Goal: Task Accomplishment & Management: Manage account settings

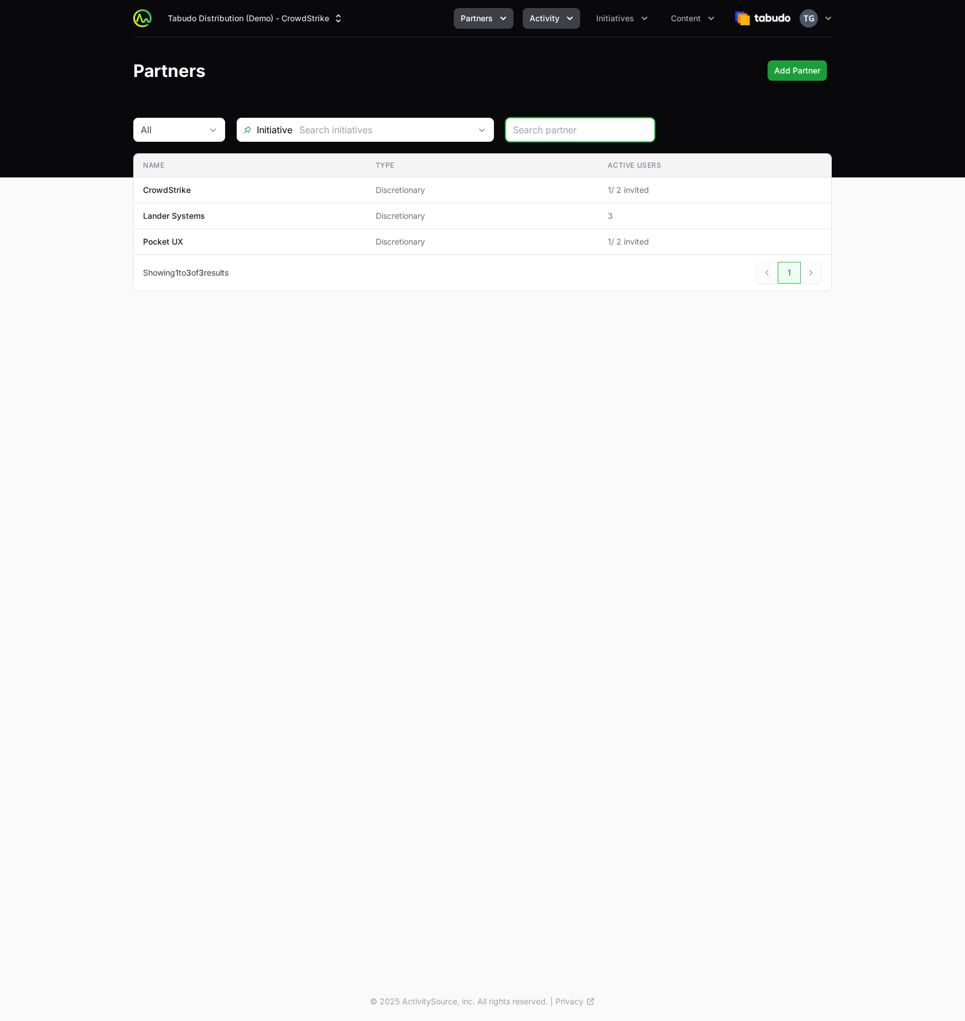
click at [557, 27] on button "Activity" at bounding box center [551, 18] width 57 height 21
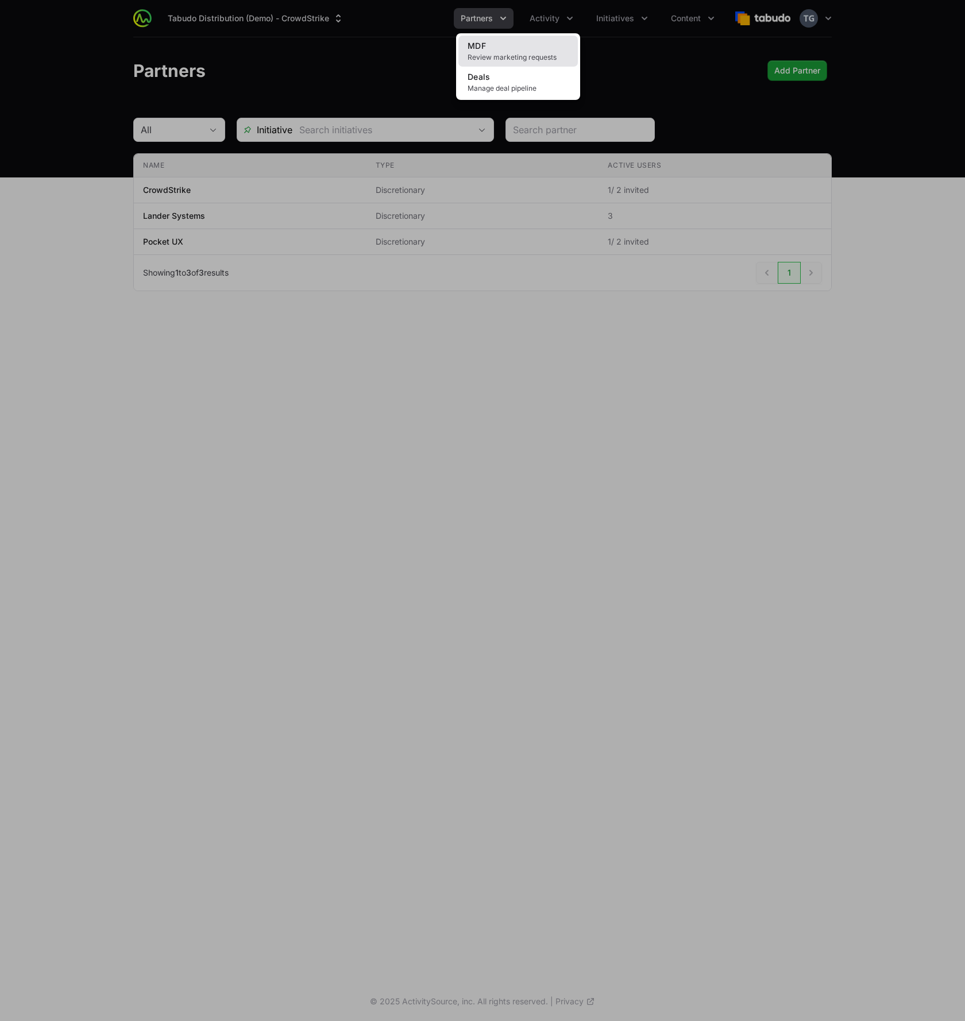
click at [505, 56] on span "Review marketing requests" at bounding box center [518, 57] width 101 height 9
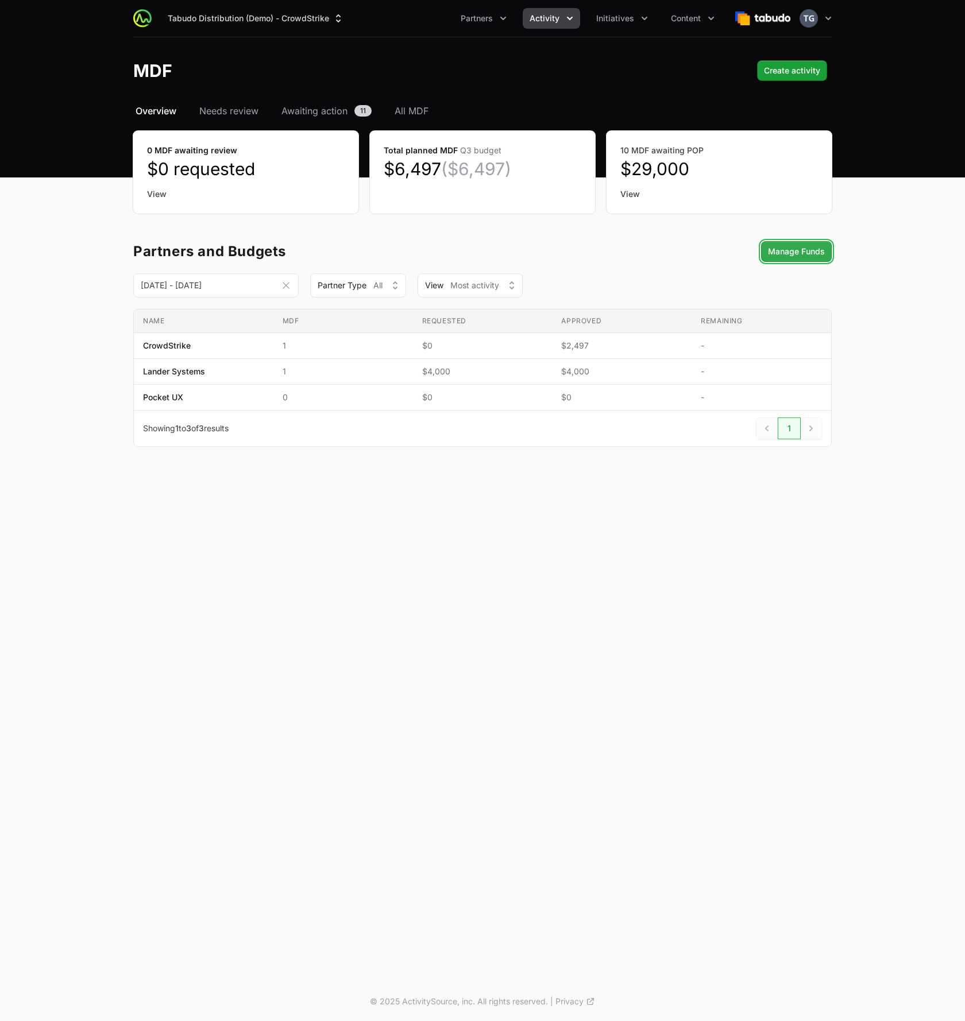
click at [785, 250] on span "Manage Funds" at bounding box center [796, 252] width 57 height 14
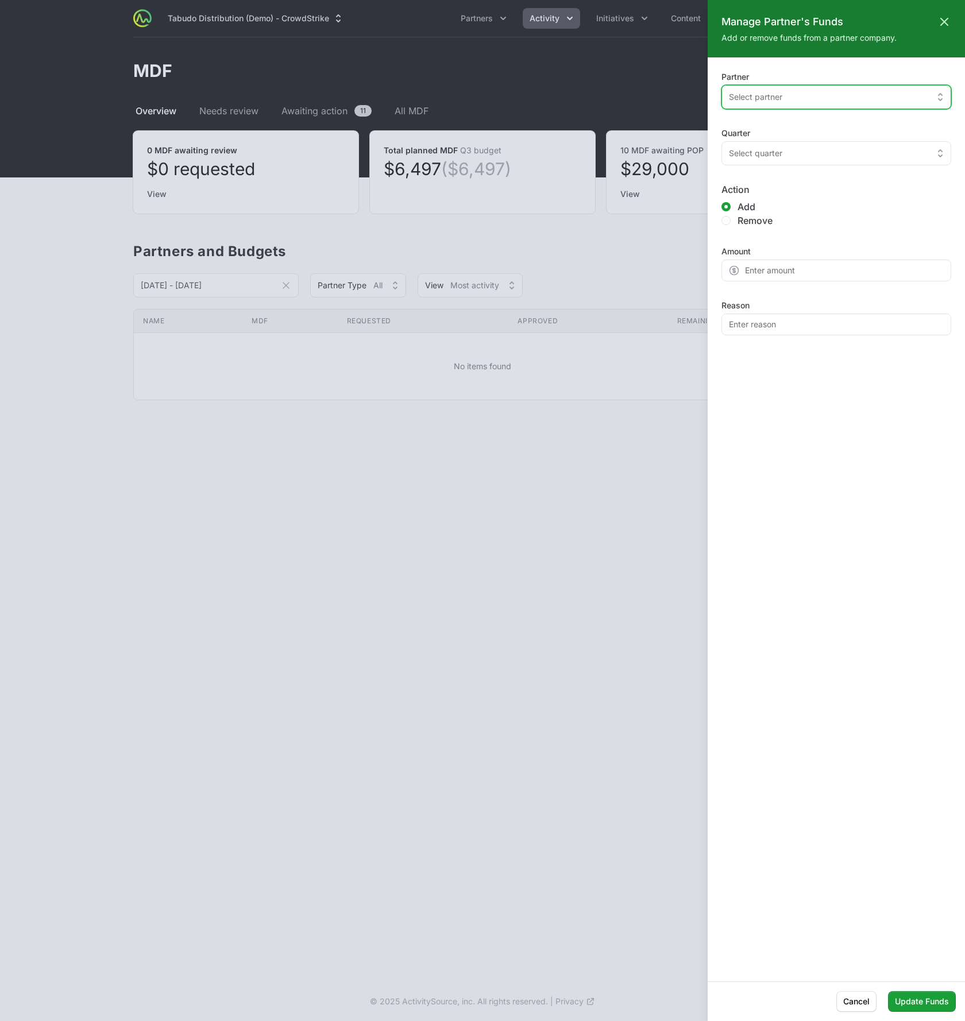
click at [755, 104] on button "Select partner" at bounding box center [837, 97] width 230 height 24
click at [750, 97] on span "Select partner" at bounding box center [755, 96] width 53 height 11
click at [759, 125] on ul "Select partner" at bounding box center [837, 123] width 230 height 25
click at [674, 92] on div at bounding box center [482, 510] width 965 height 1021
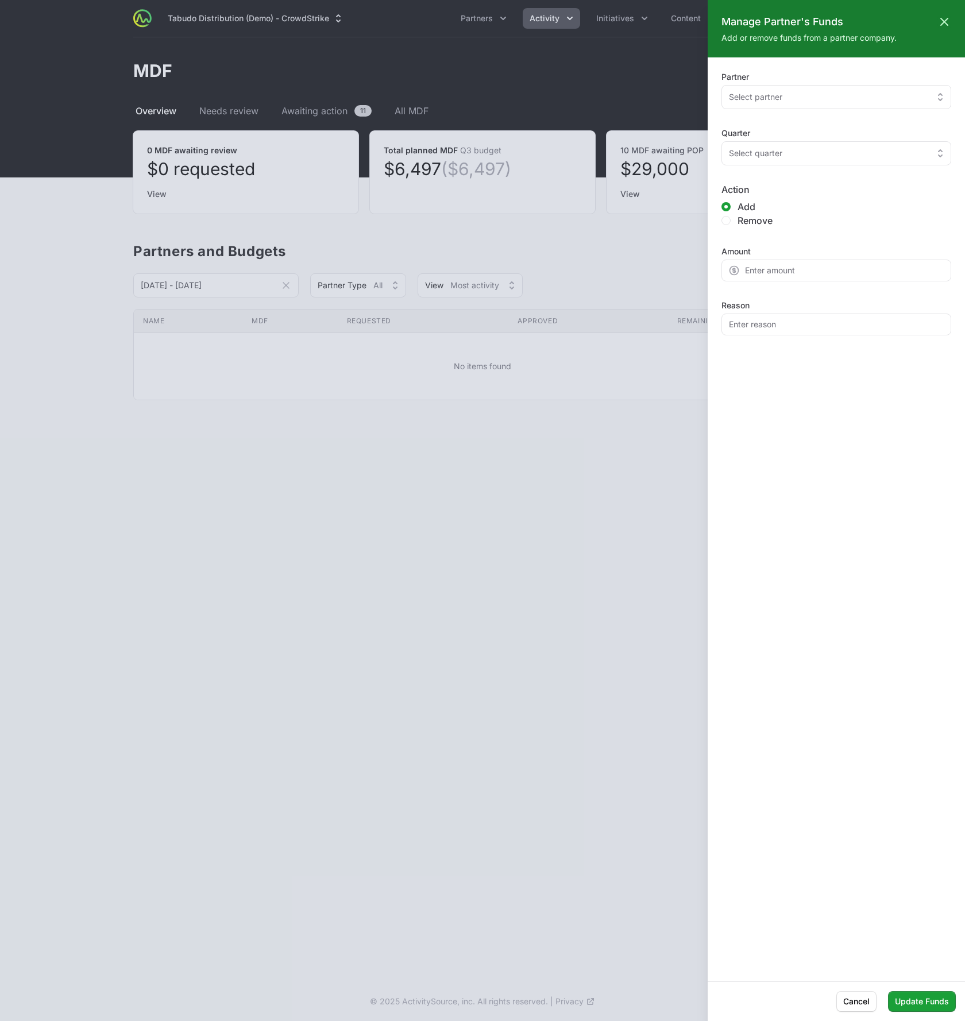
click at [753, 141] on div "Quarter Select quarter" at bounding box center [837, 153] width 230 height 24
click at [757, 149] on span "Select quarter" at bounding box center [755, 153] width 53 height 11
click at [762, 177] on span "Q[DATE] - [DATE]" at bounding box center [829, 180] width 202 height 11
click at [751, 103] on button "Select partner" at bounding box center [837, 97] width 230 height 24
click at [749, 101] on span "Select partner" at bounding box center [755, 96] width 53 height 11
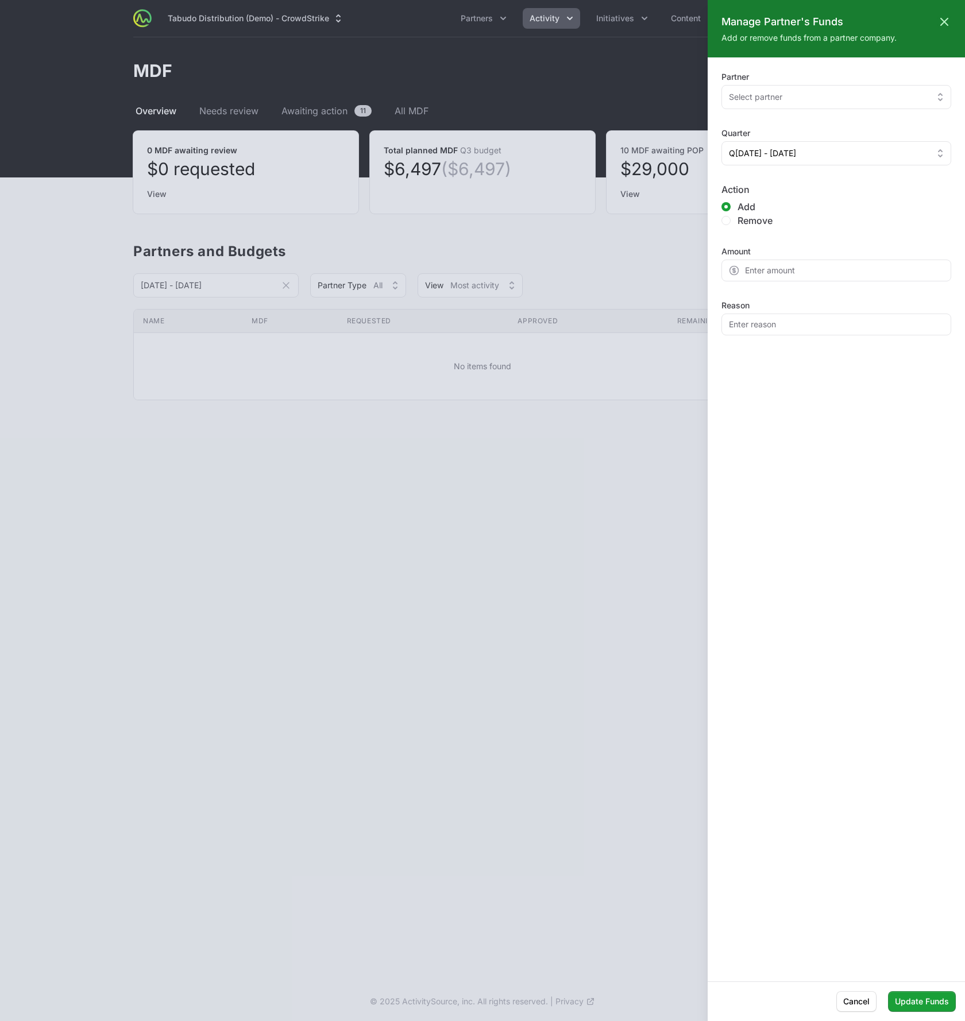
click at [556, 92] on div at bounding box center [482, 510] width 965 height 1021
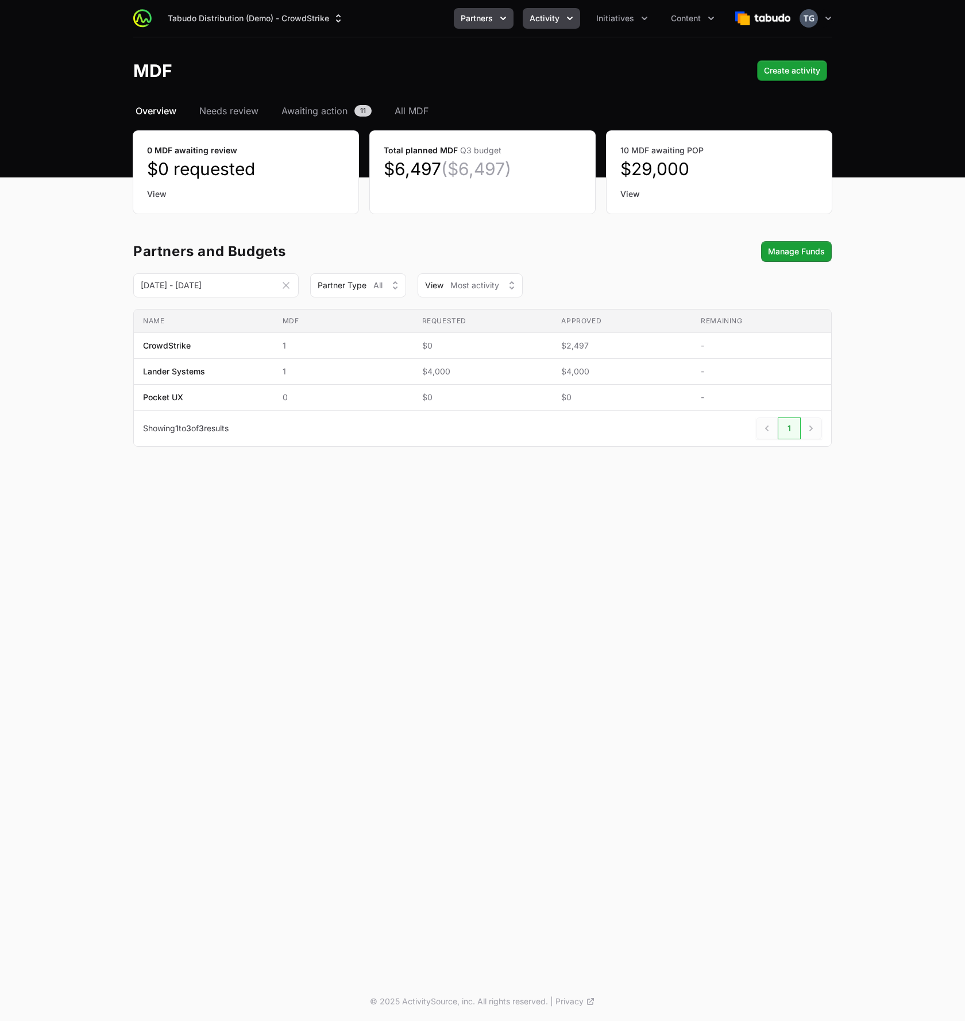
click at [489, 18] on span "Partners" at bounding box center [477, 18] width 32 height 11
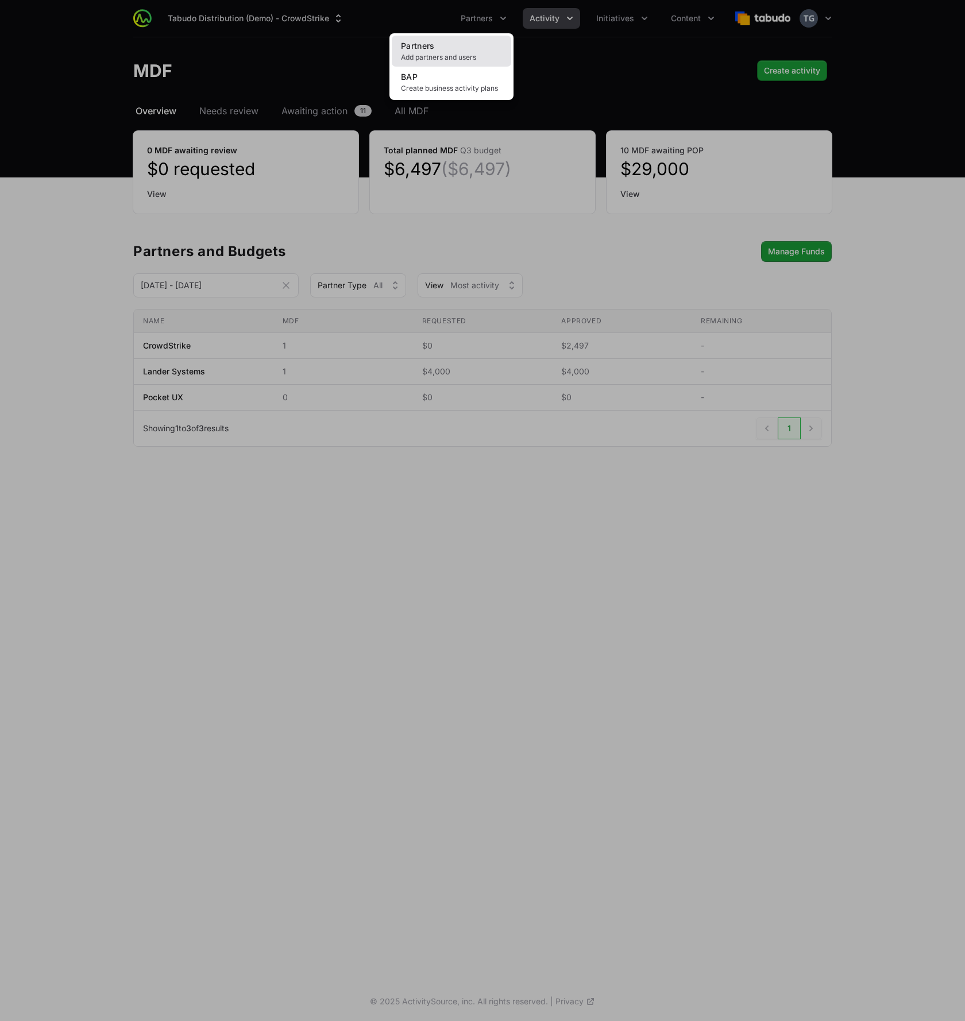
click at [463, 60] on span "Add partners and users" at bounding box center [451, 57] width 101 height 9
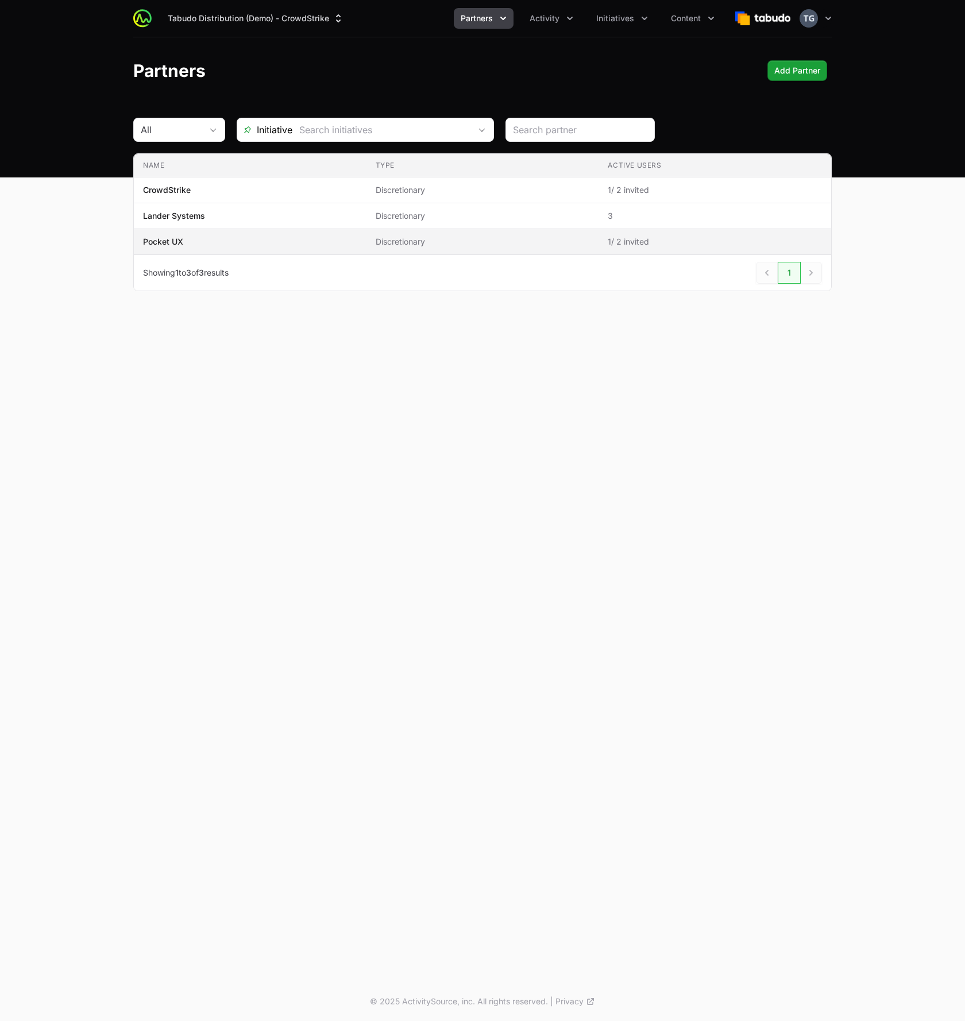
click at [318, 243] on span "Pocket UX" at bounding box center [250, 241] width 214 height 11
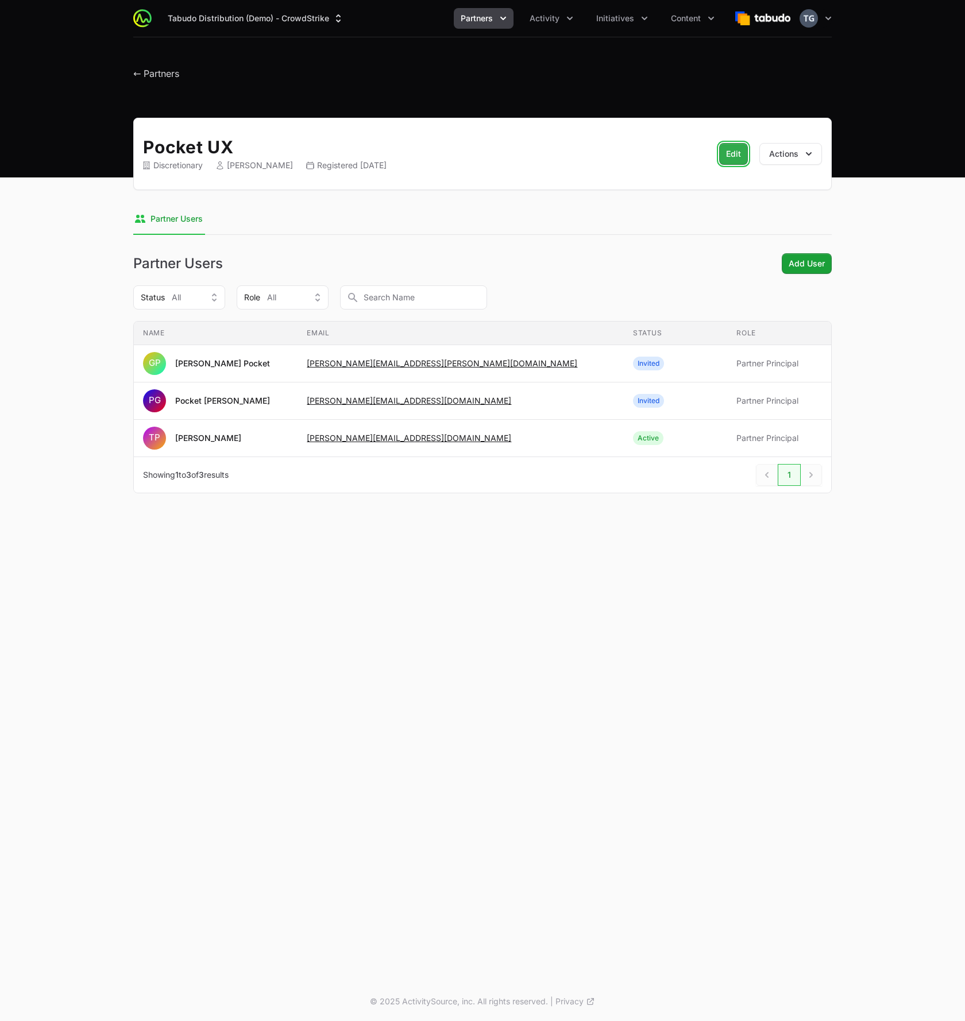
click at [742, 145] on button "Edit" at bounding box center [733, 154] width 29 height 22
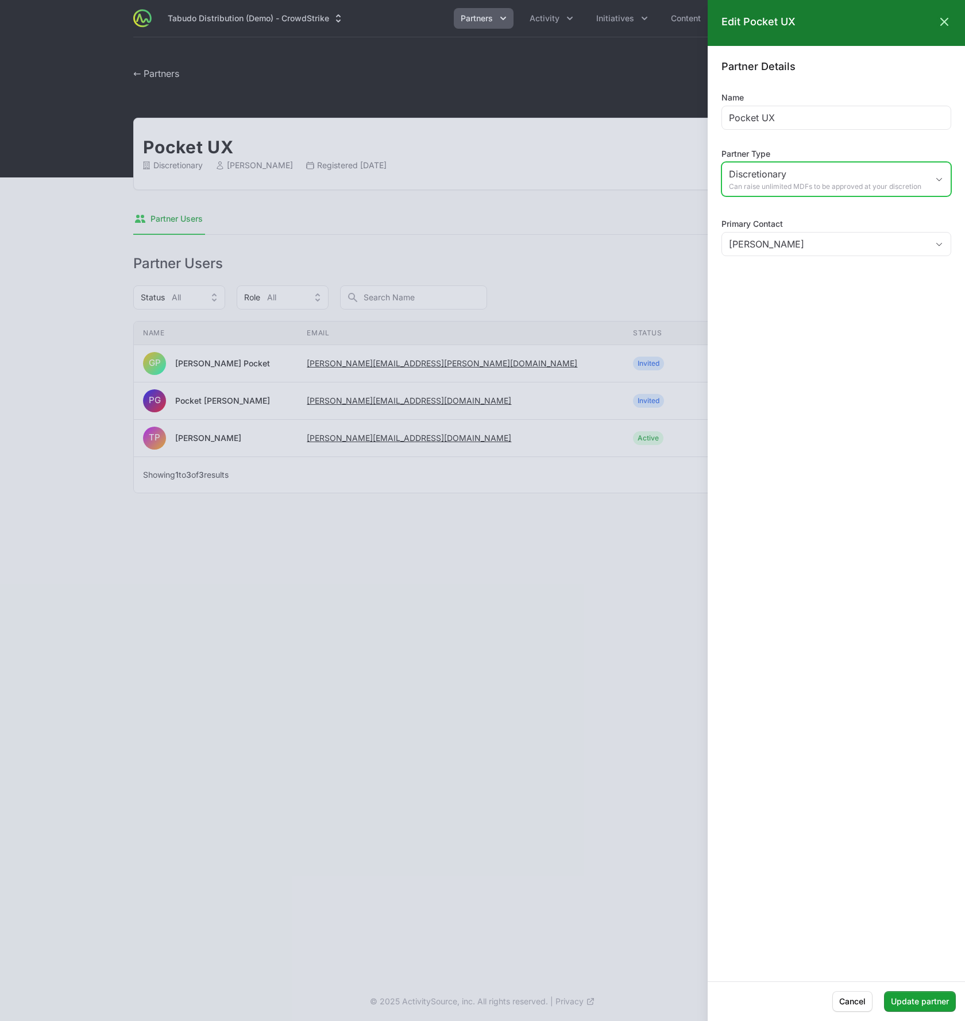
click at [742, 182] on span "Can raise unlimited MDFs to be approved at your discretion" at bounding box center [828, 186] width 199 height 9
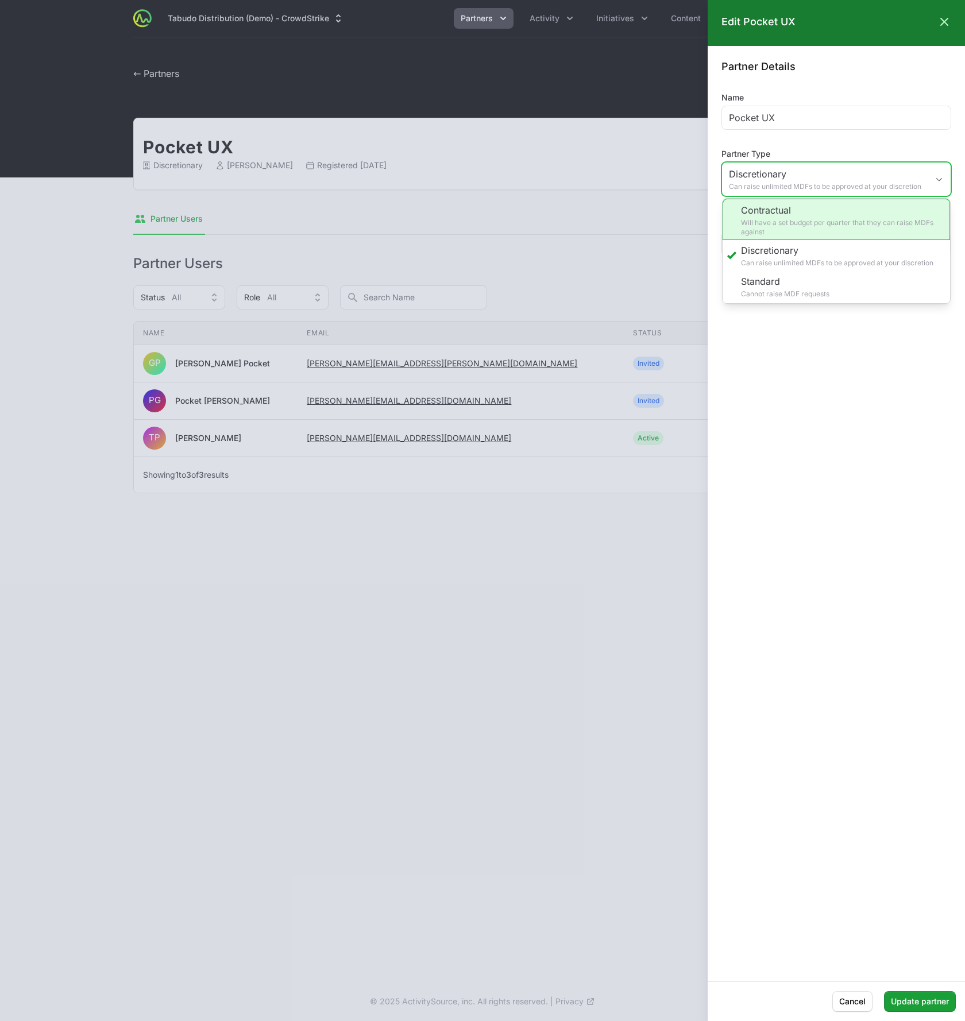
click at [757, 223] on li "Contractual Will have a set budget per quarter that they can raise MDFs against" at bounding box center [836, 219] width 227 height 41
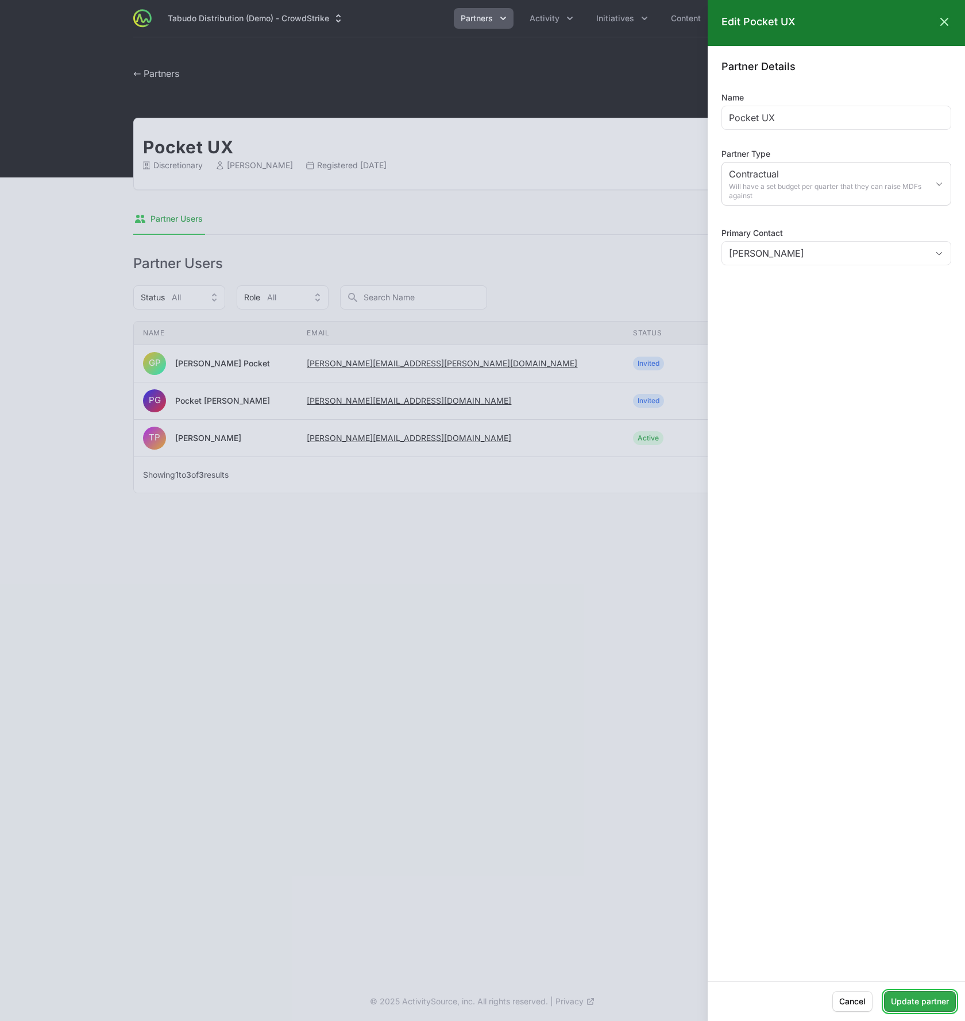
click at [907, 996] on span "Update partner" at bounding box center [920, 1002] width 58 height 14
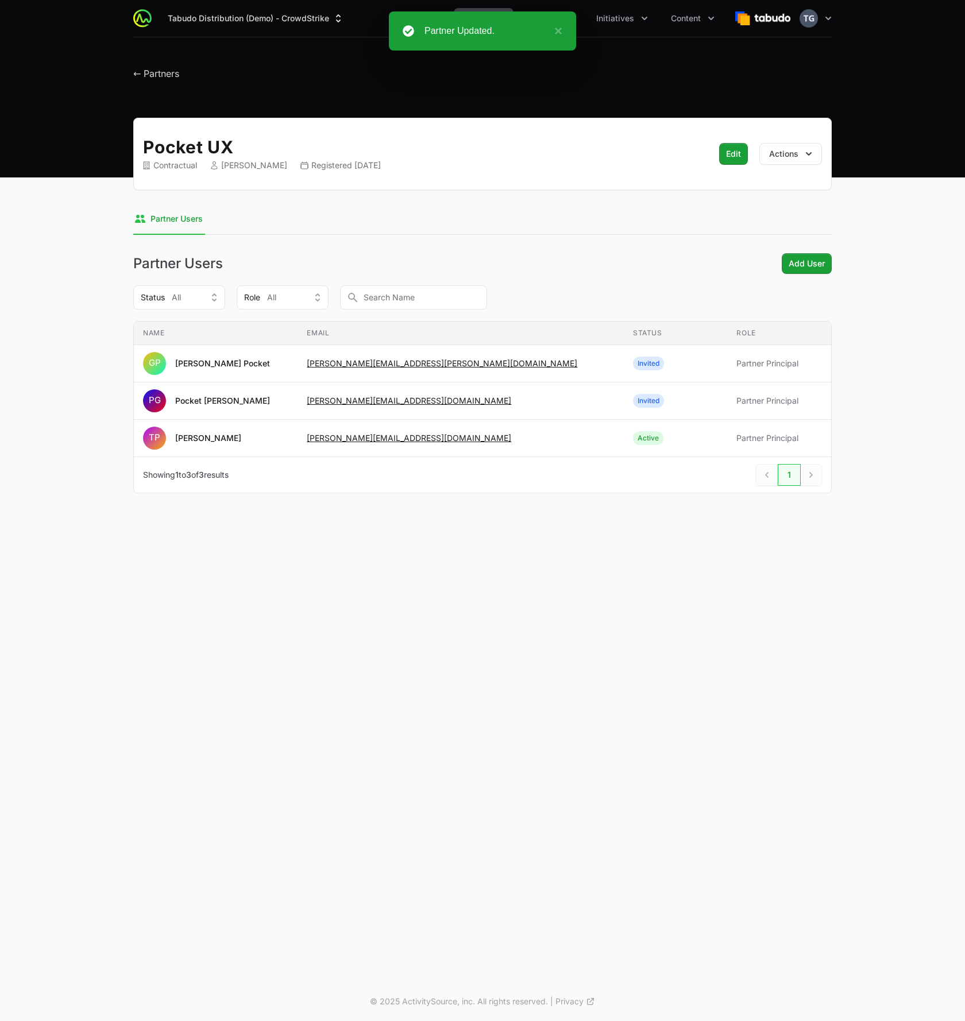
click at [172, 167] on div "Contractual" at bounding box center [170, 165] width 54 height 11
copy div "Contractual"
click at [554, 30] on button "×" at bounding box center [556, 31] width 14 height 14
click at [507, 14] on icon "Partners menu" at bounding box center [502, 18] width 11 height 11
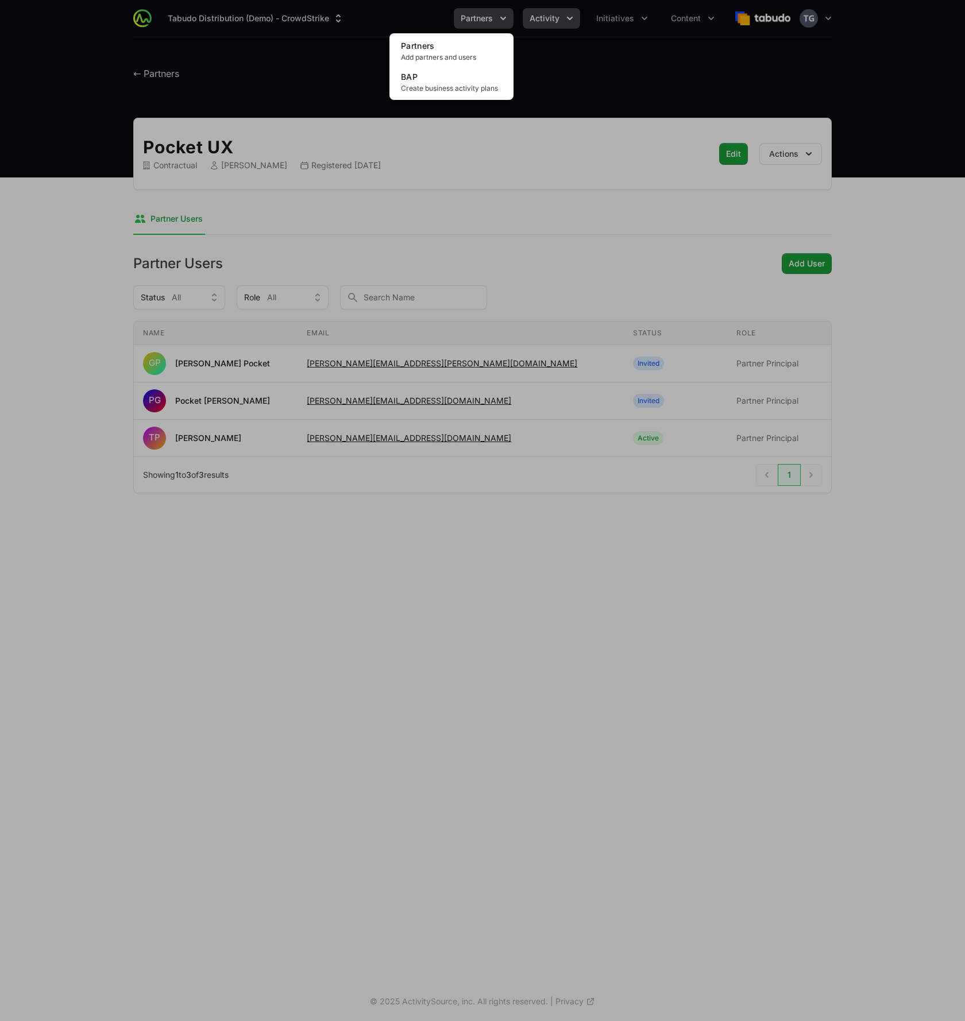
click at [566, 24] on div "Partners menu" at bounding box center [482, 510] width 965 height 1021
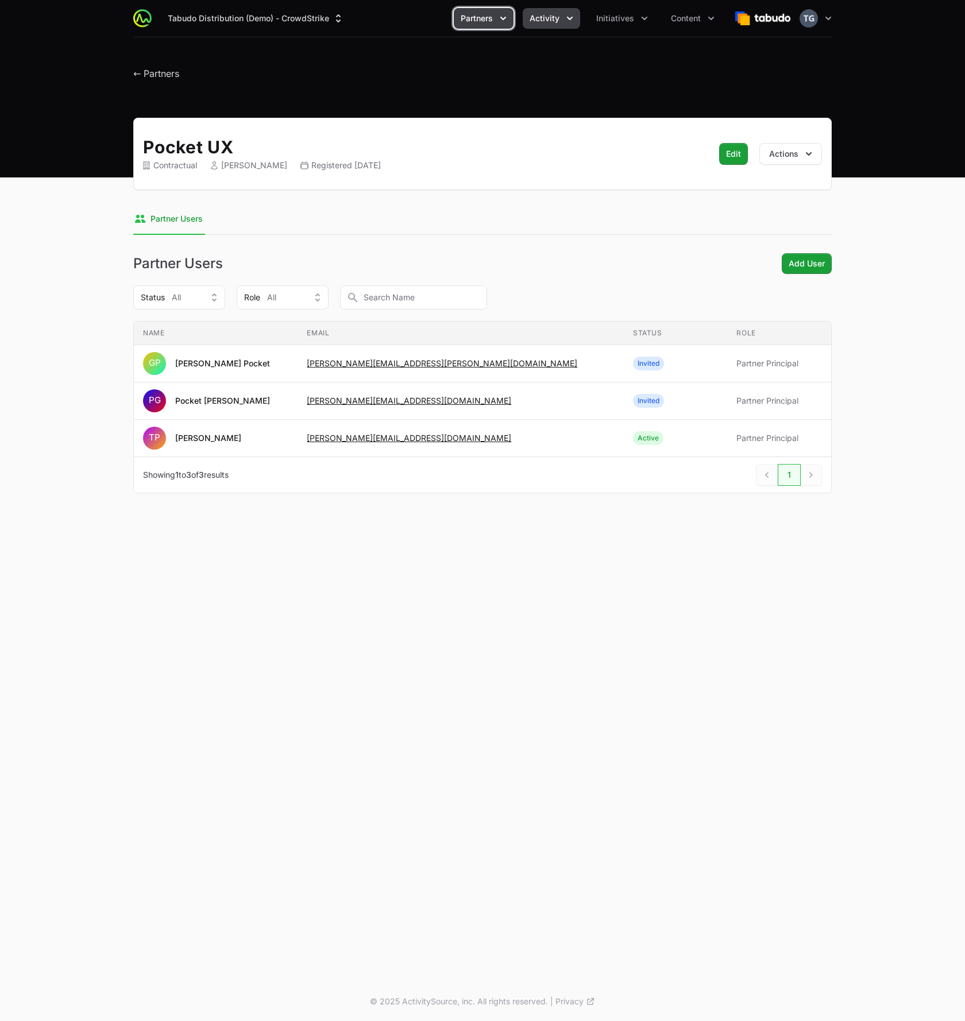
click at [573, 16] on icon "Activity menu" at bounding box center [569, 18] width 11 height 11
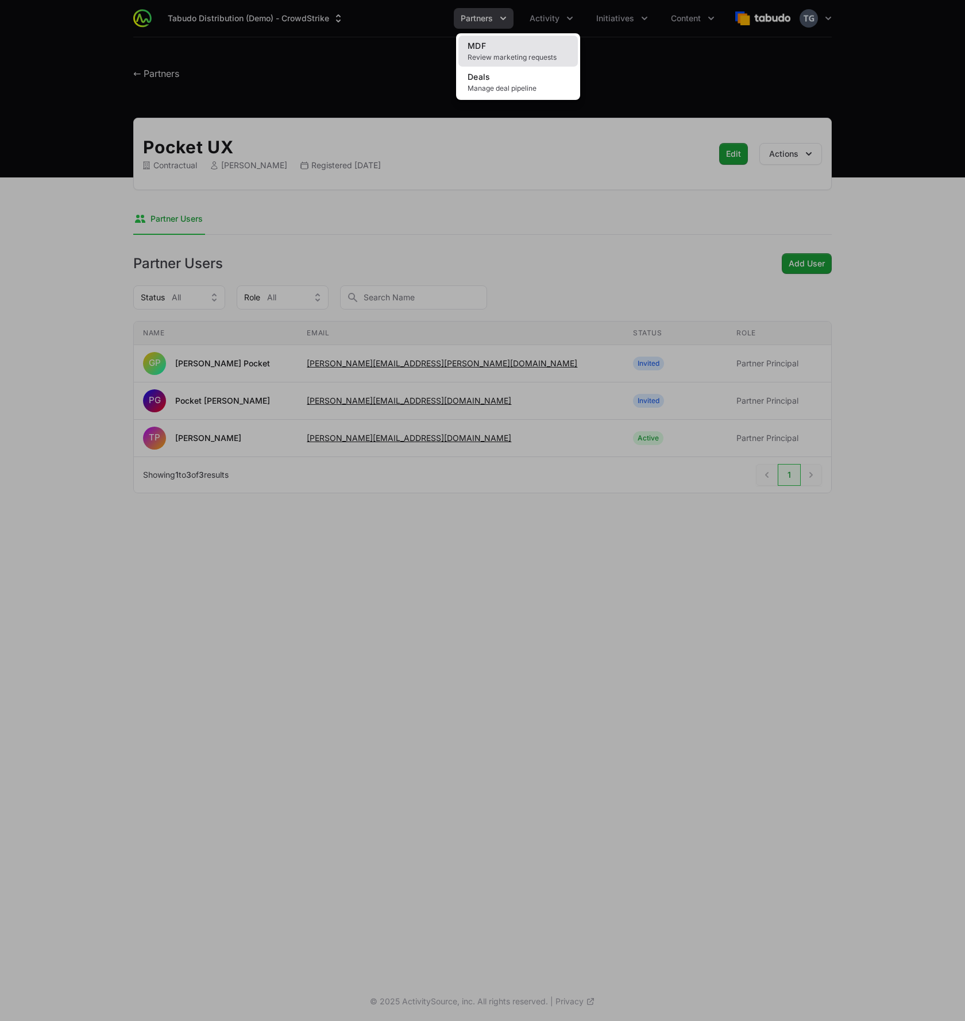
click at [550, 53] on span "Review marketing requests" at bounding box center [518, 57] width 101 height 9
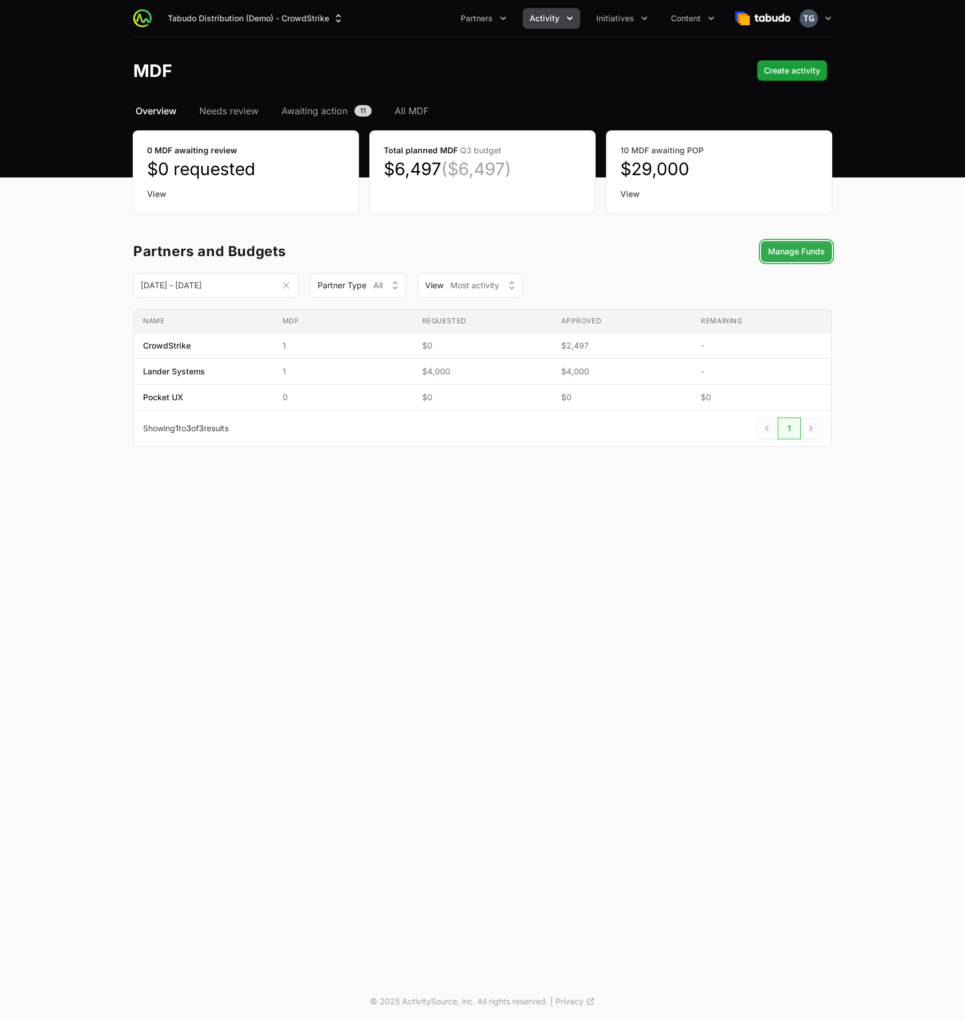
click at [788, 248] on span "Manage Funds" at bounding box center [796, 252] width 57 height 14
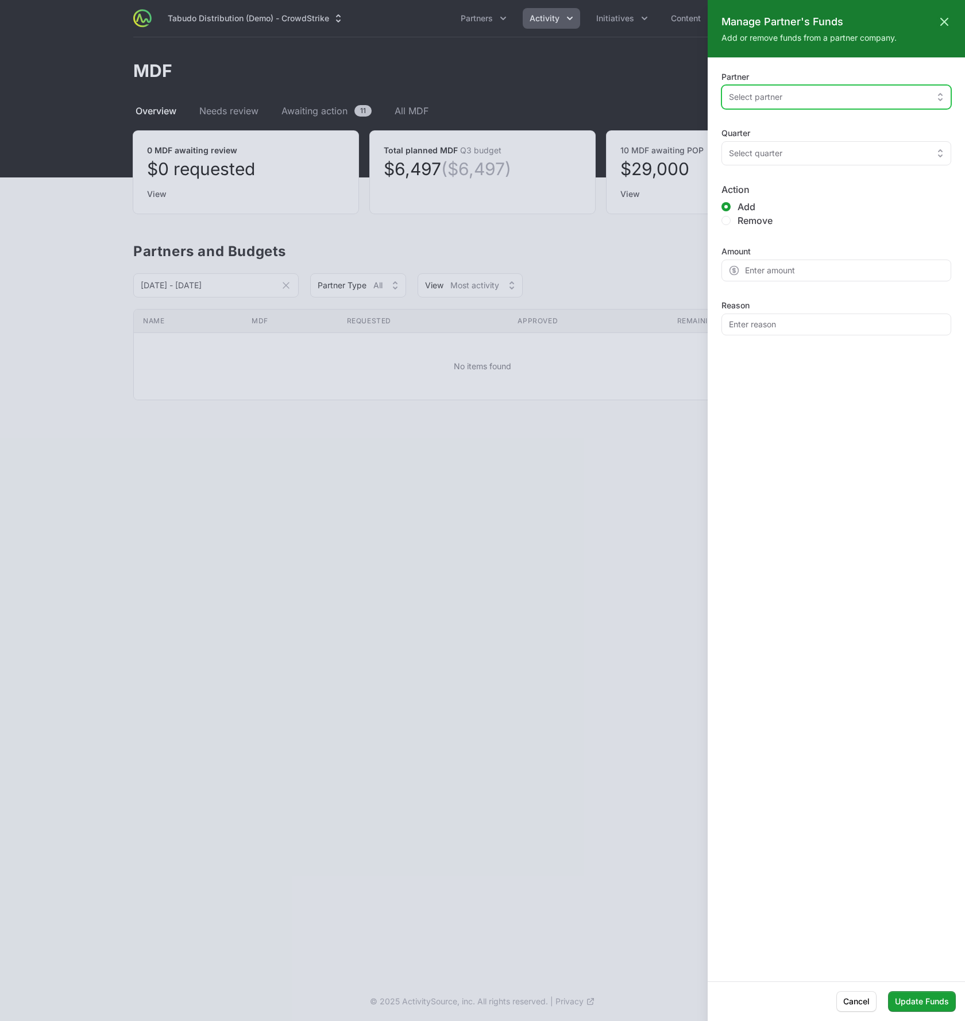
click at [801, 92] on div "Select partner" at bounding box center [828, 96] width 199 height 11
click at [799, 118] on li "Pocket UX" at bounding box center [837, 124] width 230 height 21
click at [816, 159] on div "Select quarter" at bounding box center [828, 153] width 199 height 11
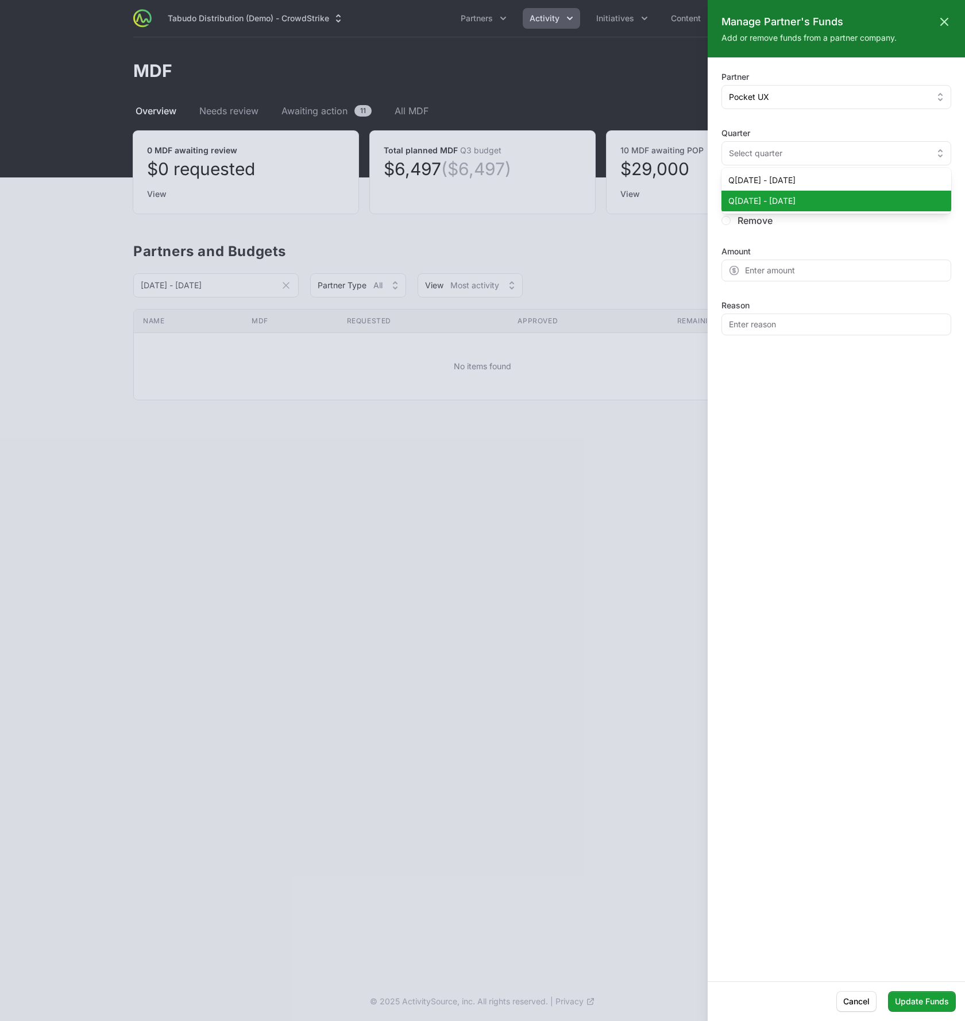
click at [816, 207] on li "Q[DATE] - [DATE]" at bounding box center [837, 201] width 230 height 21
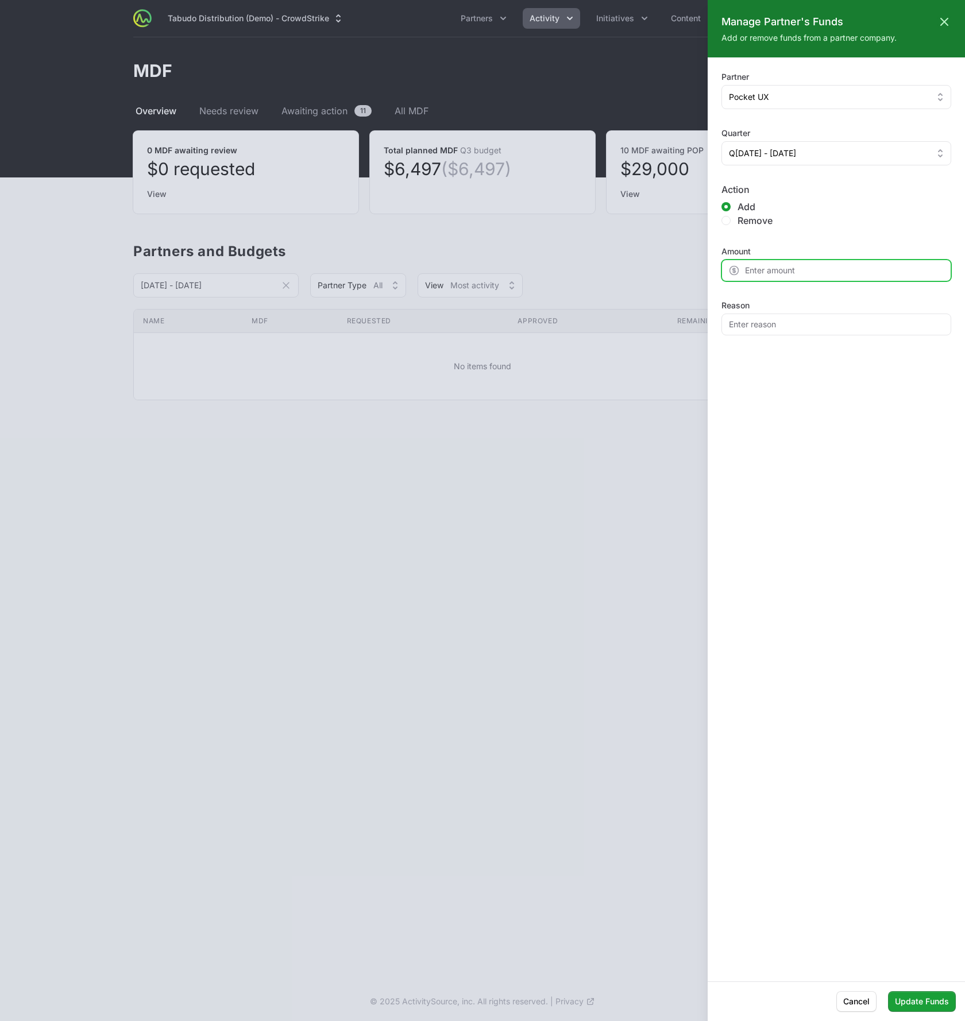
click at [827, 273] on input "Amount" at bounding box center [837, 271] width 230 height 22
type input "20000"
type input "Funding for Q4"
drag, startPoint x: 752, startPoint y: 269, endPoint x: 785, endPoint y: 272, distance: 33.5
click at [785, 272] on input "20000" at bounding box center [837, 271] width 230 height 22
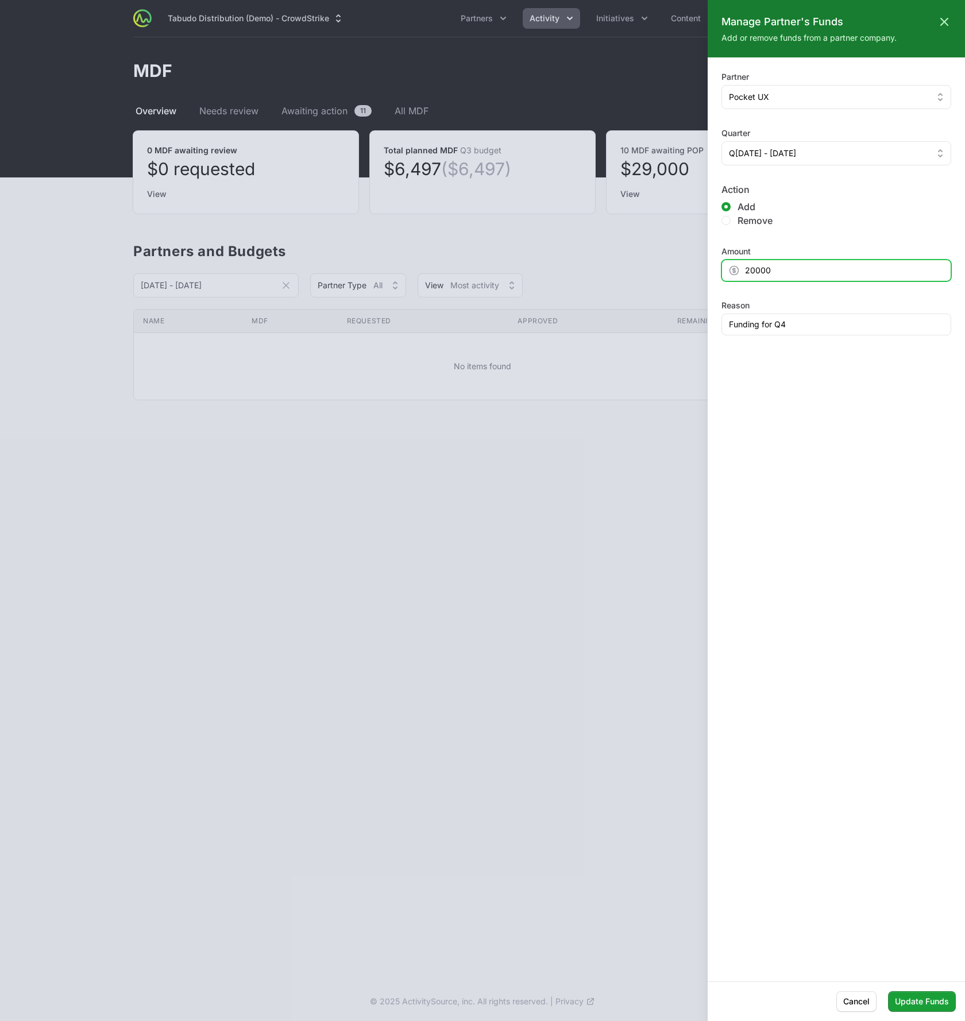
click at [782, 271] on input "20000" at bounding box center [837, 271] width 230 height 22
click at [918, 1005] on span "Update Funds" at bounding box center [922, 1002] width 54 height 14
click at [754, 272] on input "10,000" at bounding box center [837, 271] width 230 height 22
click at [757, 272] on input "10,000" at bounding box center [837, 271] width 230 height 22
type input "10000"
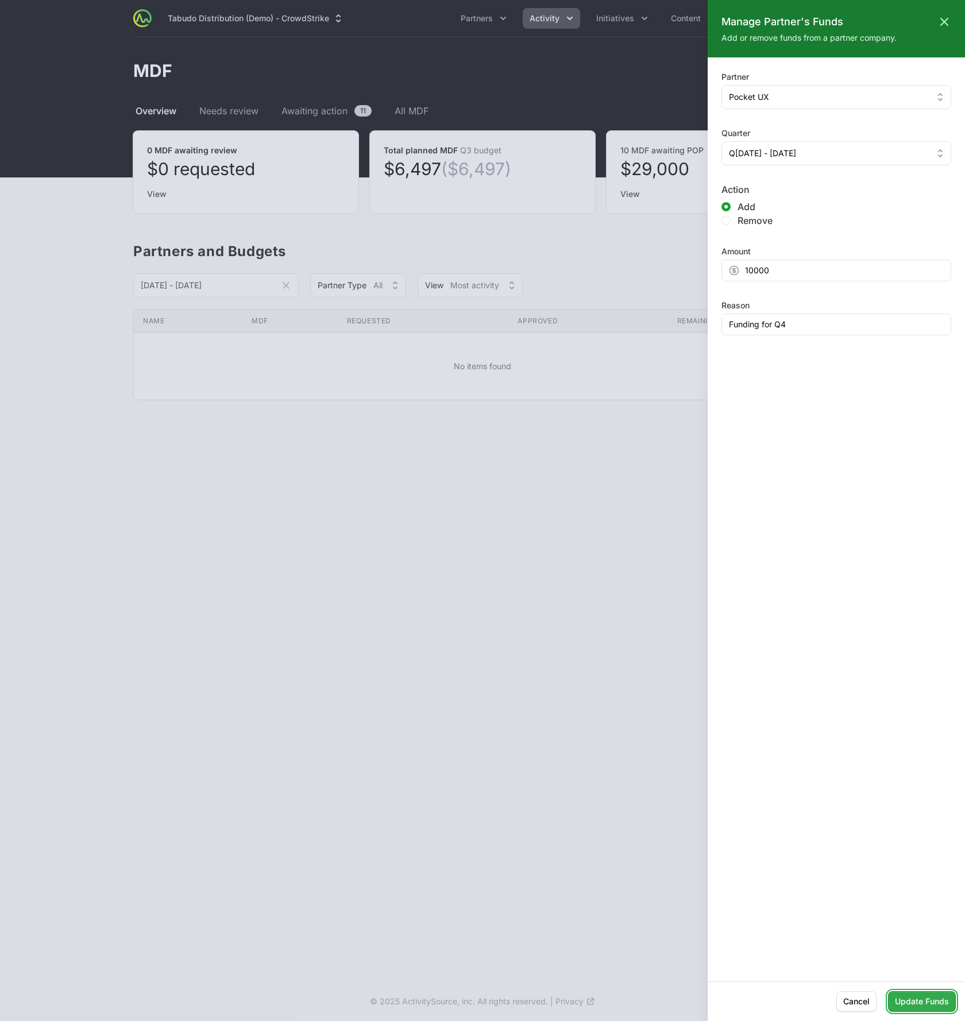
click at [932, 1001] on span "Update Funds" at bounding box center [922, 1002] width 54 height 14
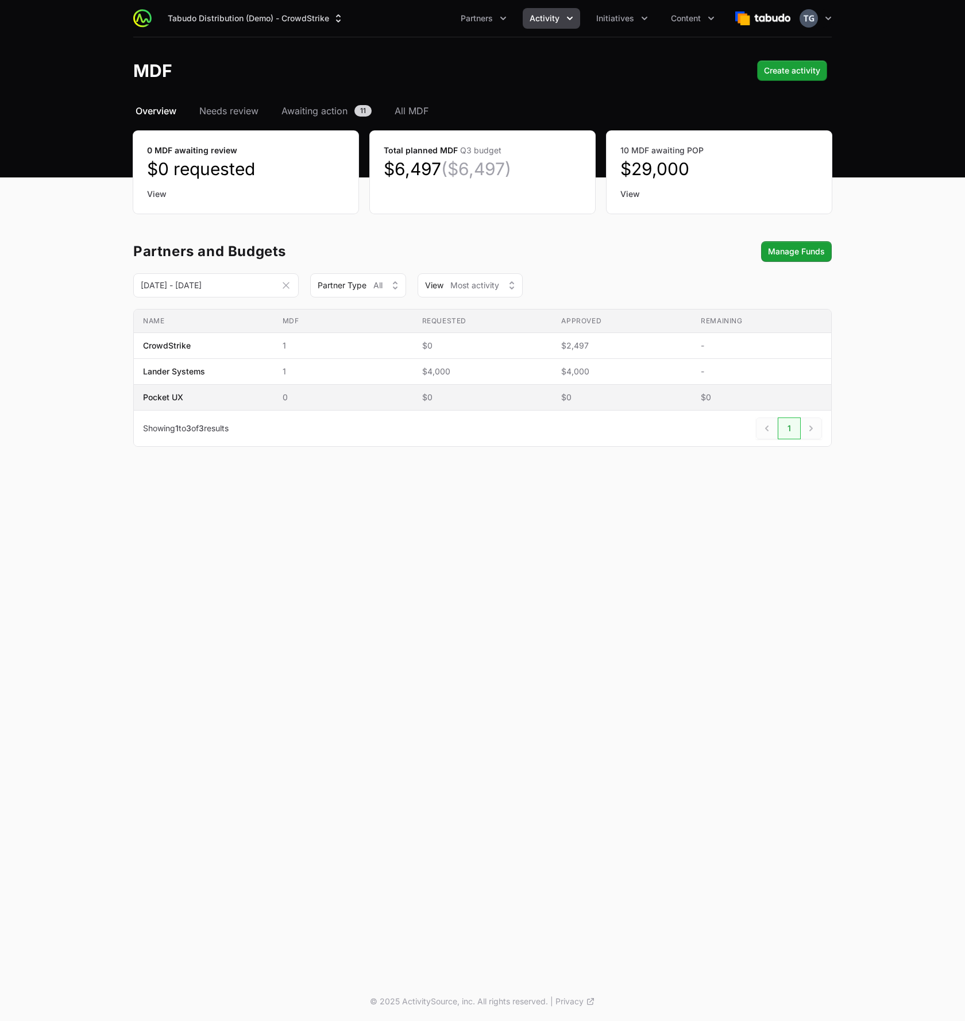
click at [566, 390] on td "Approved $0" at bounding box center [622, 398] width 140 height 26
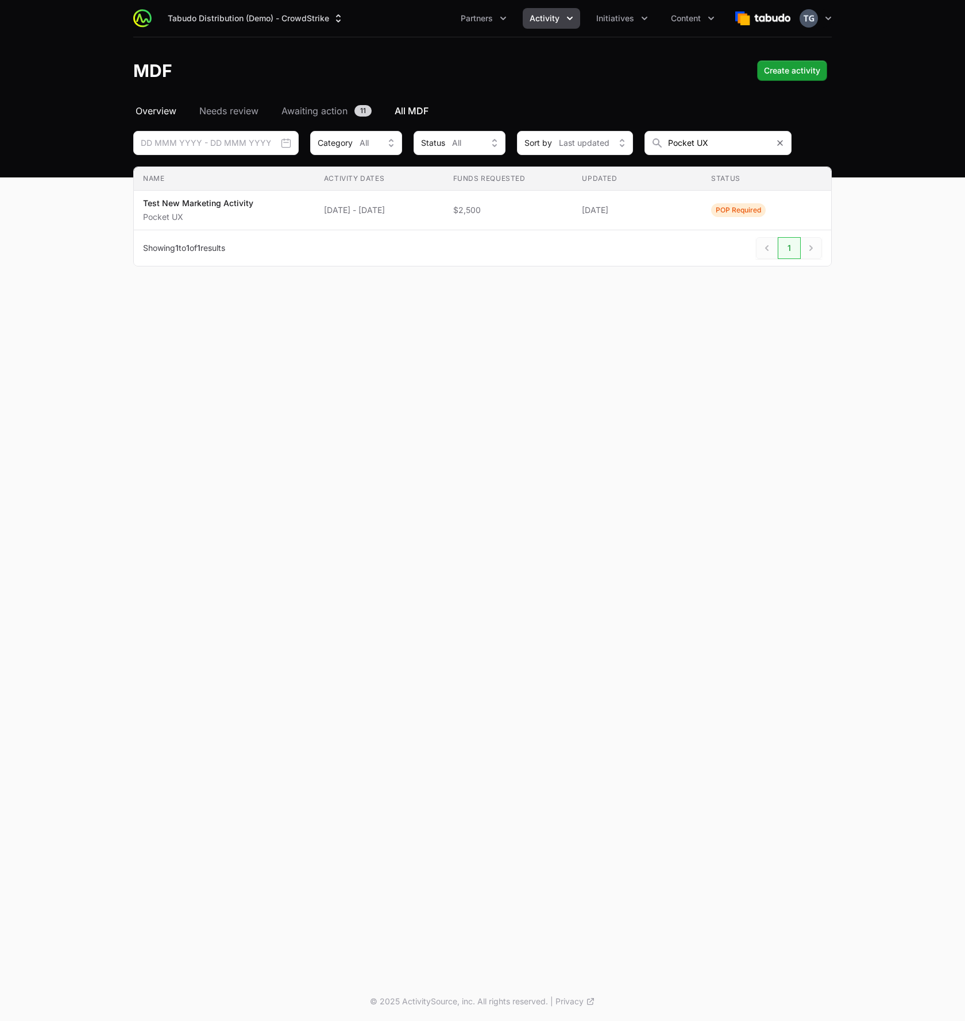
click at [160, 110] on span "Overview" at bounding box center [156, 111] width 41 height 14
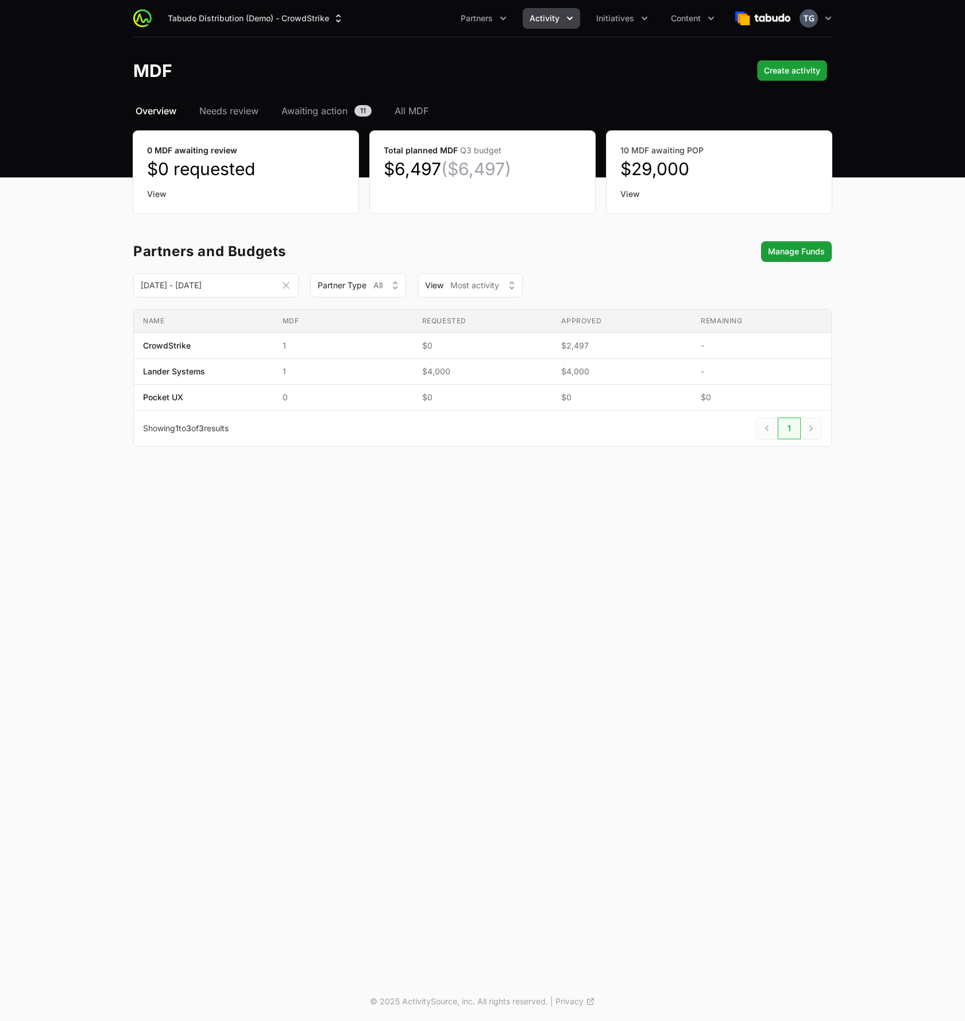
click at [277, 288] on button "[DATE] - [DATE]" at bounding box center [286, 285] width 21 height 16
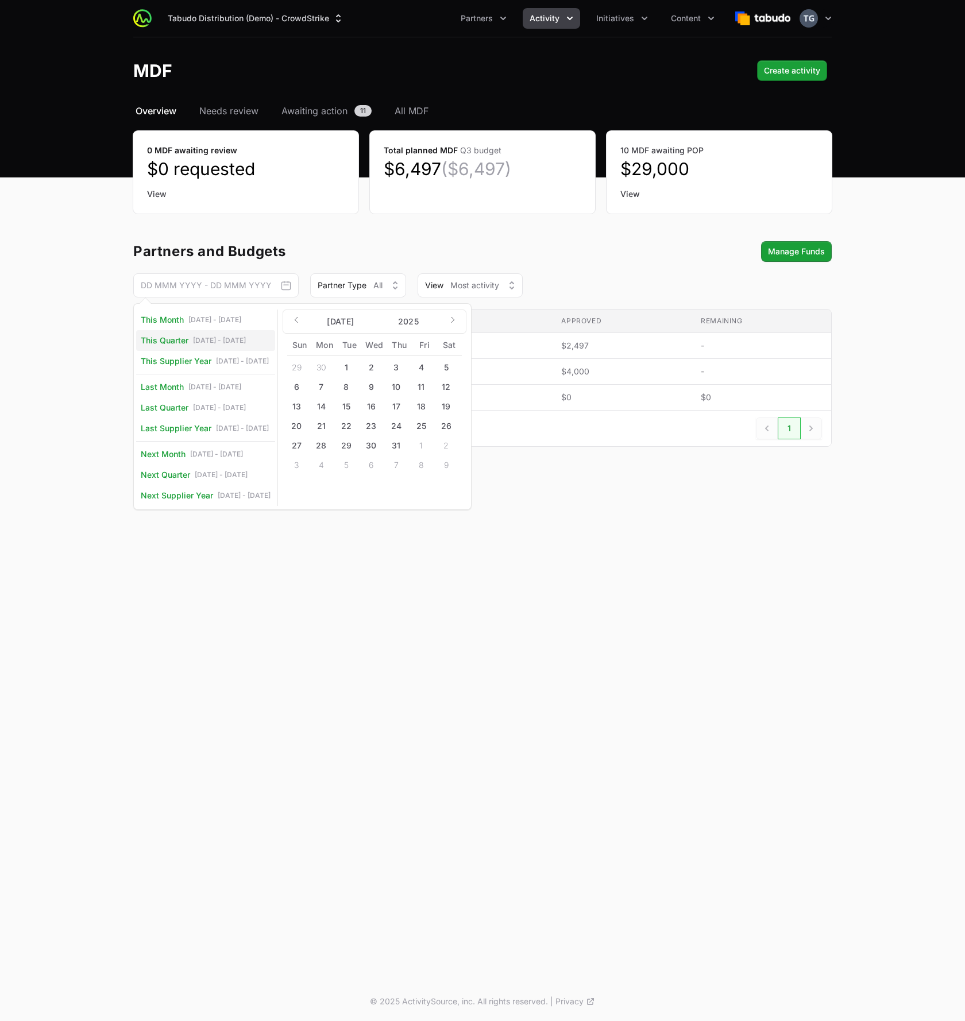
click at [188, 341] on span "This Quarter" at bounding box center [165, 340] width 48 height 11
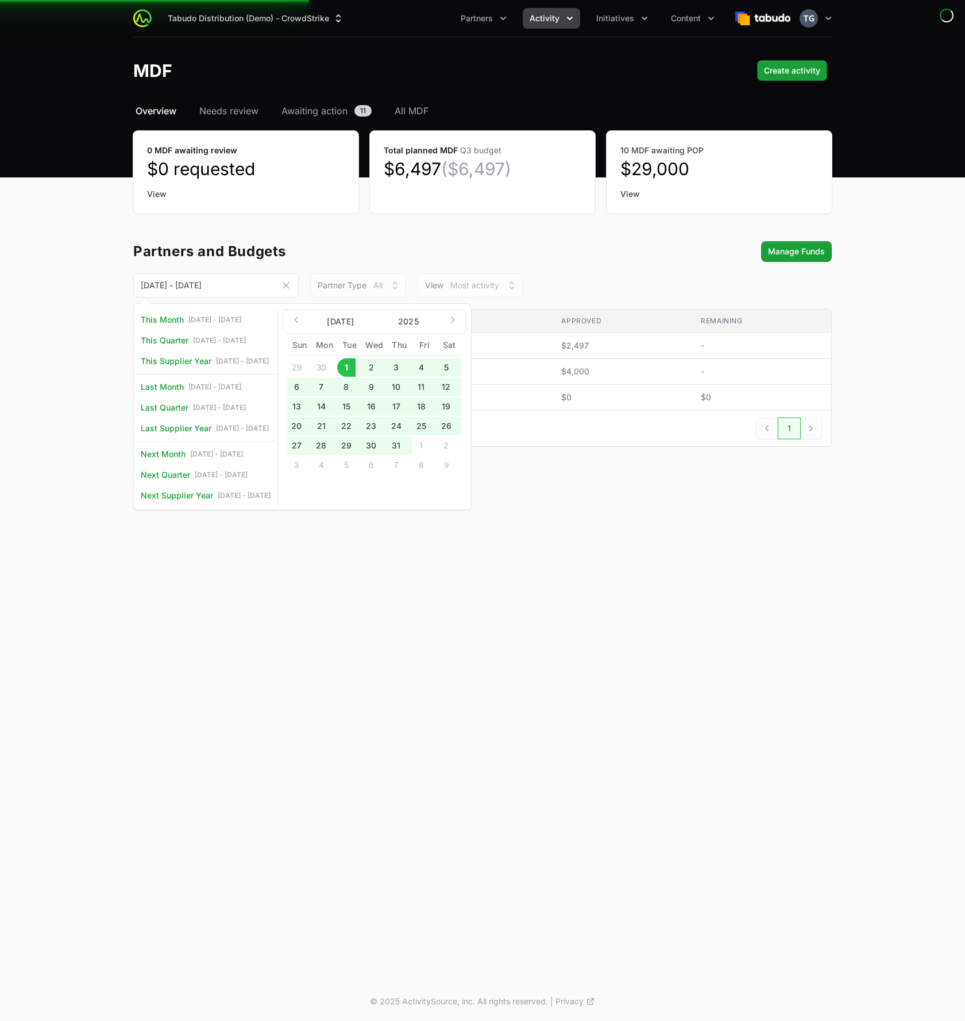
click at [480, 611] on div "Tabudo Distribution (Demo) - CrowdStrike Partners Activity Initiatives Content …" at bounding box center [482, 491] width 965 height 982
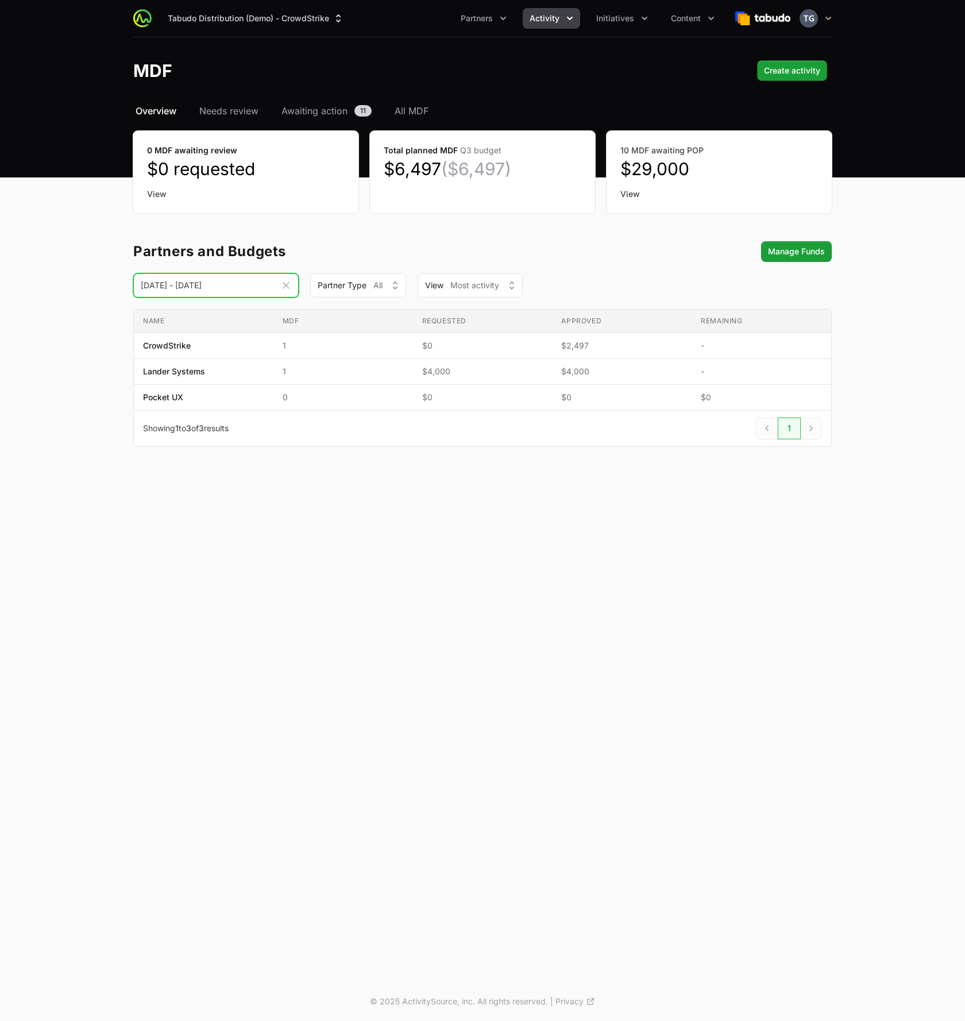
click at [215, 288] on input "[DATE] - [DATE]" at bounding box center [215, 285] width 165 height 24
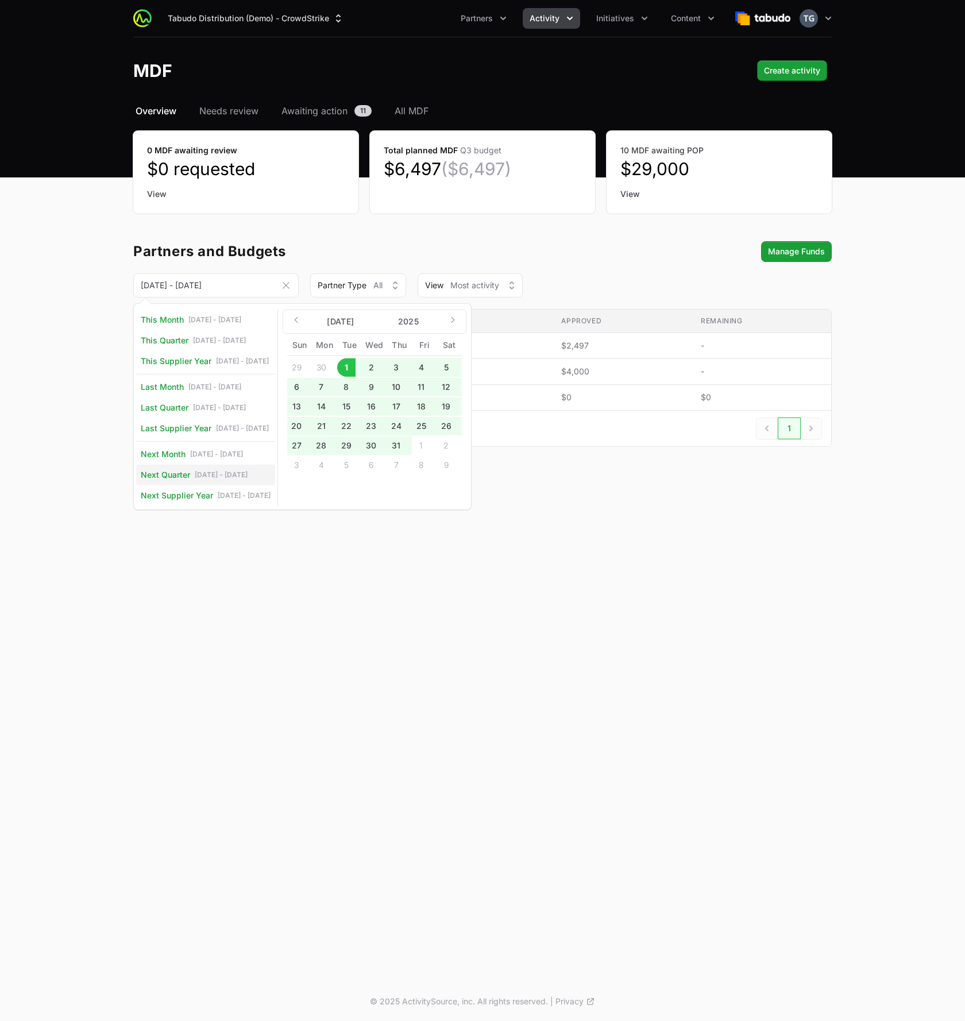
click at [200, 480] on span "Next Quarter [DATE] - [DATE]" at bounding box center [194, 474] width 107 height 11
type input "[DATE] - [DATE]"
click at [579, 603] on div "Tabudo Distribution (Demo) - CrowdStrike Partners Activity Initiatives Content …" at bounding box center [482, 491] width 965 height 982
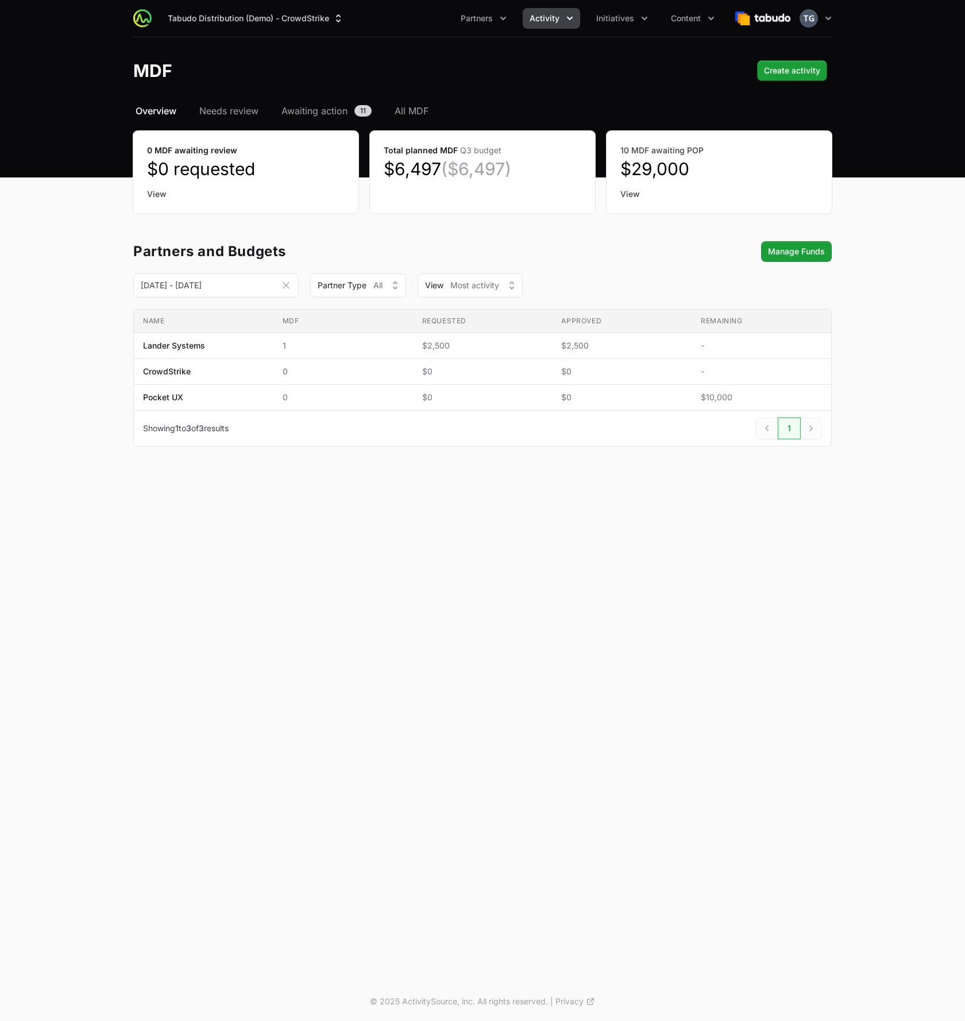
click at [321, 33] on div "Tabudo Distribution (Demo) - CrowdStrike Partners Activity Initiatives Content …" at bounding box center [482, 18] width 699 height 37
click at [318, 20] on button "Tabudo Distribution (Demo) - CrowdStrike" at bounding box center [256, 18] width 190 height 21
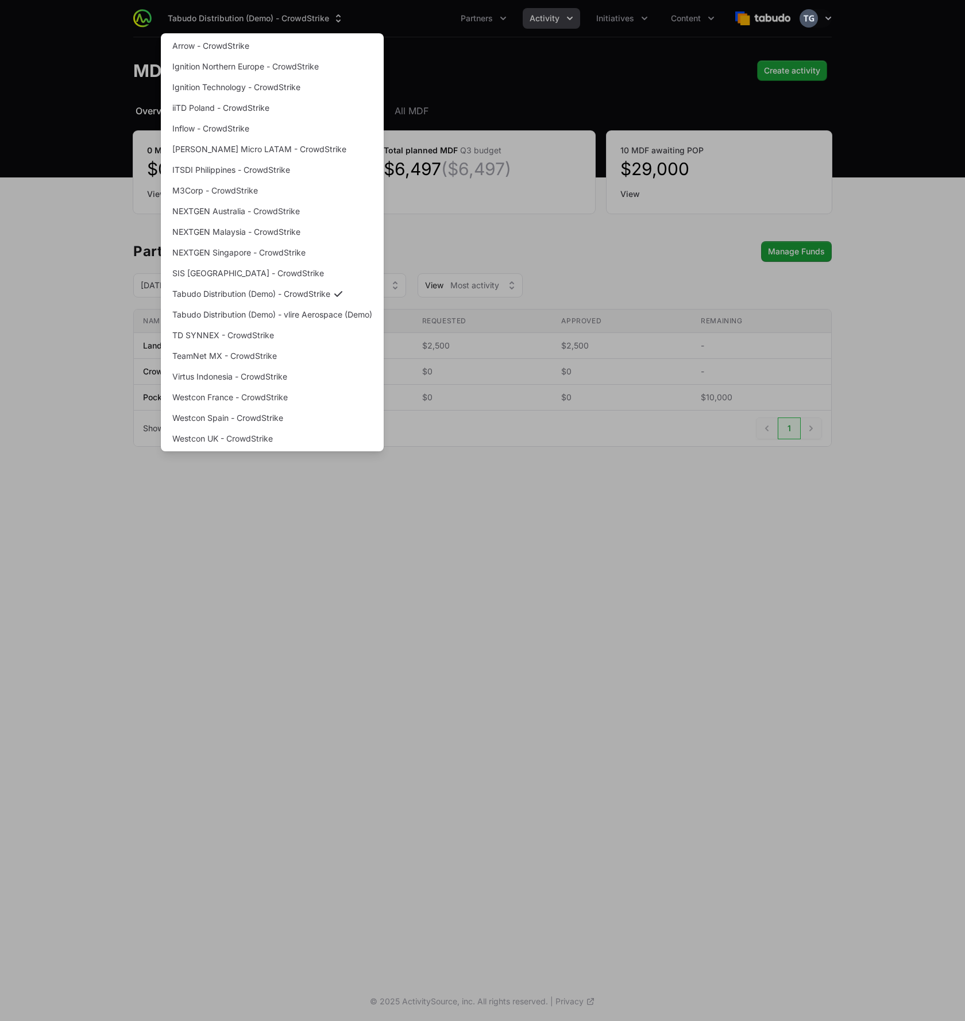
click at [307, 19] on div "Supplier switch menu" at bounding box center [482, 510] width 965 height 1021
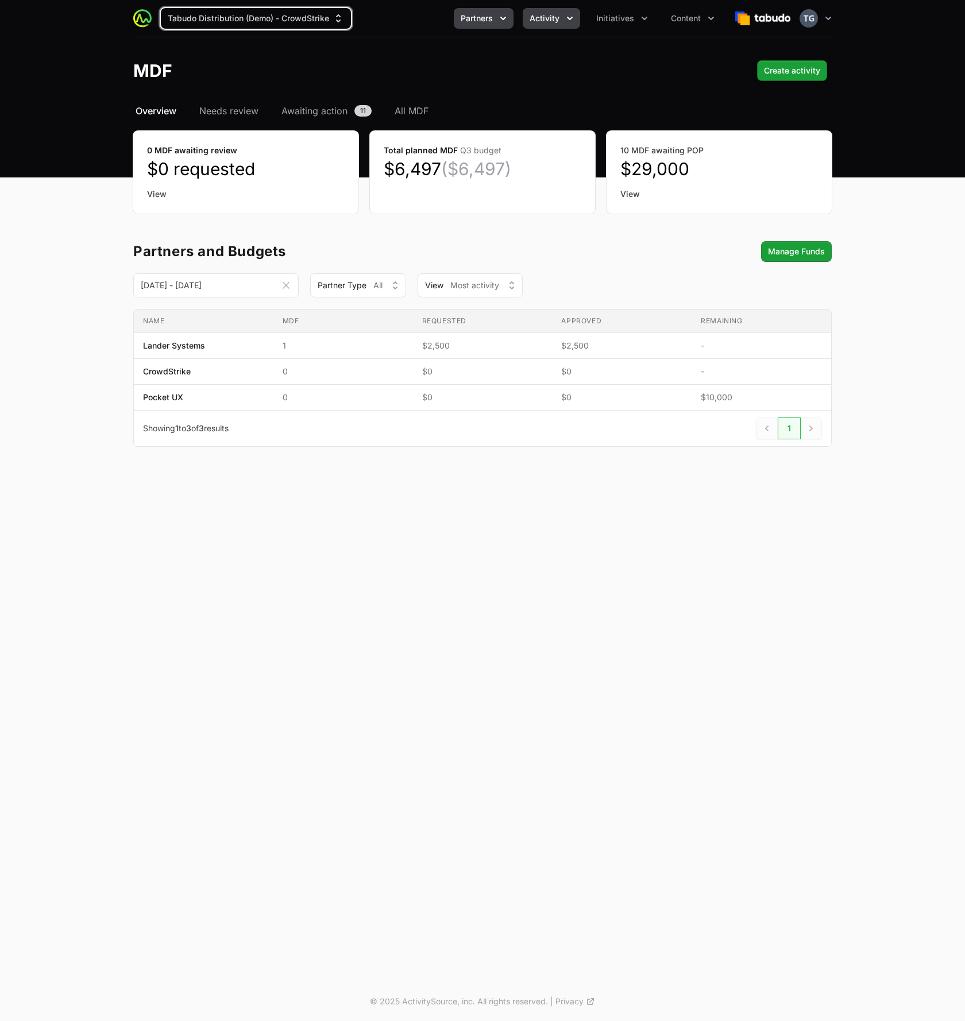
click at [505, 20] on icon "Partners menu" at bounding box center [502, 18] width 11 height 11
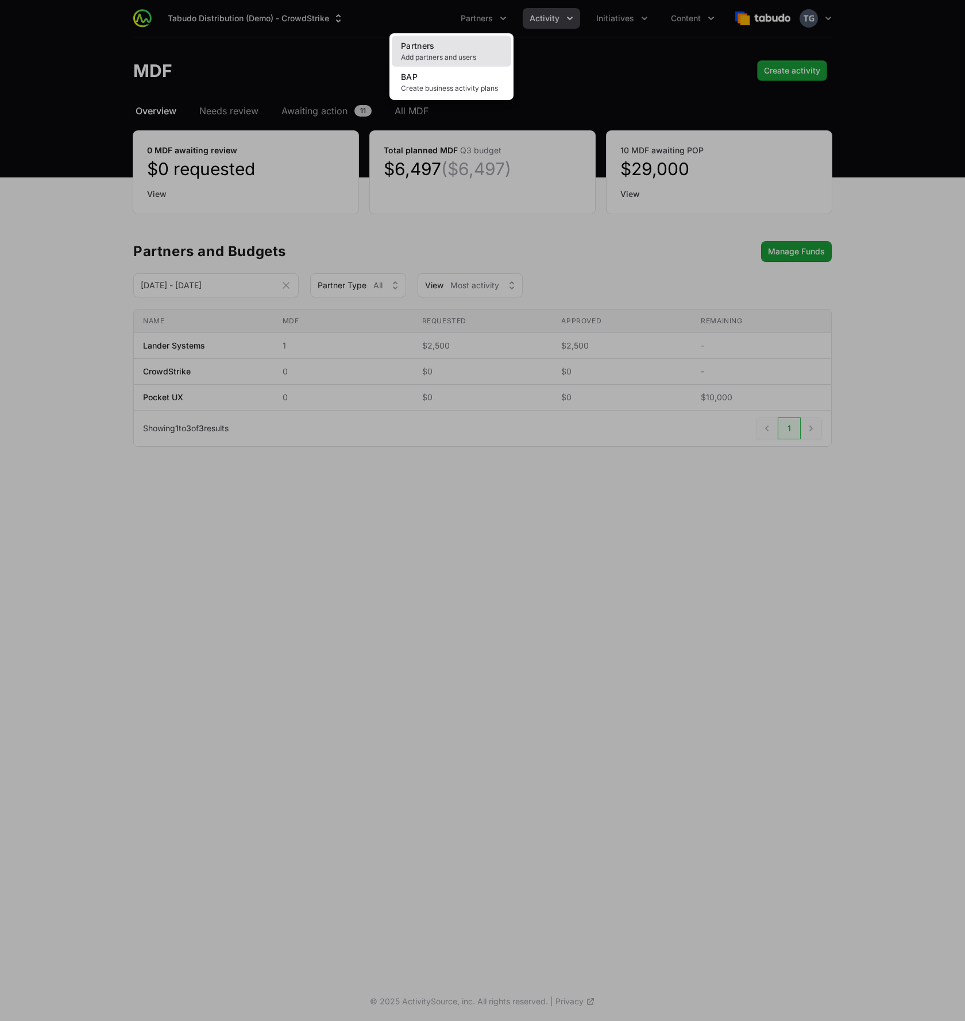
click at [461, 53] on span "Add partners and users" at bounding box center [451, 57] width 101 height 9
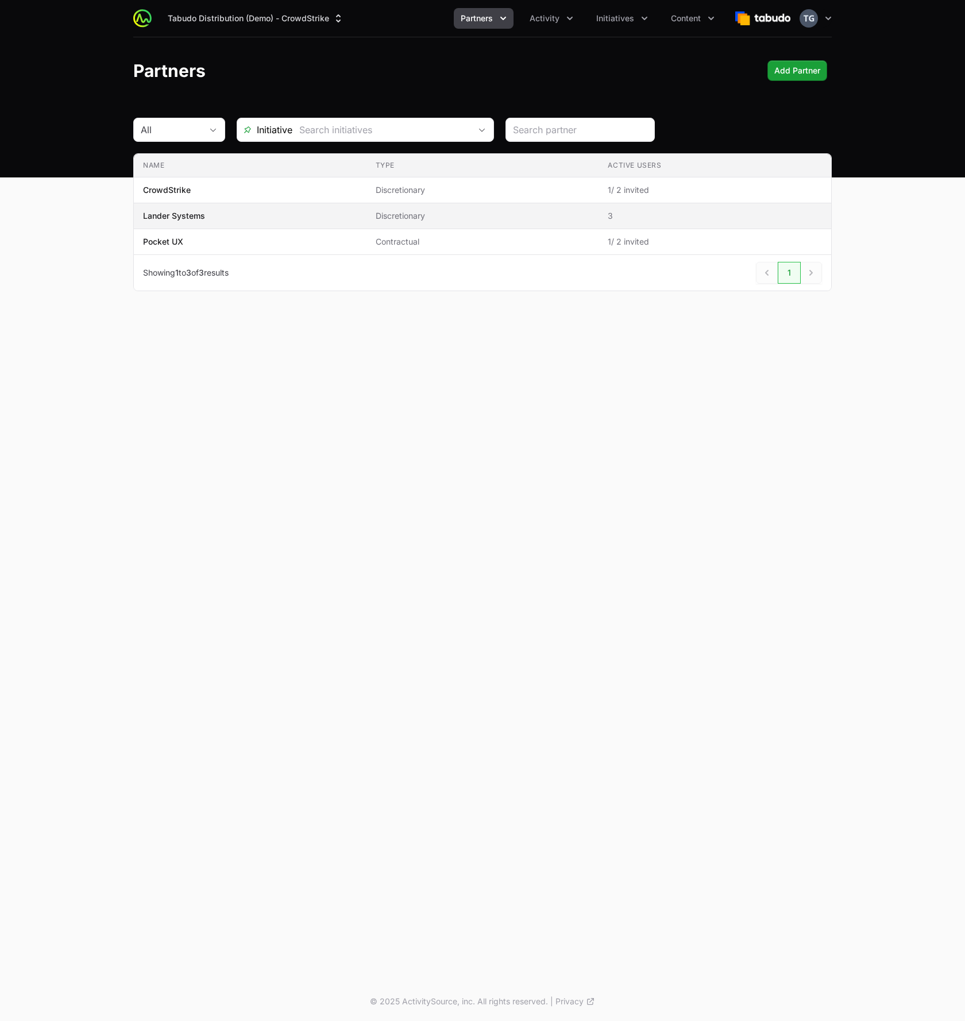
click at [541, 215] on span "Discretionary" at bounding box center [483, 215] width 214 height 11
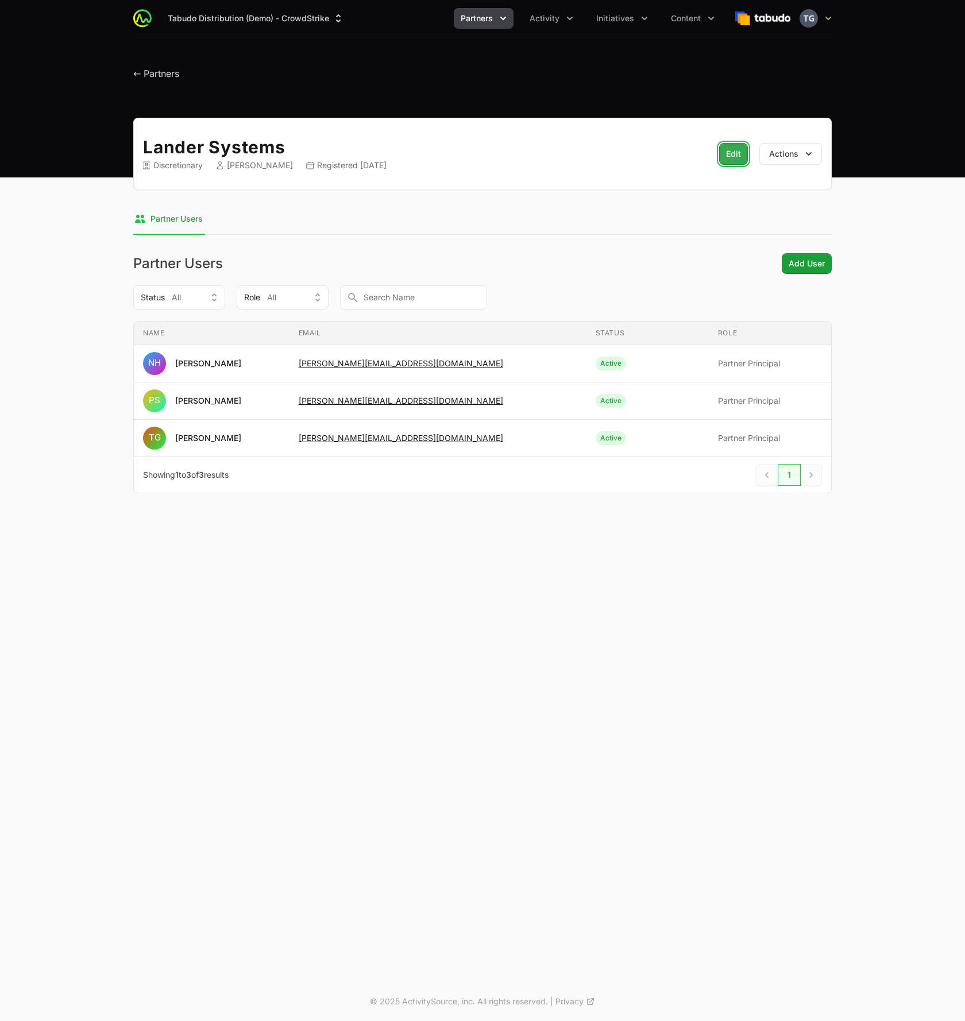
click at [736, 153] on span "Edit" at bounding box center [733, 154] width 15 height 14
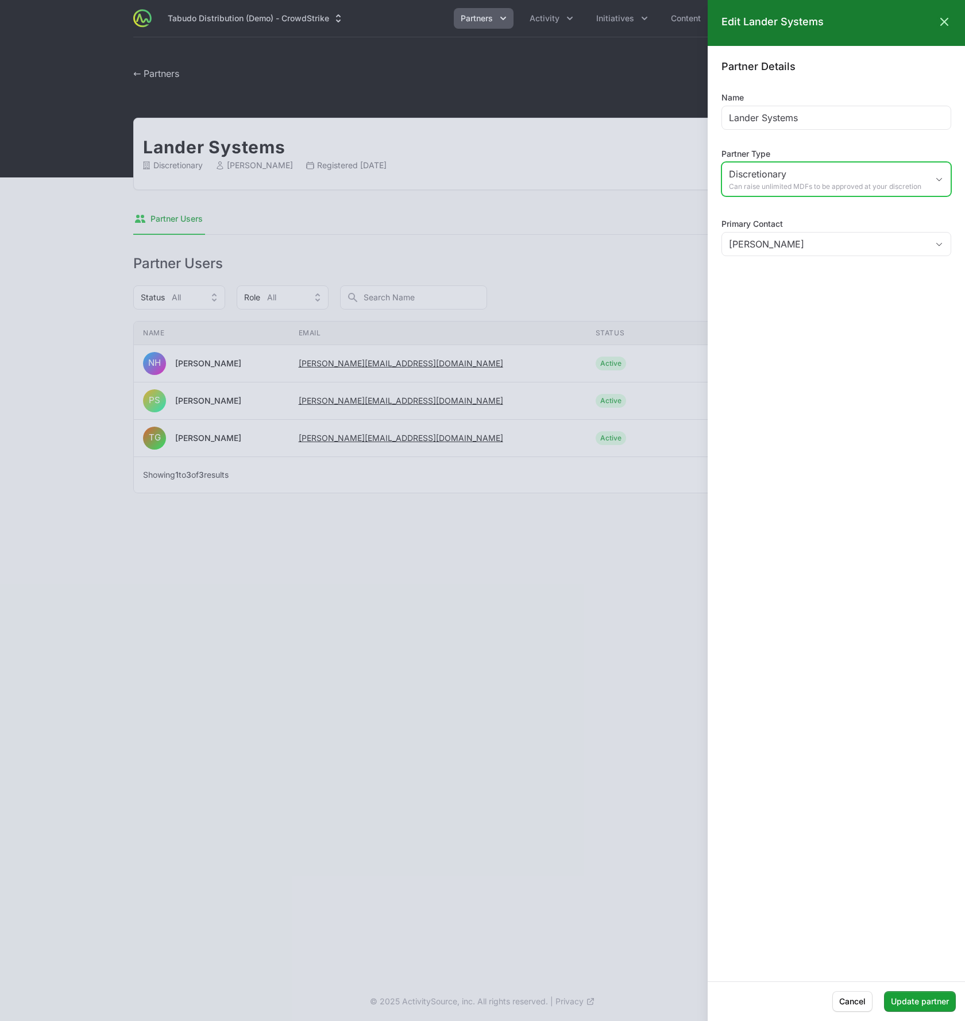
click at [795, 174] on span "Discretionary" at bounding box center [828, 174] width 199 height 14
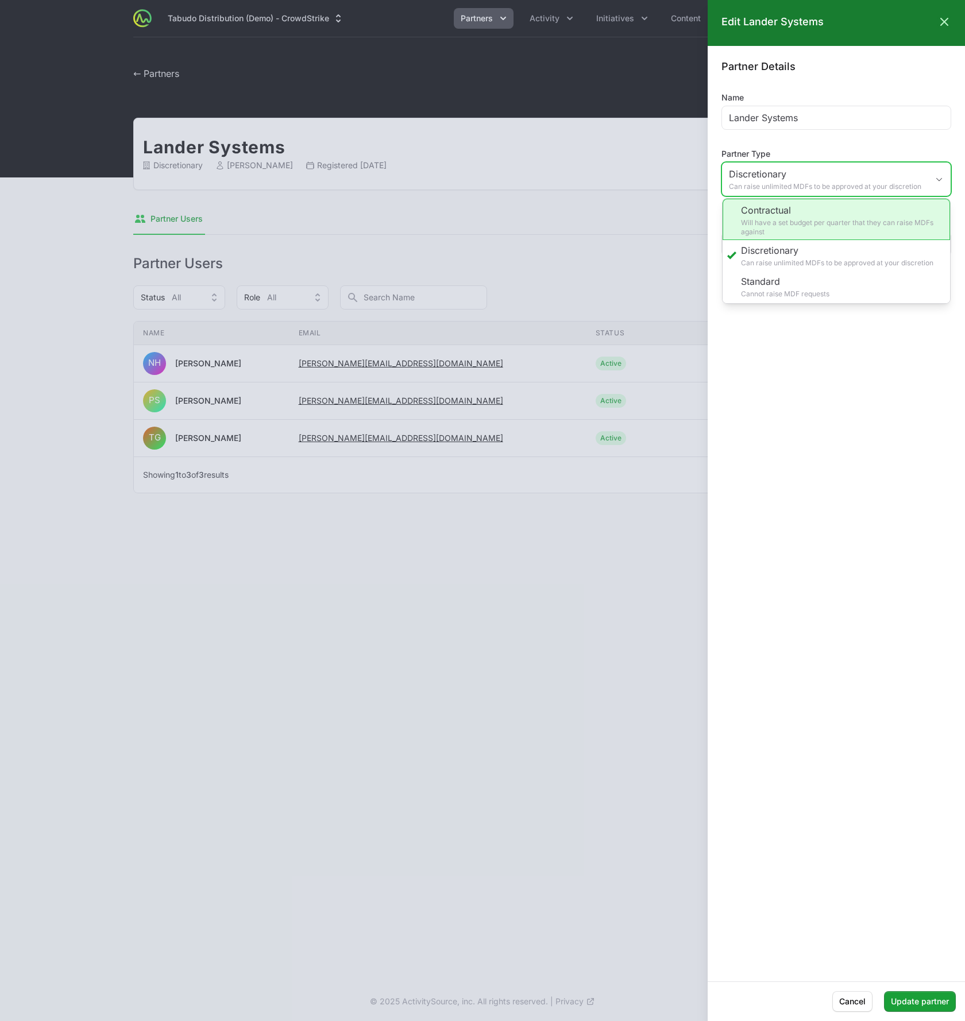
click at [782, 227] on li "Contractual Will have a set budget per quarter that they can raise MDFs against" at bounding box center [836, 219] width 227 height 41
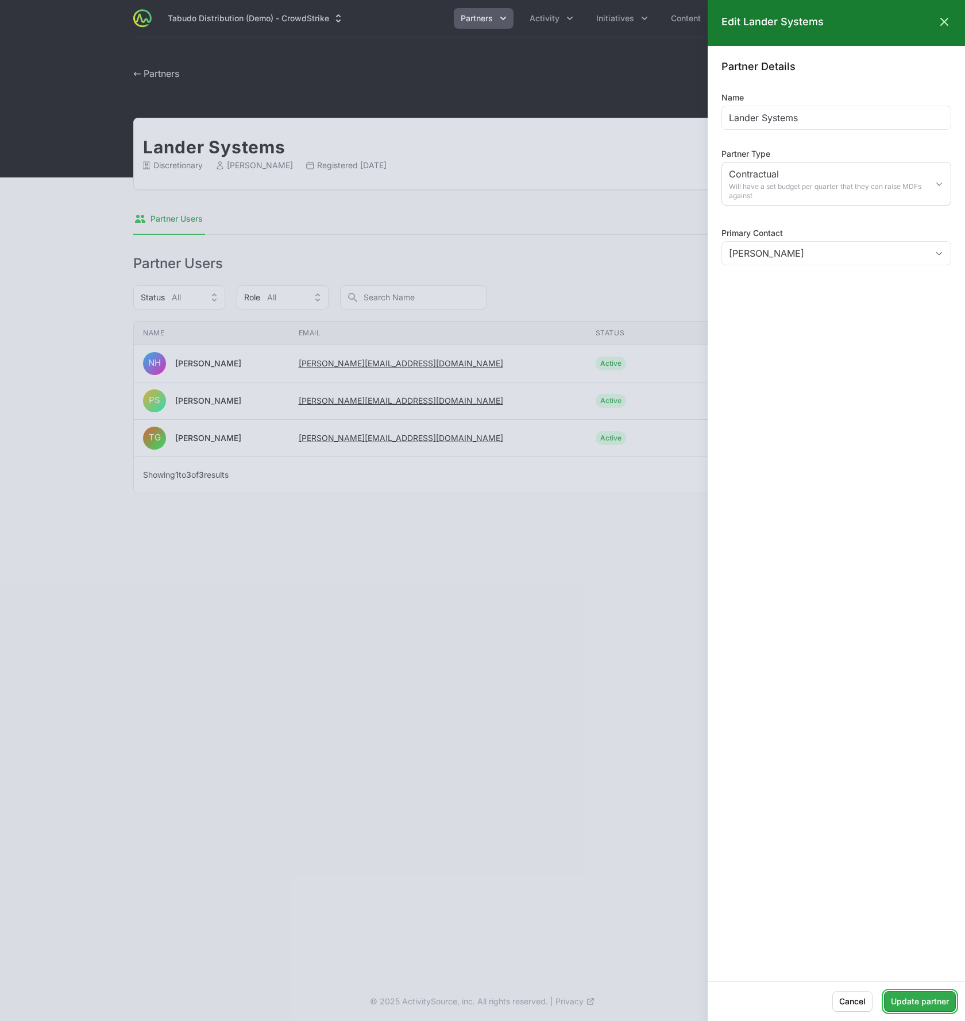
click at [905, 997] on span "Update partner" at bounding box center [920, 1002] width 58 height 14
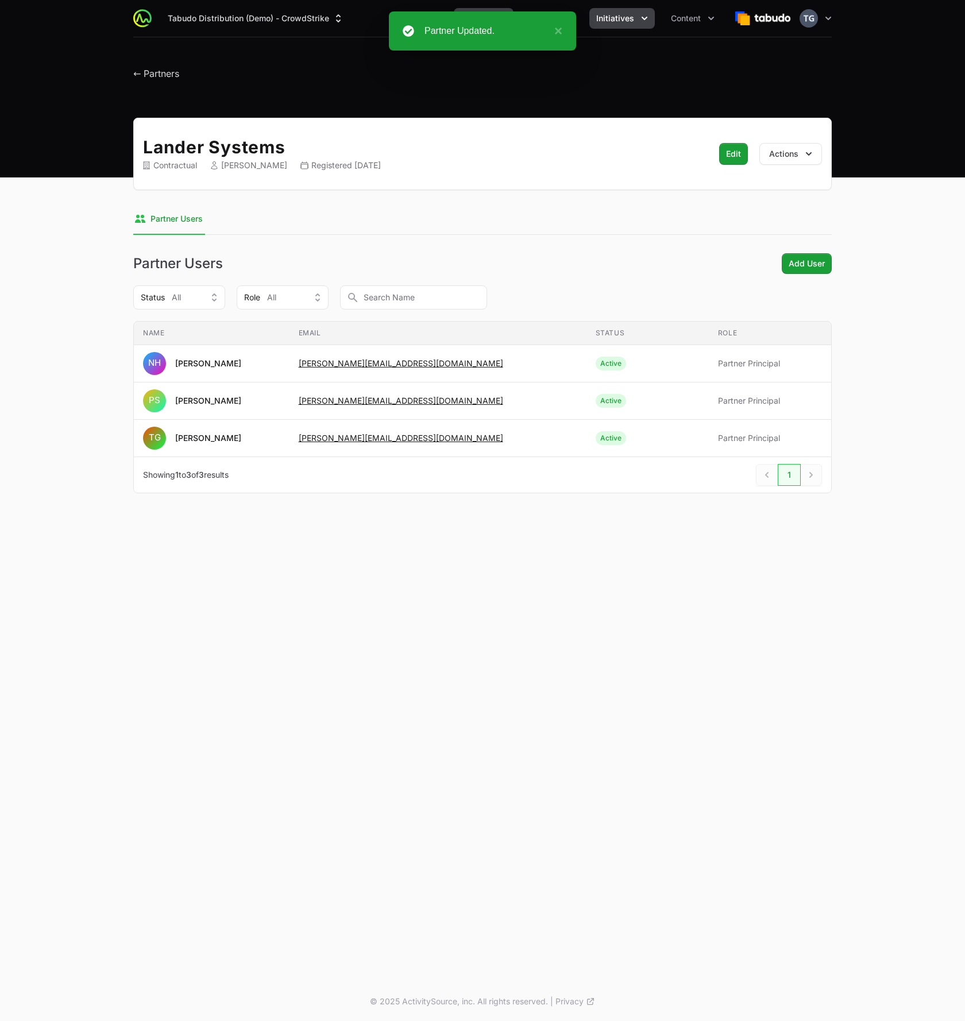
click at [624, 24] on span "Initiatives" at bounding box center [615, 18] width 38 height 11
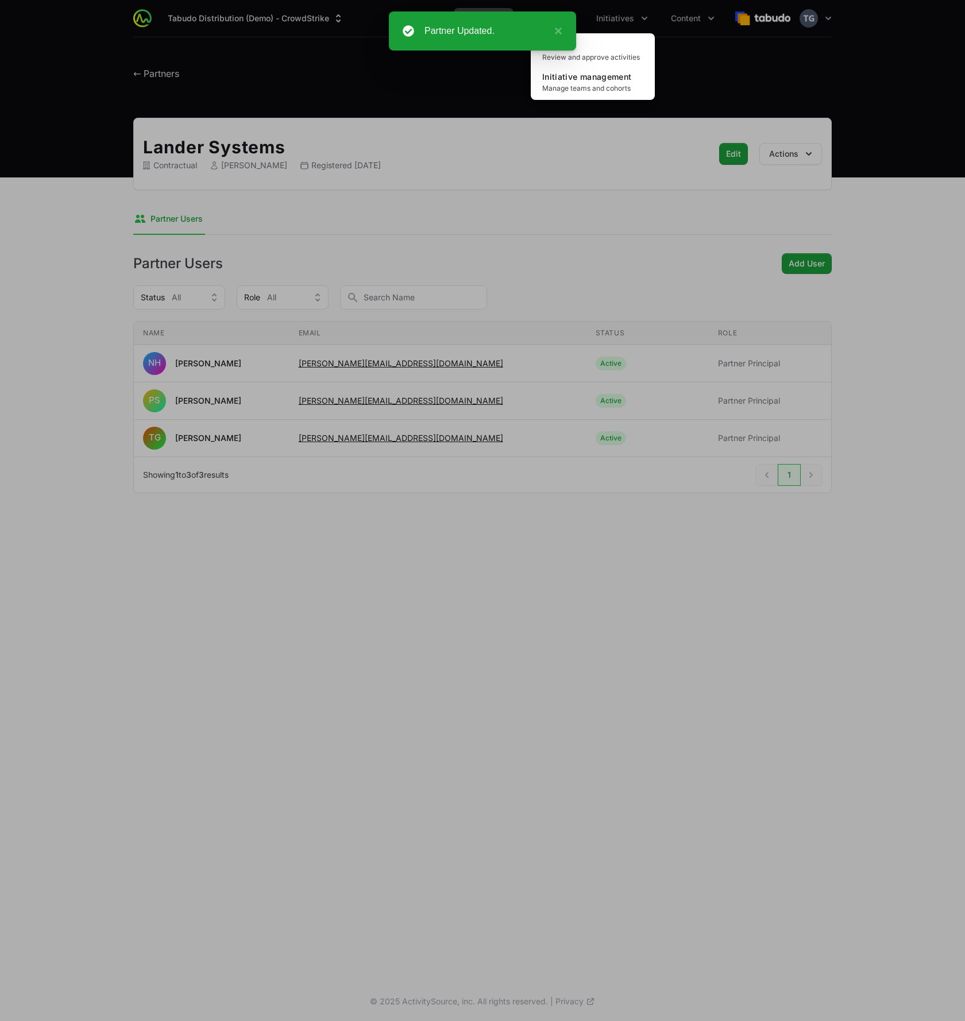
click at [623, 24] on div "Initiatives menu" at bounding box center [482, 510] width 965 height 1021
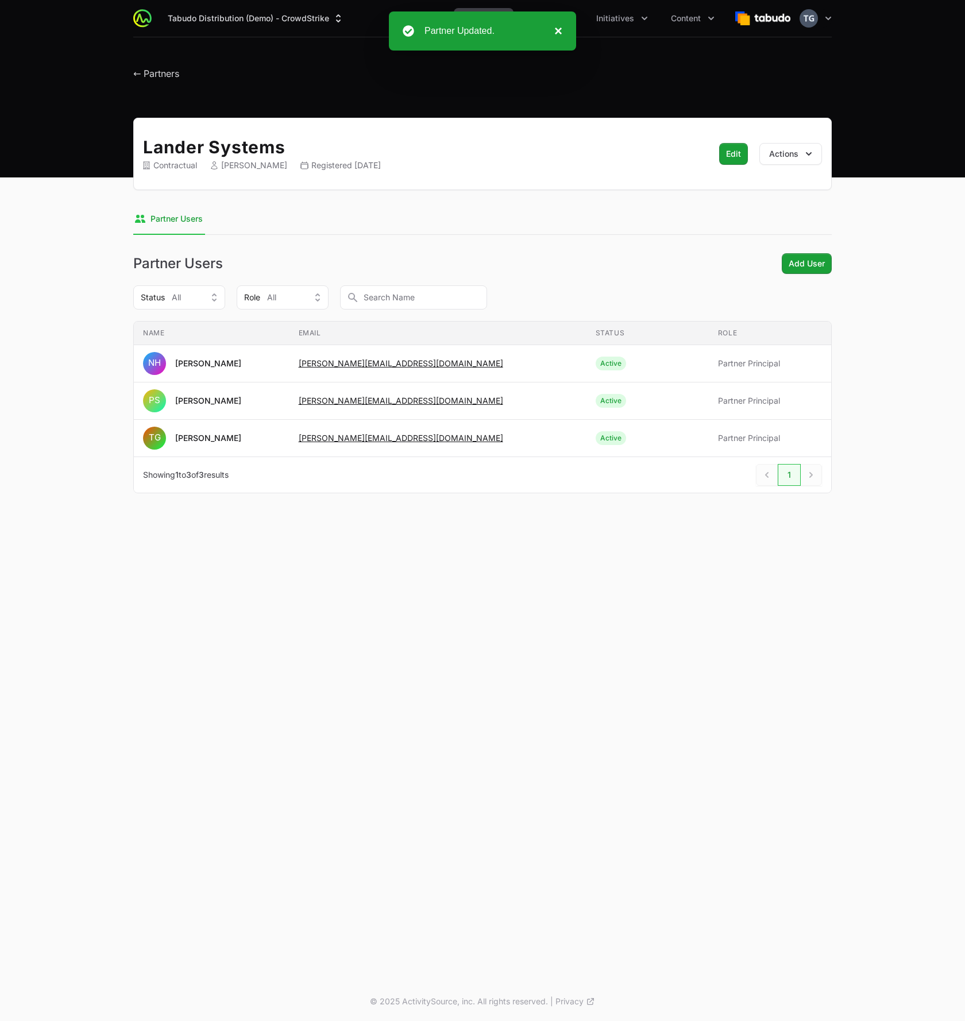
click at [560, 35] on button "×" at bounding box center [556, 31] width 14 height 14
click at [558, 24] on span "Activity" at bounding box center [545, 18] width 30 height 11
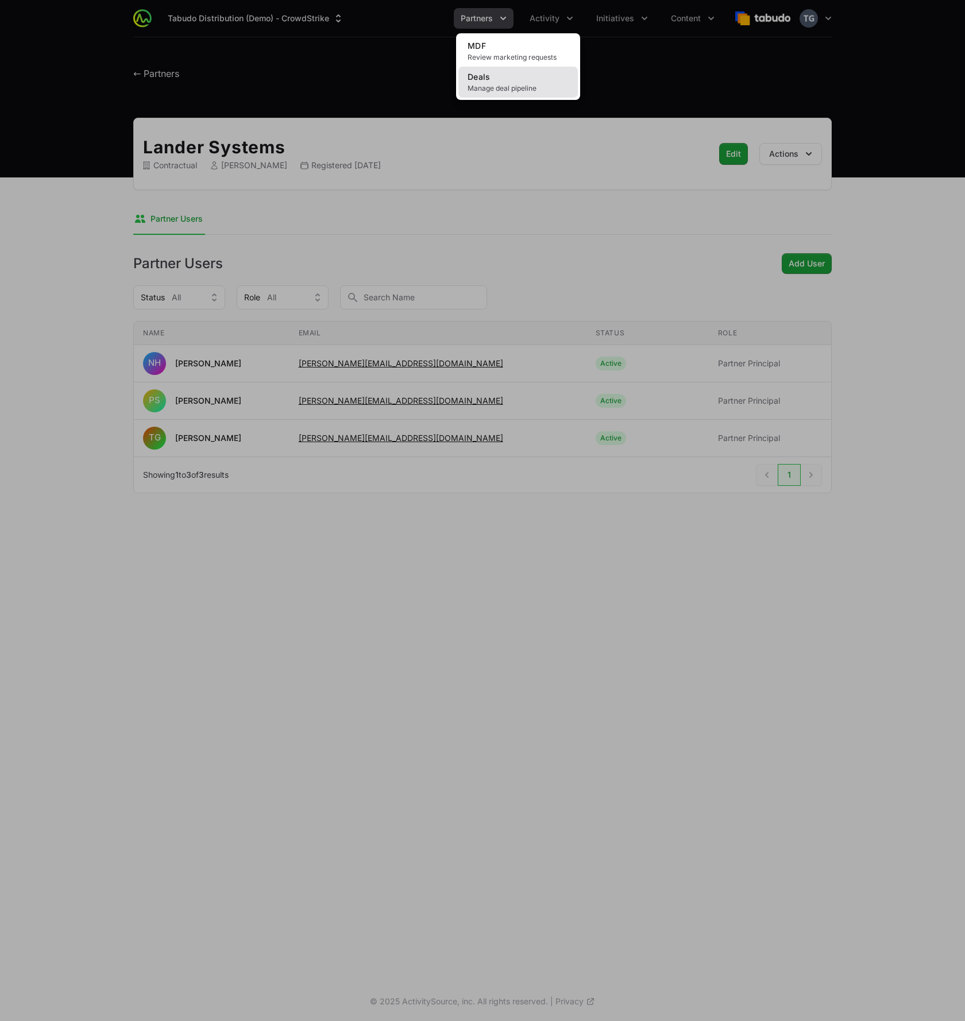
click at [537, 80] on link "Deals Manage deal pipeline" at bounding box center [517, 82] width 119 height 31
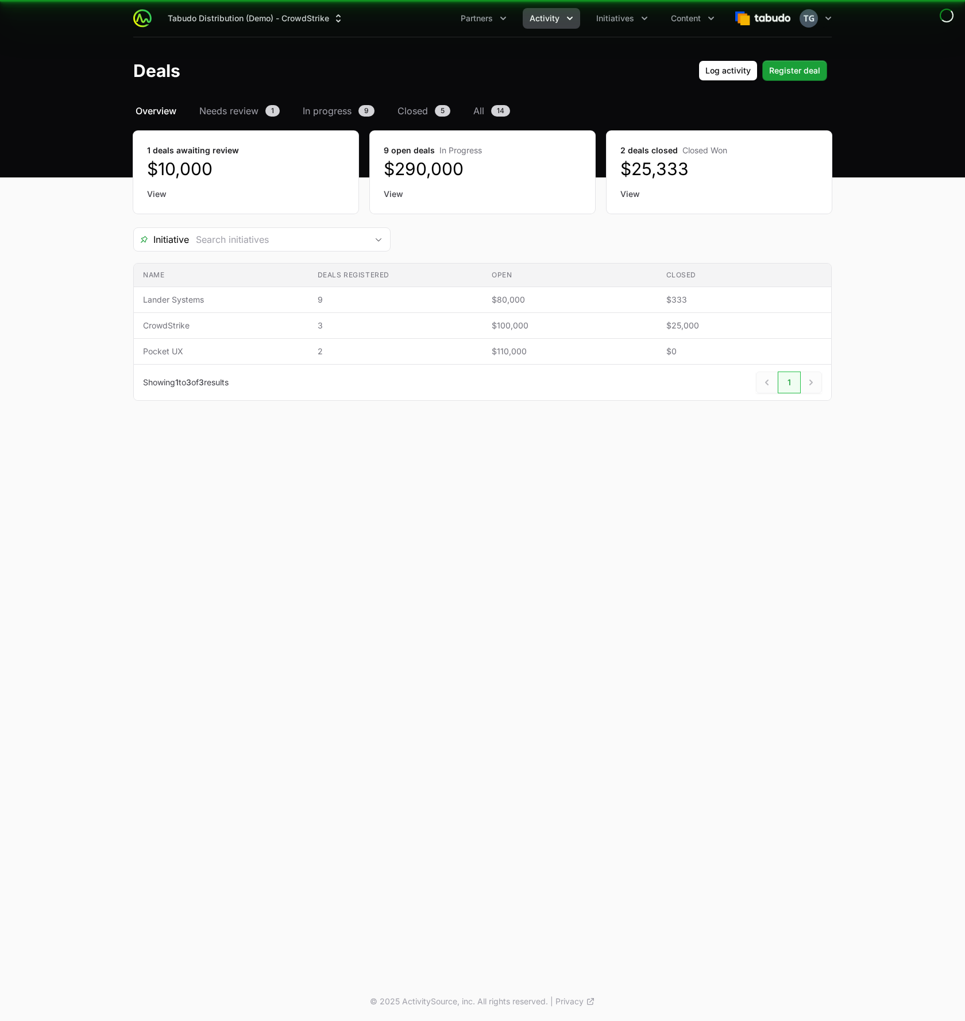
click at [557, 18] on span "Activity" at bounding box center [545, 18] width 30 height 11
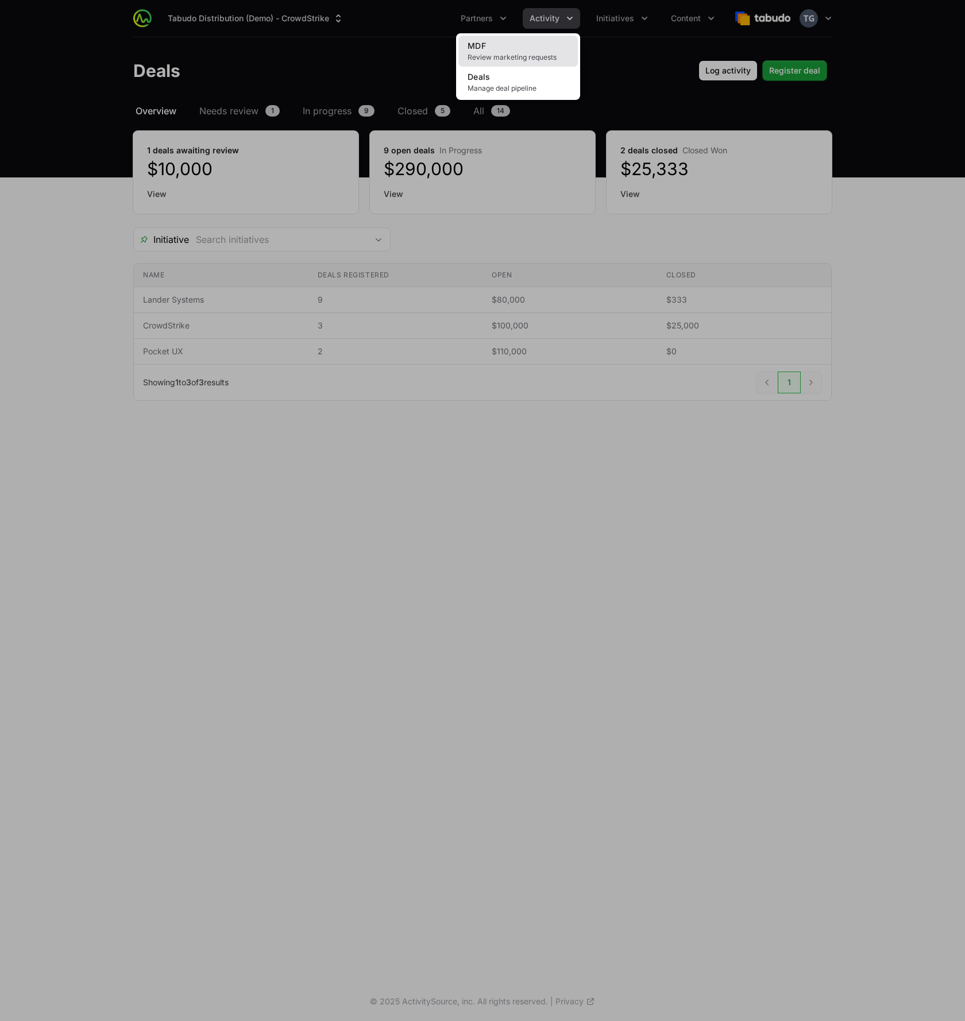
click at [549, 44] on link "MDF Review marketing requests" at bounding box center [517, 51] width 119 height 31
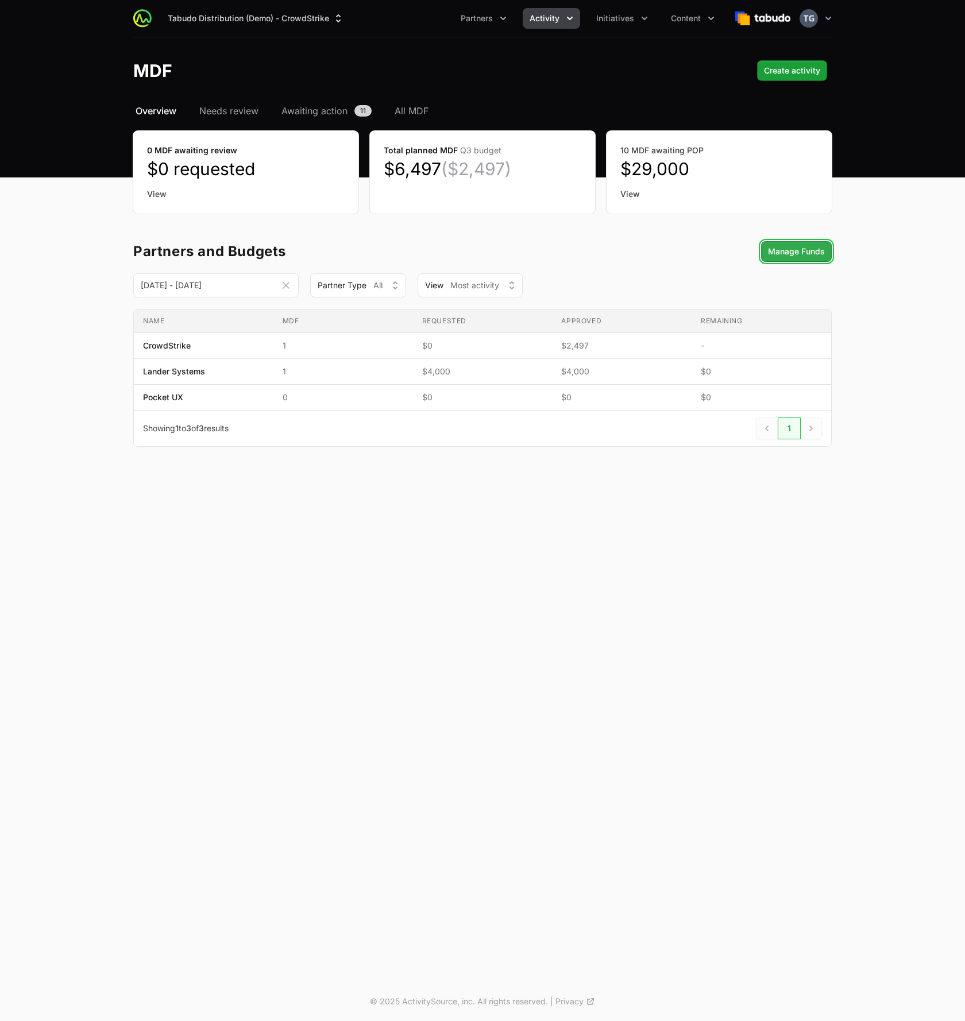
click at [786, 245] on span "Manage Funds" at bounding box center [796, 252] width 57 height 14
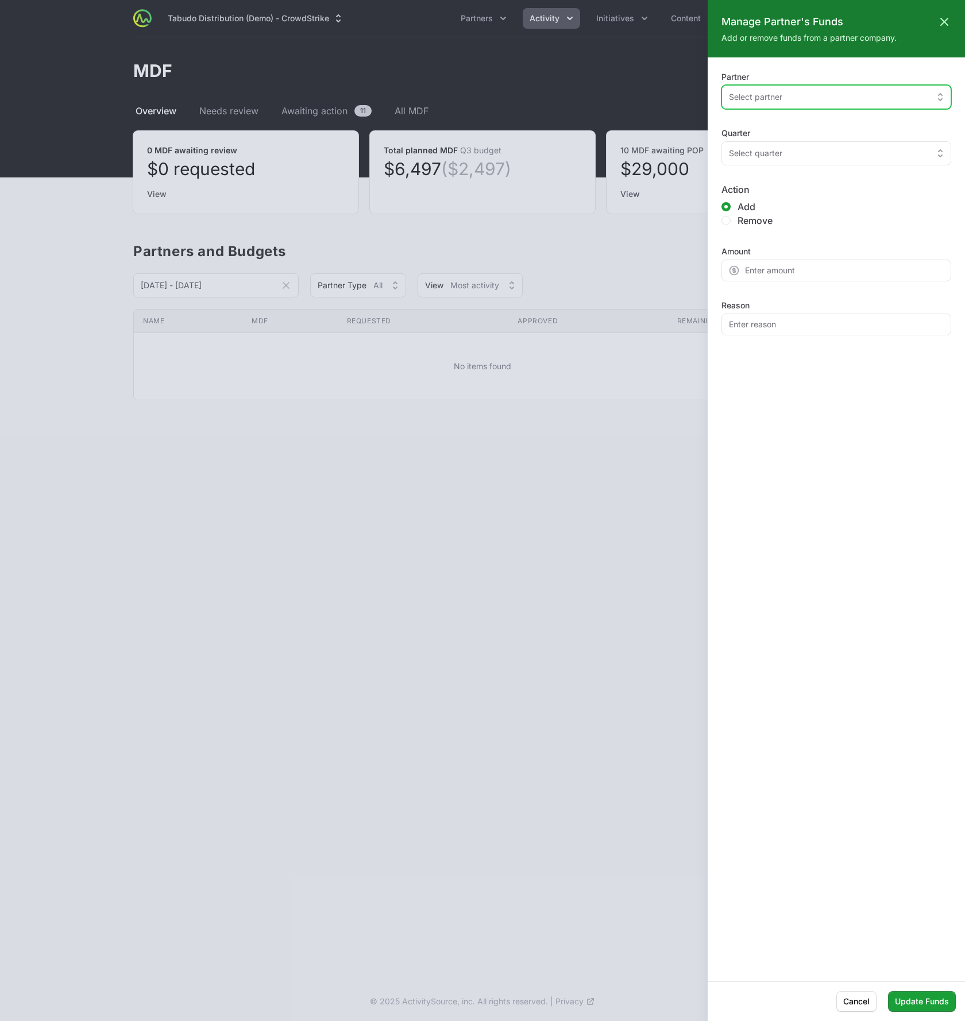
click at [790, 92] on div "Select partner" at bounding box center [828, 96] width 199 height 11
click at [781, 128] on span "Lander Systems" at bounding box center [829, 123] width 202 height 11
click at [803, 159] on button "Select quarter" at bounding box center [837, 153] width 230 height 24
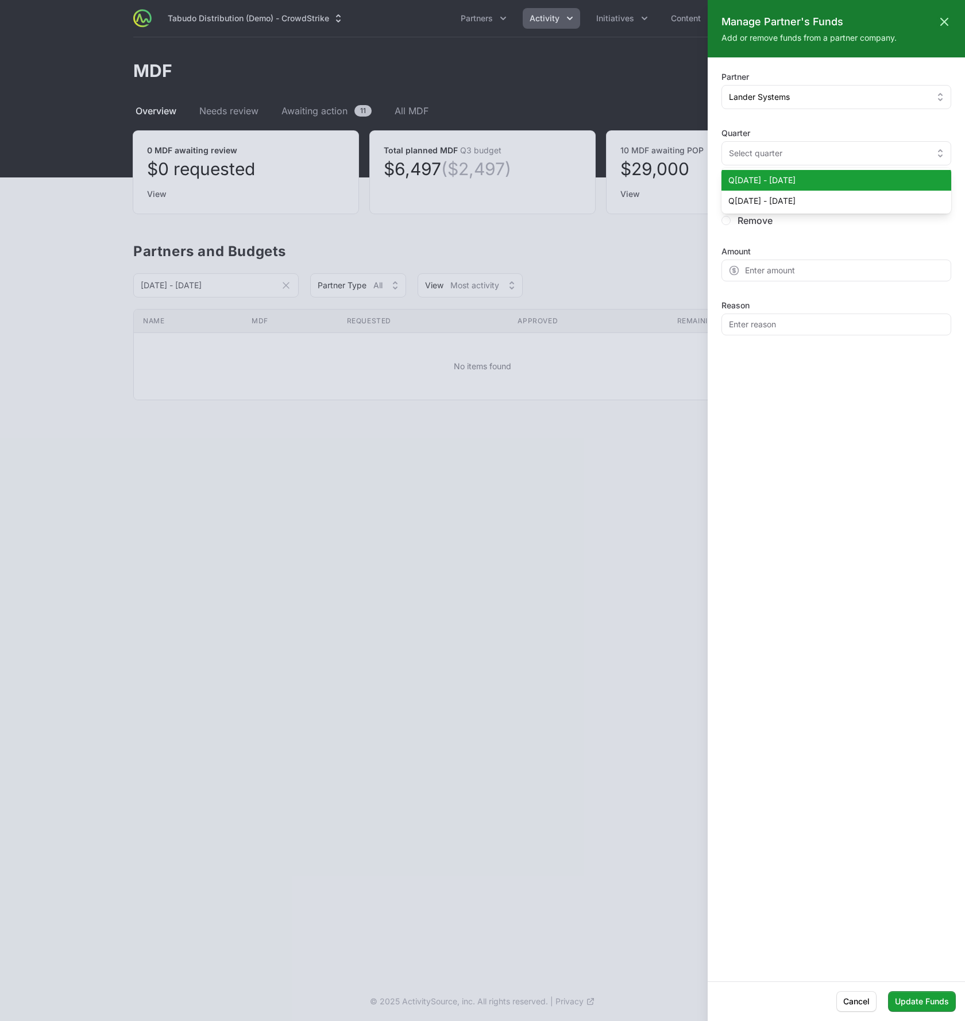
click at [800, 175] on span "Q[DATE] - [DATE]" at bounding box center [829, 180] width 202 height 11
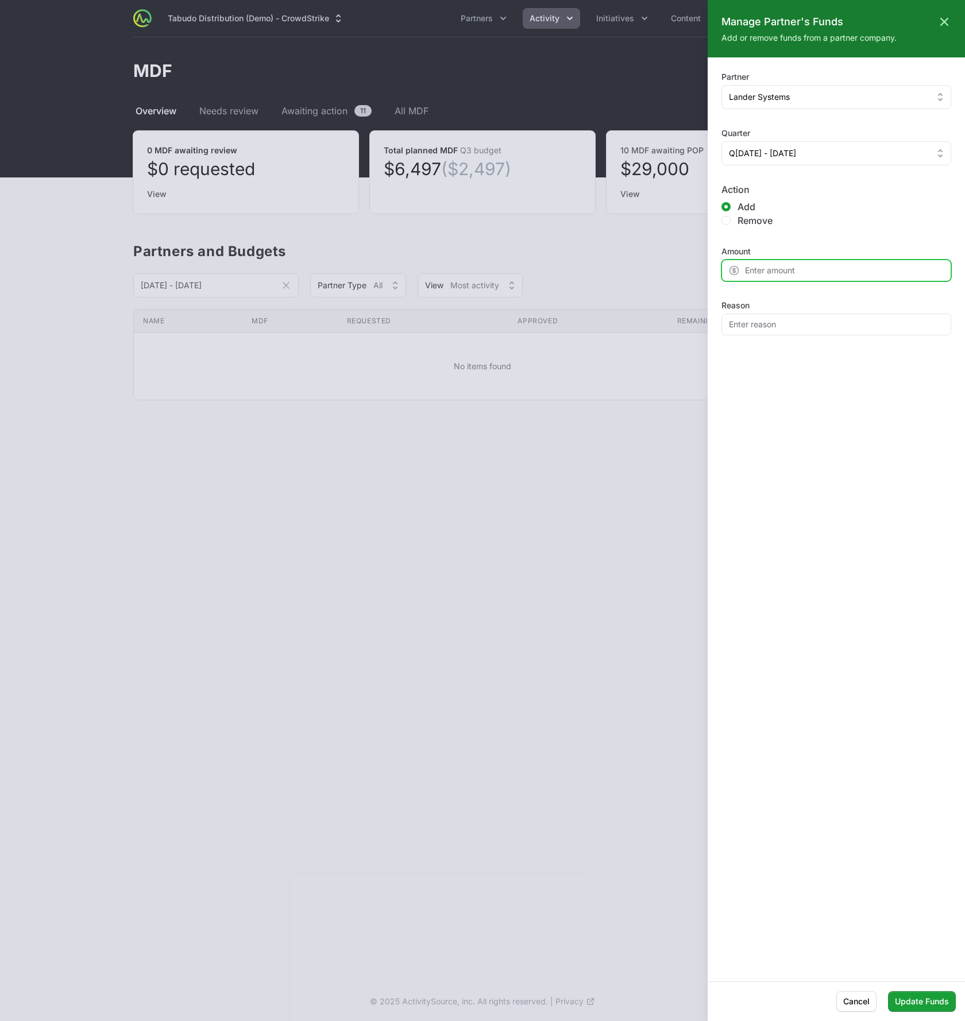
click at [761, 275] on input "Amount" at bounding box center [837, 271] width 230 height 22
type input "10000"
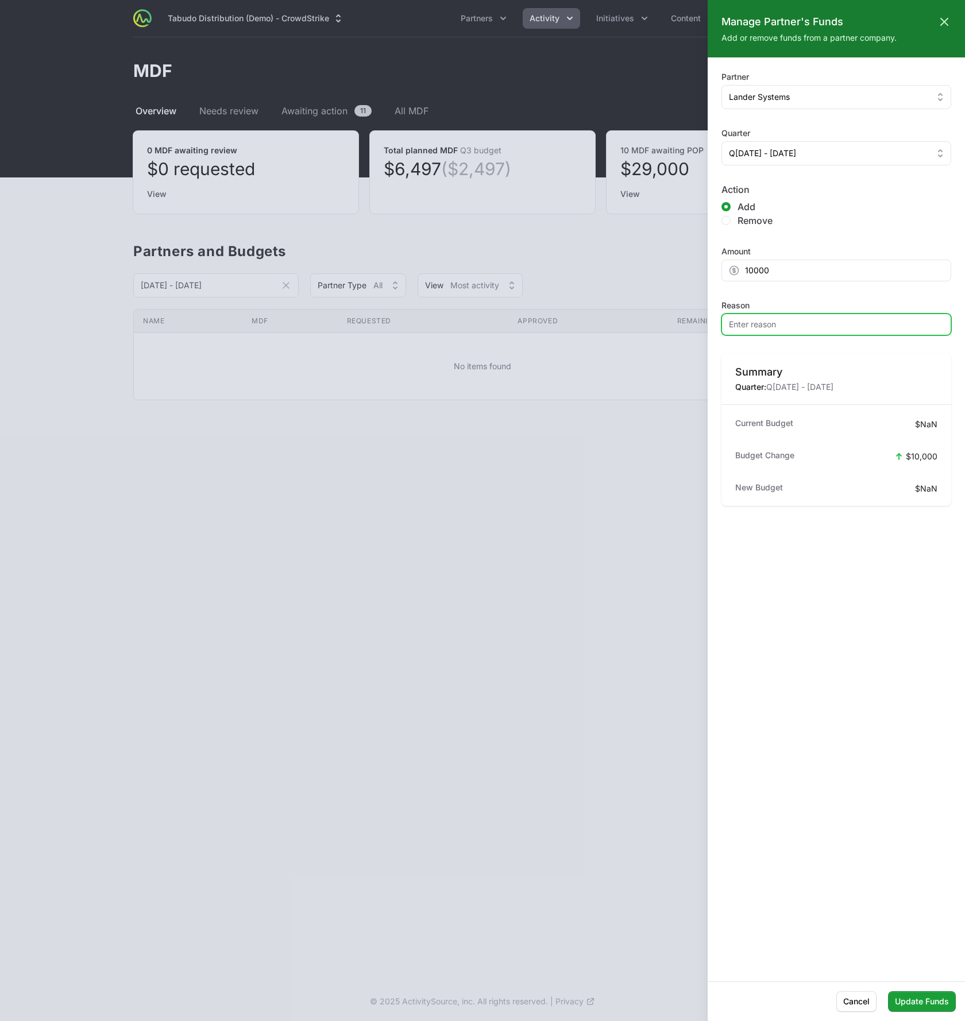
click at [765, 329] on input "Reason" at bounding box center [837, 325] width 230 height 22
type input "Adding budget for current quarter"
click at [915, 1011] on button "Update Funds" at bounding box center [922, 1002] width 68 height 21
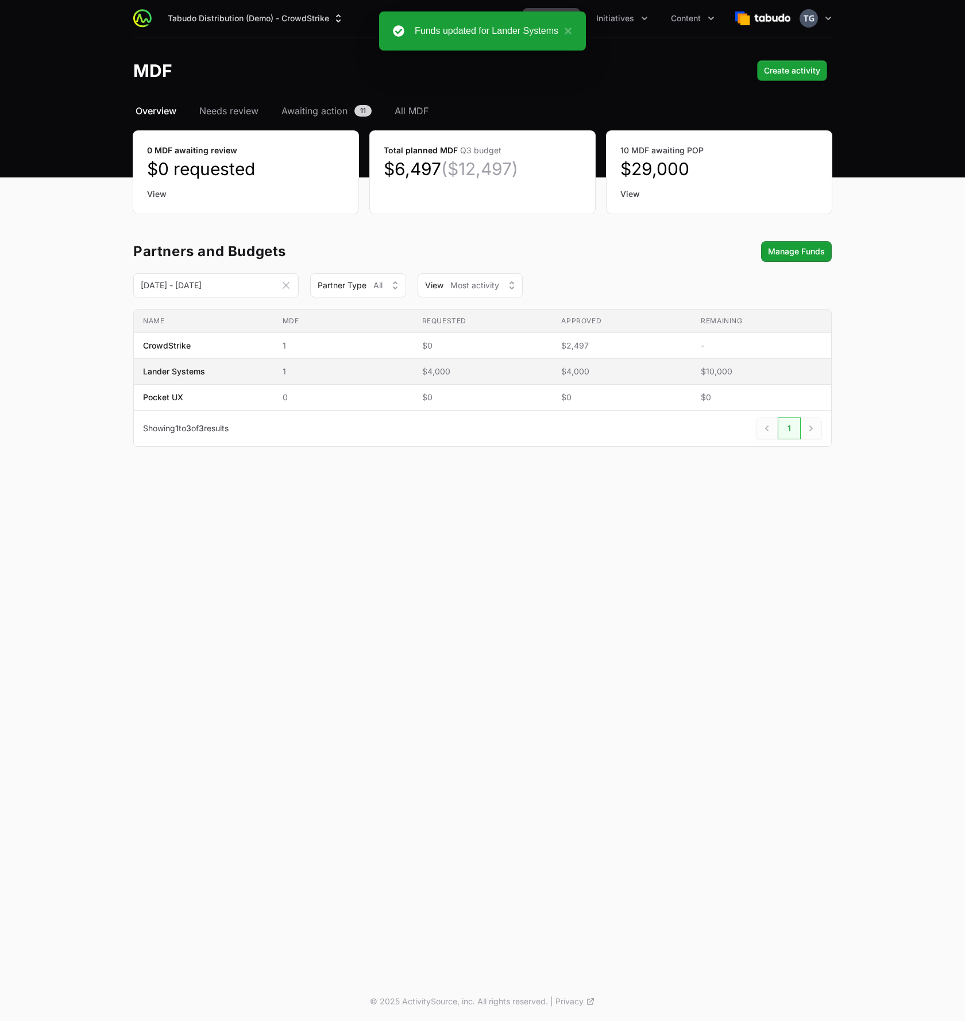
click at [727, 368] on span "$10,000" at bounding box center [761, 371] width 121 height 11
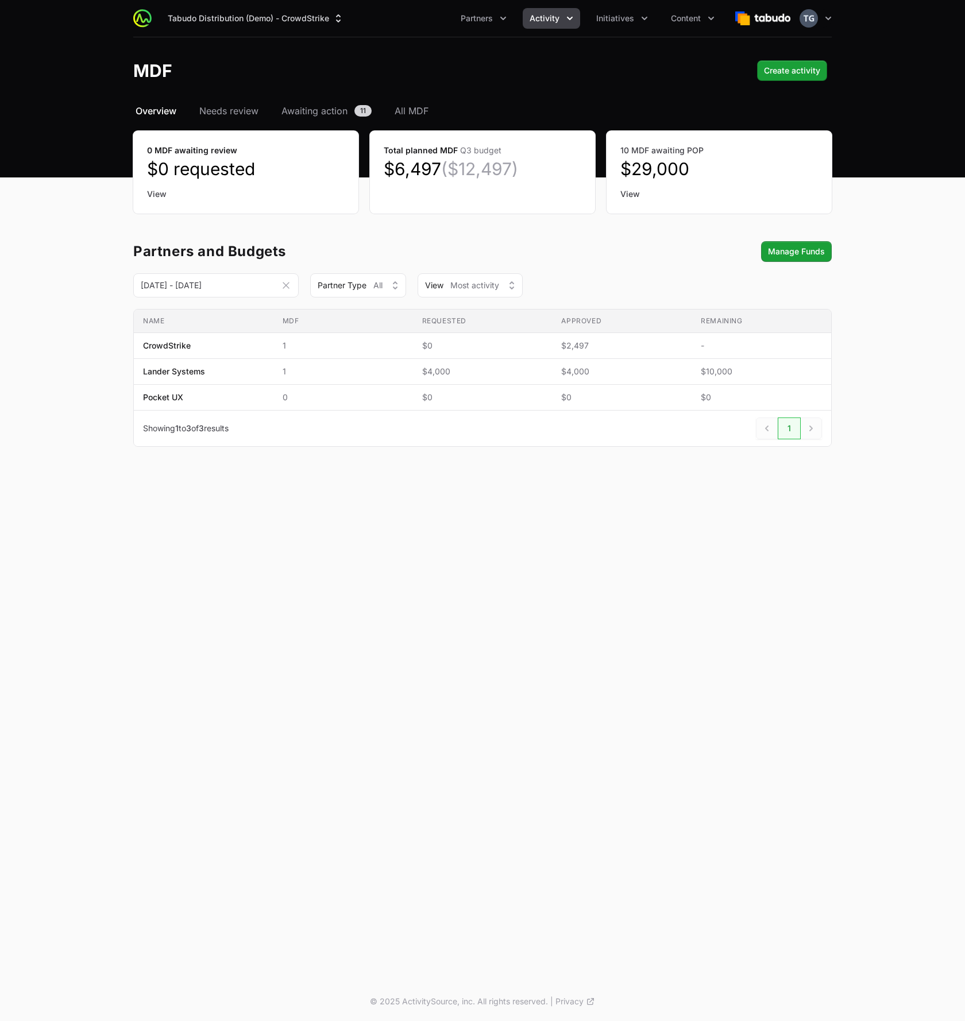
click at [644, 493] on div "Tabudo Distribution (Demo) - CrowdStrike Partners Activity Initiatives Content …" at bounding box center [482, 491] width 965 height 982
click at [639, 369] on span "$4,000" at bounding box center [621, 371] width 121 height 11
click at [793, 257] on span "Manage Funds" at bounding box center [796, 252] width 57 height 14
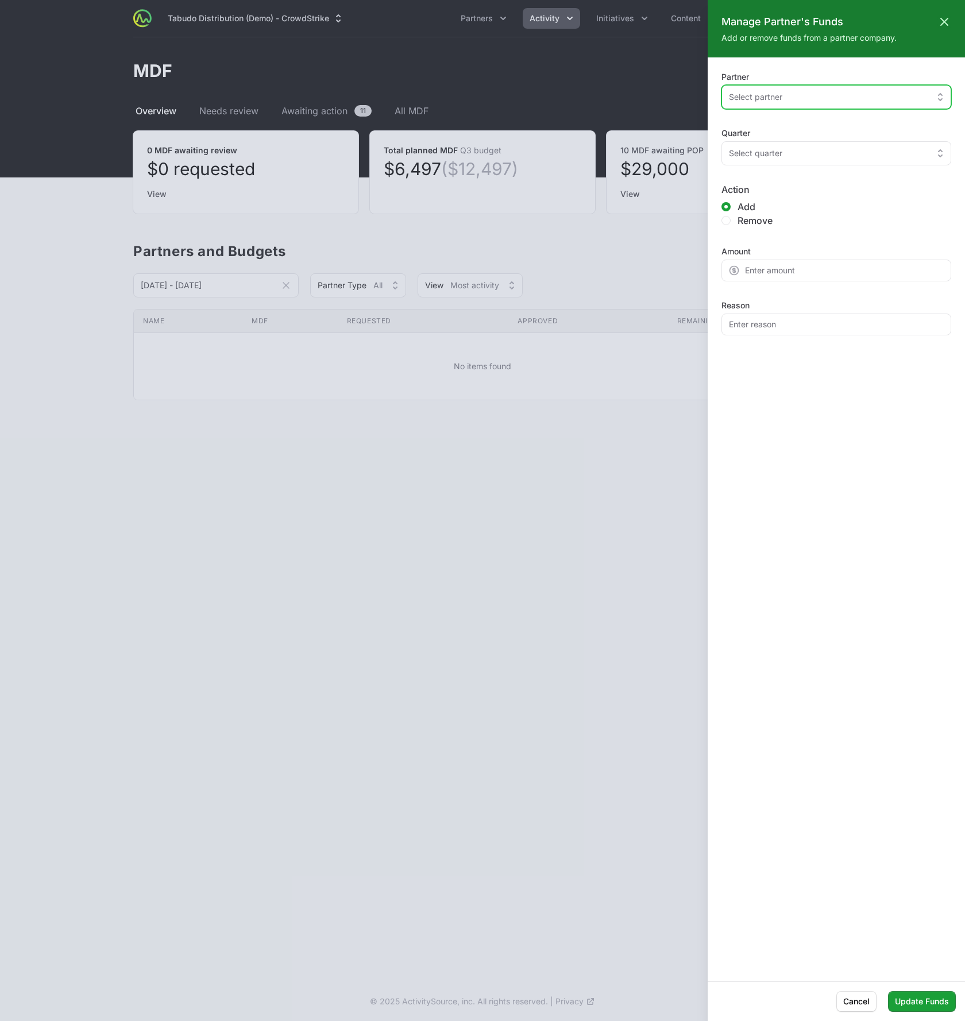
click at [782, 91] on span "Select partner" at bounding box center [755, 96] width 53 height 11
click at [782, 124] on span "Lander Systems" at bounding box center [829, 123] width 202 height 11
click at [789, 155] on div "Select quarter" at bounding box center [828, 153] width 199 height 11
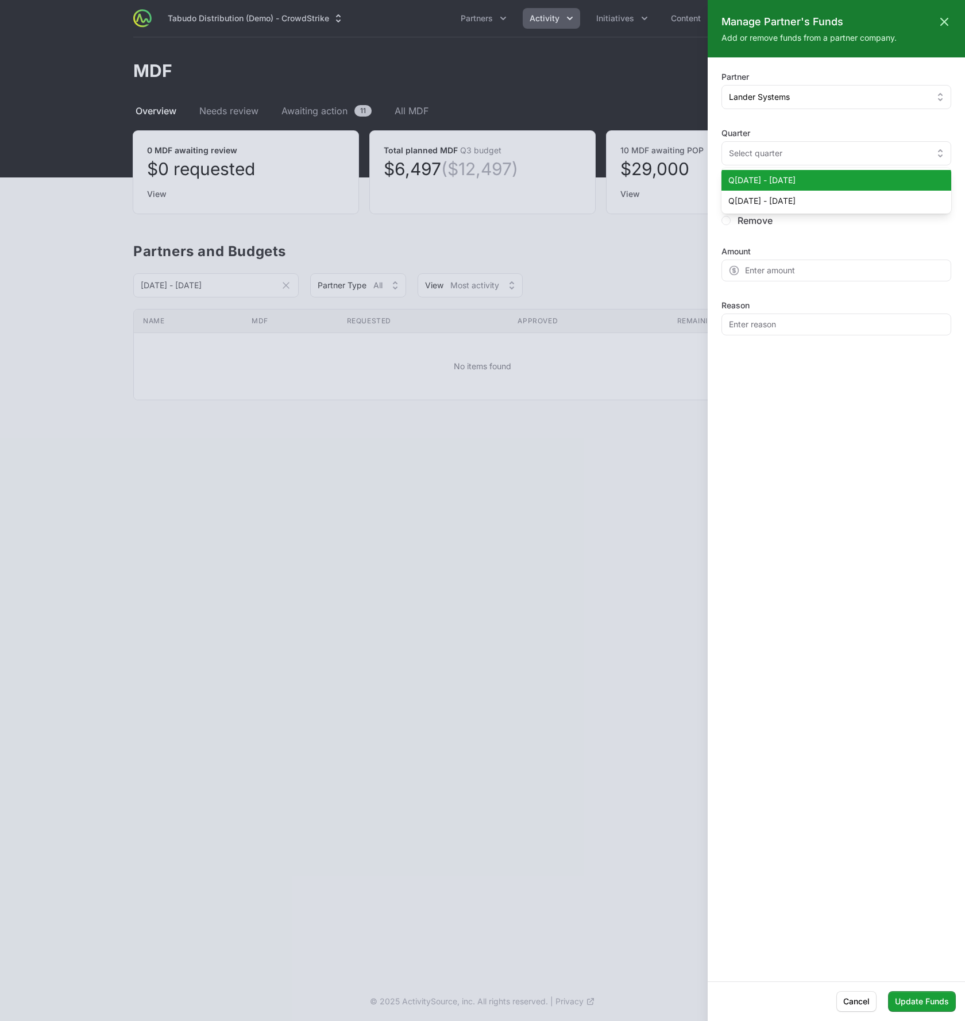
click at [786, 177] on span "Q[DATE] - [DATE]" at bounding box center [829, 180] width 202 height 11
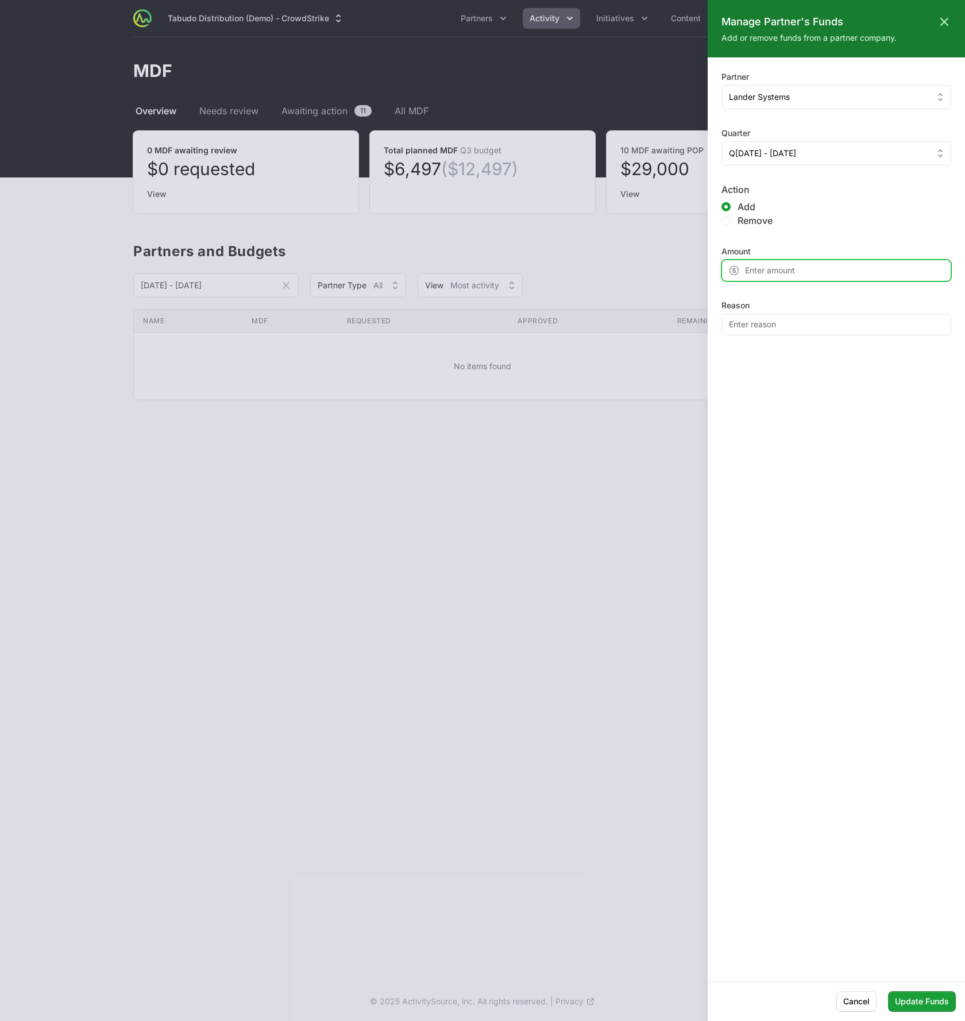
click at [755, 272] on input "Amount" at bounding box center [837, 271] width 230 height 22
type input "2000"
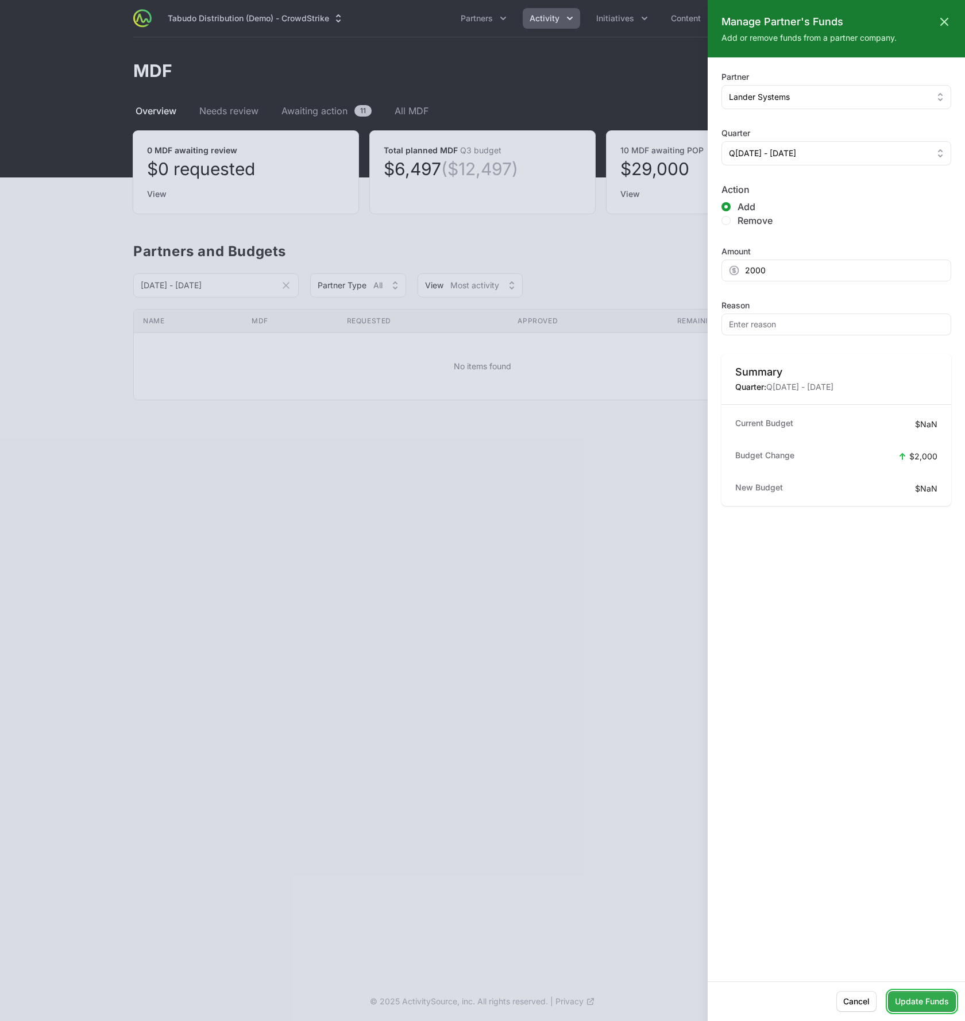
click at [912, 1001] on span "Update Funds" at bounding box center [922, 1002] width 54 height 14
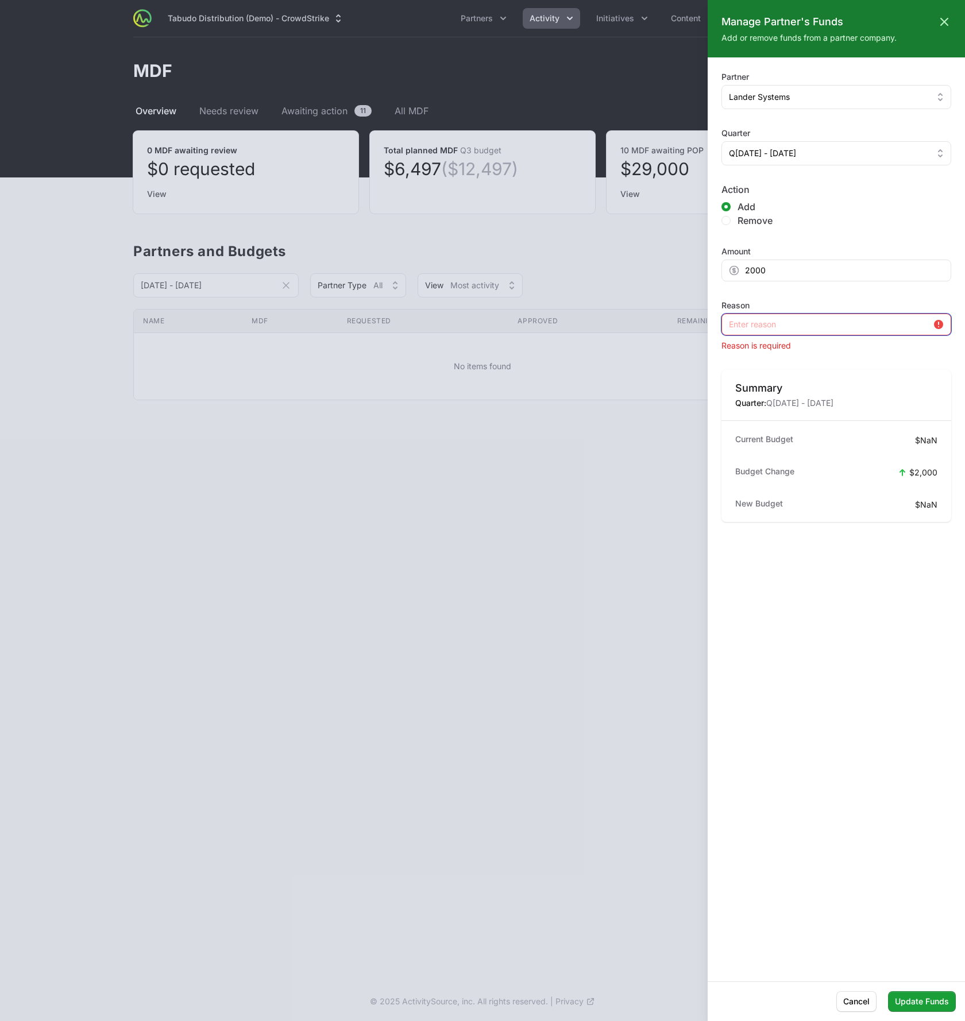
drag, startPoint x: 730, startPoint y: 314, endPoint x: 738, endPoint y: 315, distance: 8.1
click at [736, 315] on input "Reason" at bounding box center [837, 325] width 230 height 22
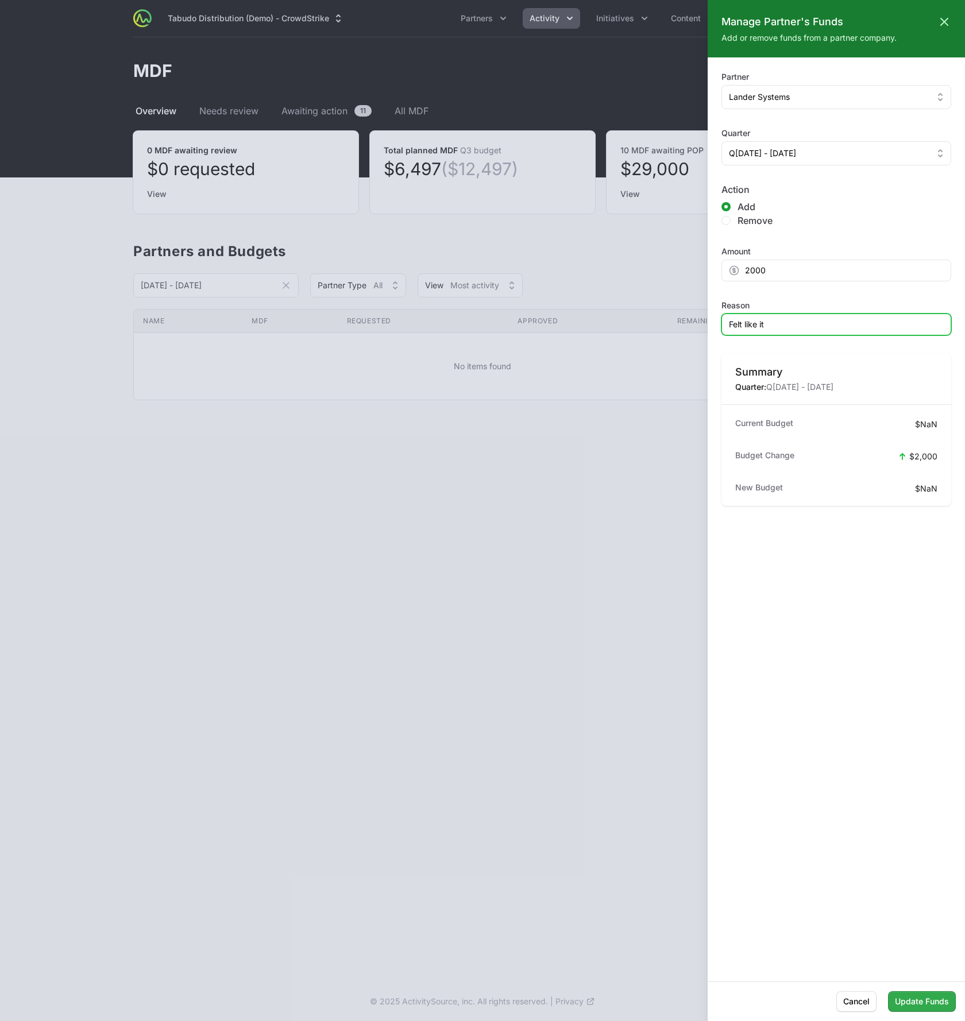
type input "Felt like it"
click at [920, 1006] on span "Update Funds" at bounding box center [922, 1002] width 54 height 14
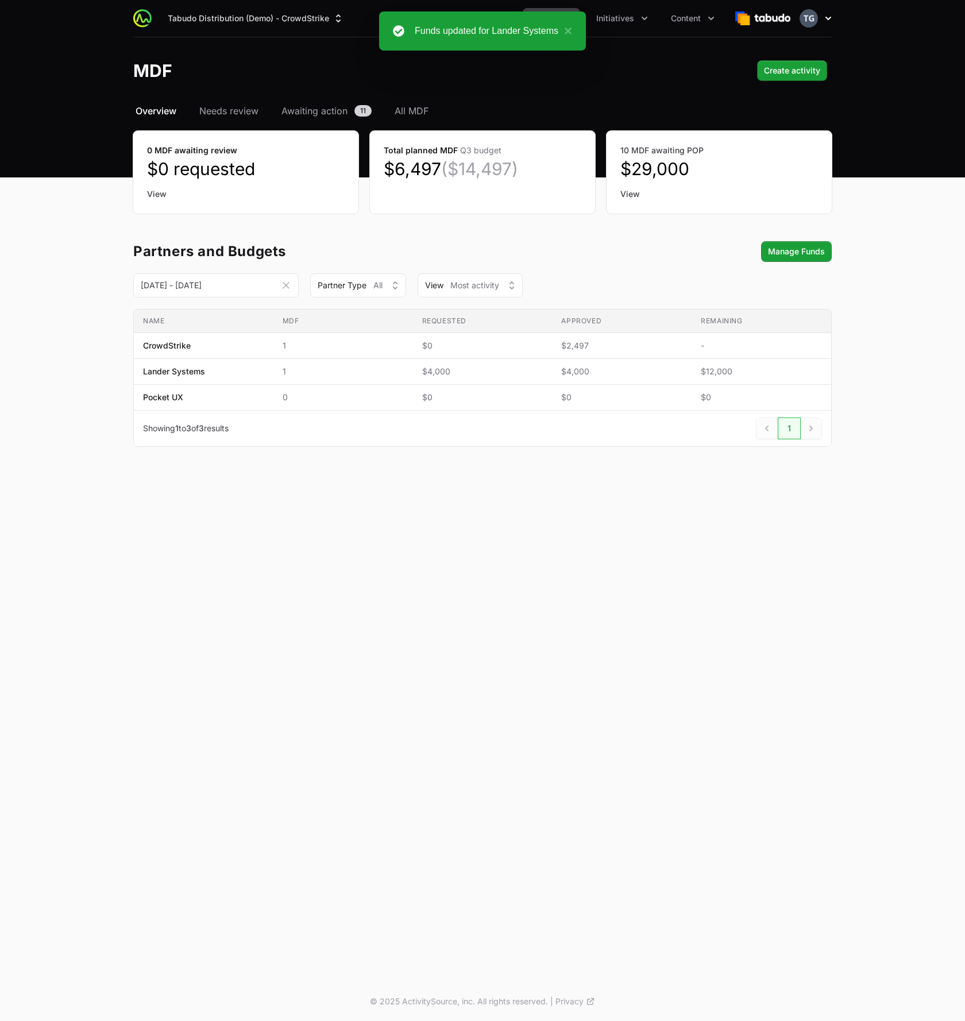
click at [817, 25] on button "Open user menu" at bounding box center [816, 18] width 32 height 18
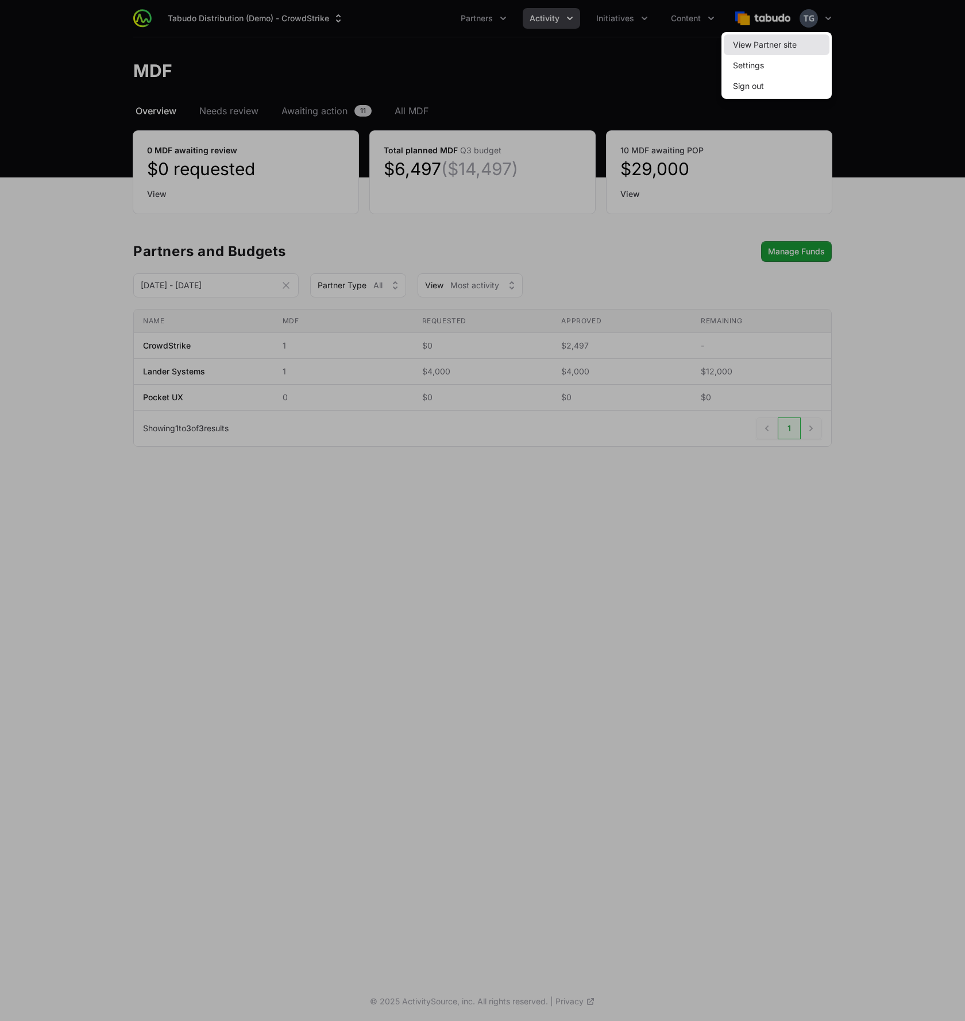
click at [791, 49] on link "View Partner site" at bounding box center [777, 44] width 106 height 21
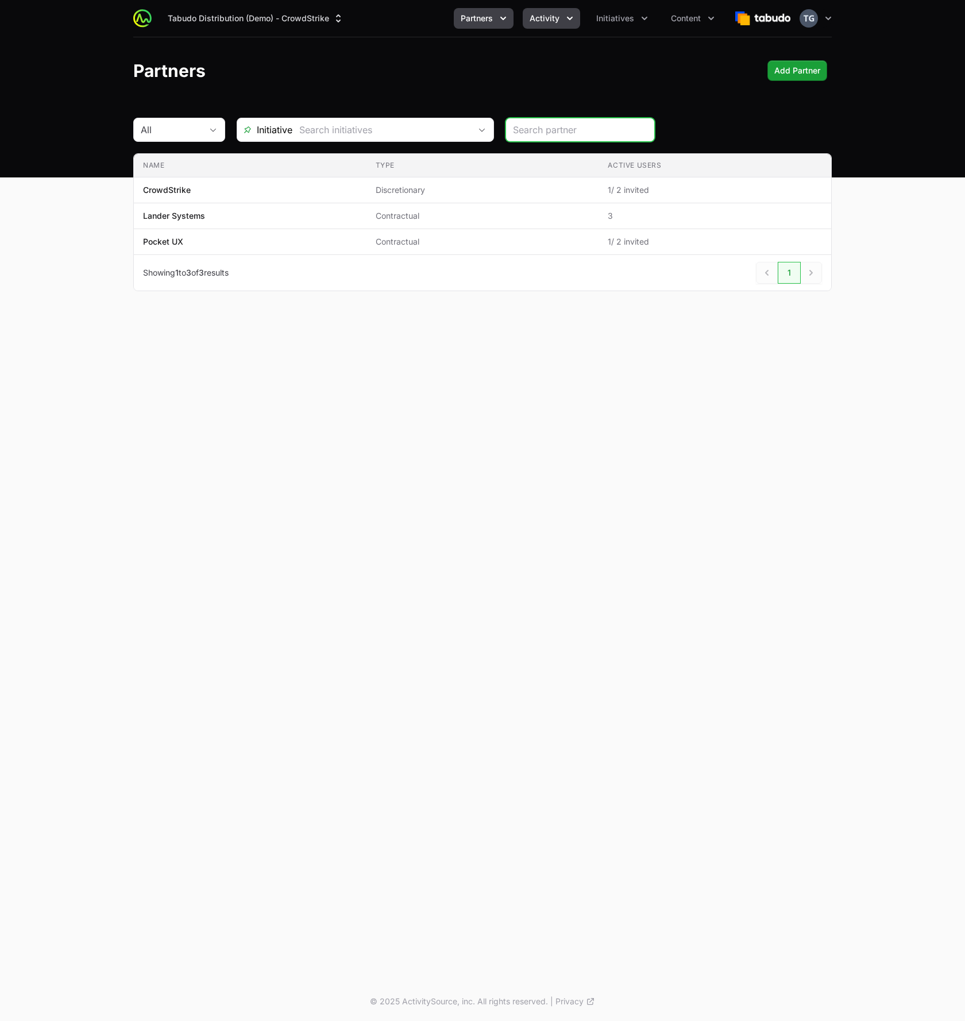
click at [556, 22] on span "Activity" at bounding box center [545, 18] width 30 height 11
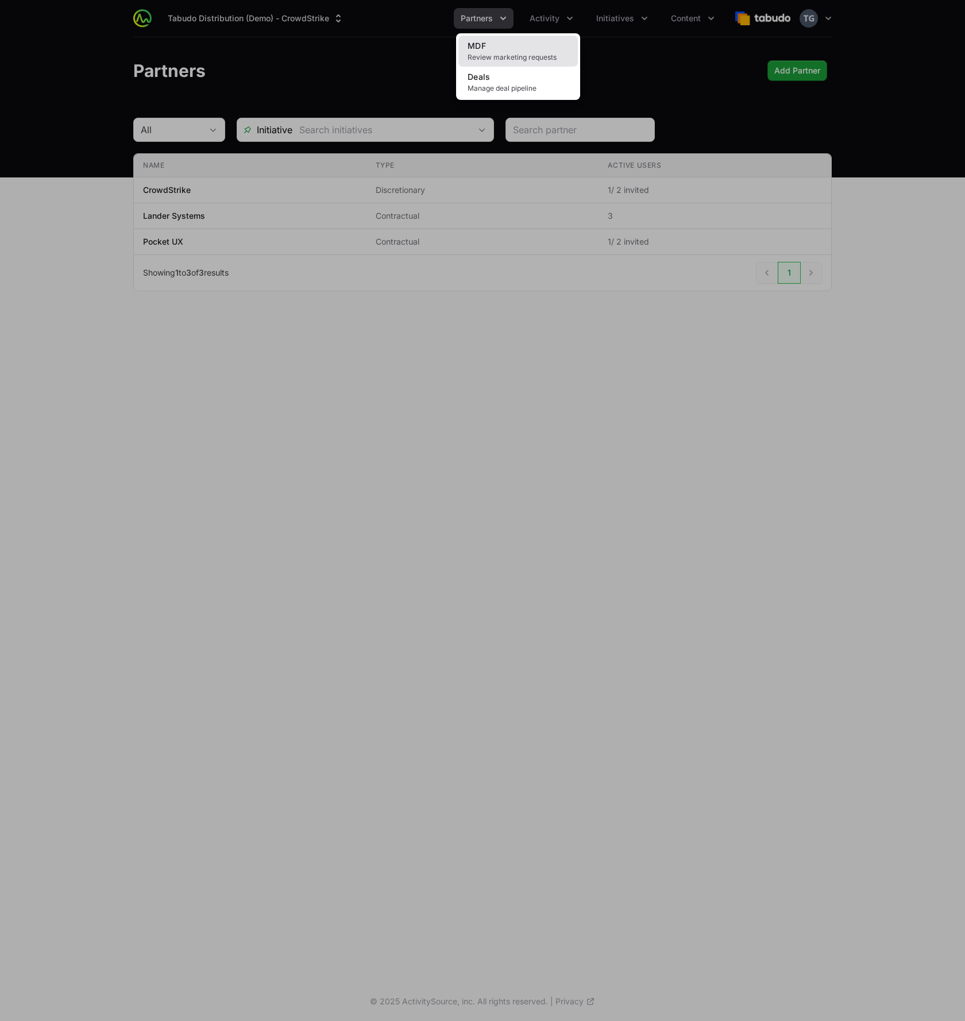
click at [541, 55] on span "Review marketing requests" at bounding box center [518, 57] width 101 height 9
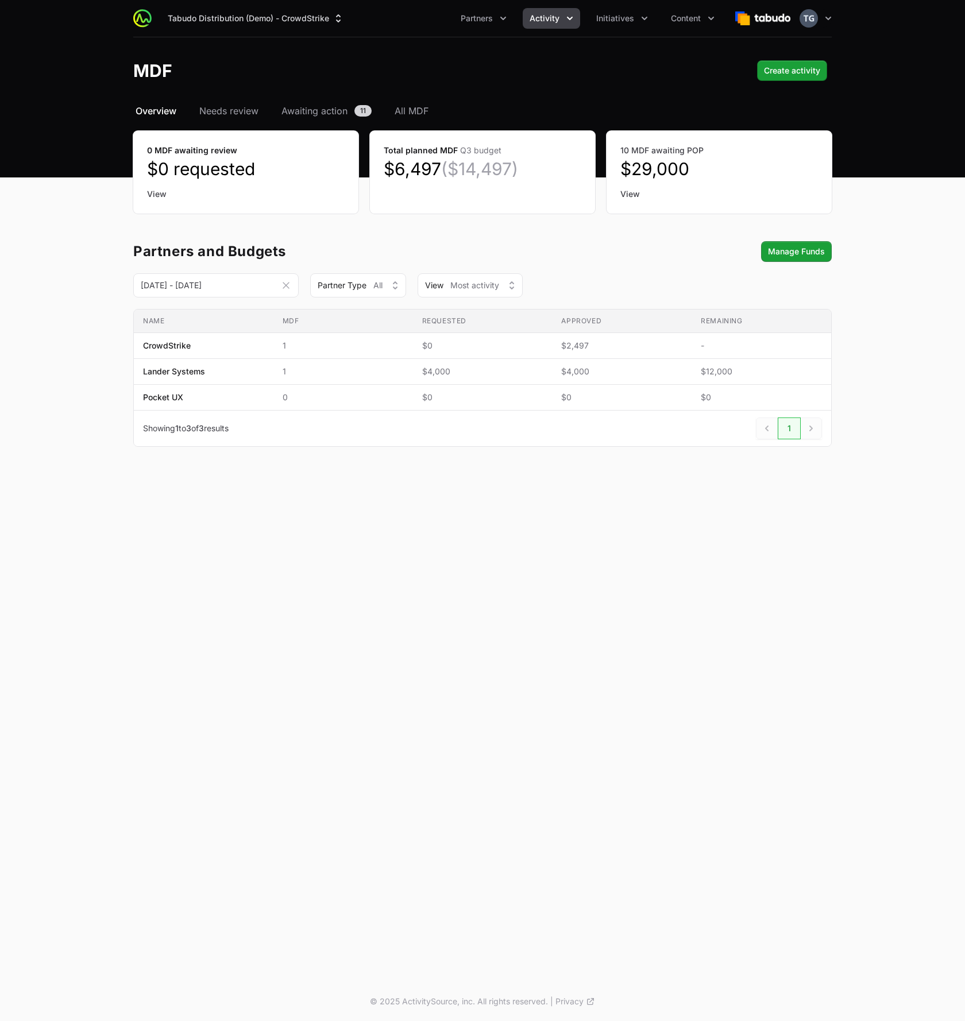
click at [287, 287] on icon "Date range picker" at bounding box center [285, 285] width 11 height 11
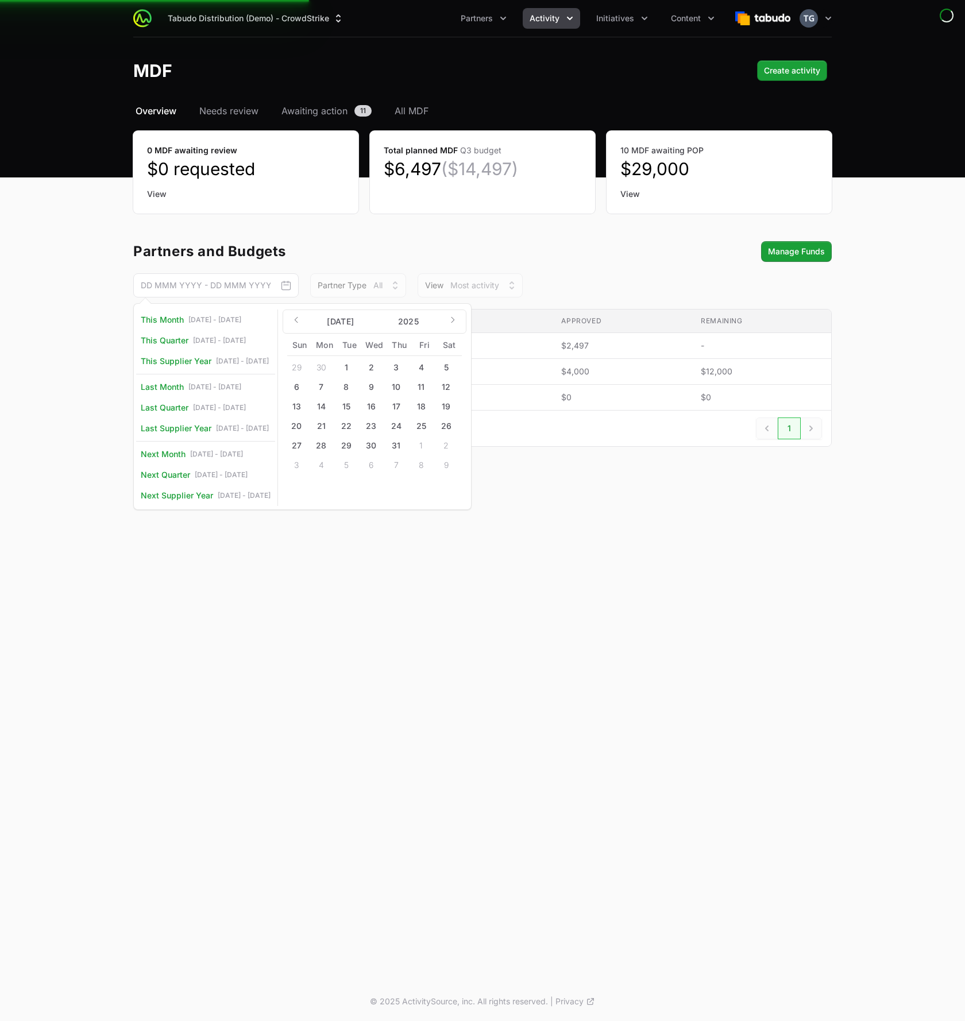
click at [325, 234] on div "Select a tab Overview Needs review Awaiting action All MDF Overview Needs revie…" at bounding box center [482, 289] width 735 height 371
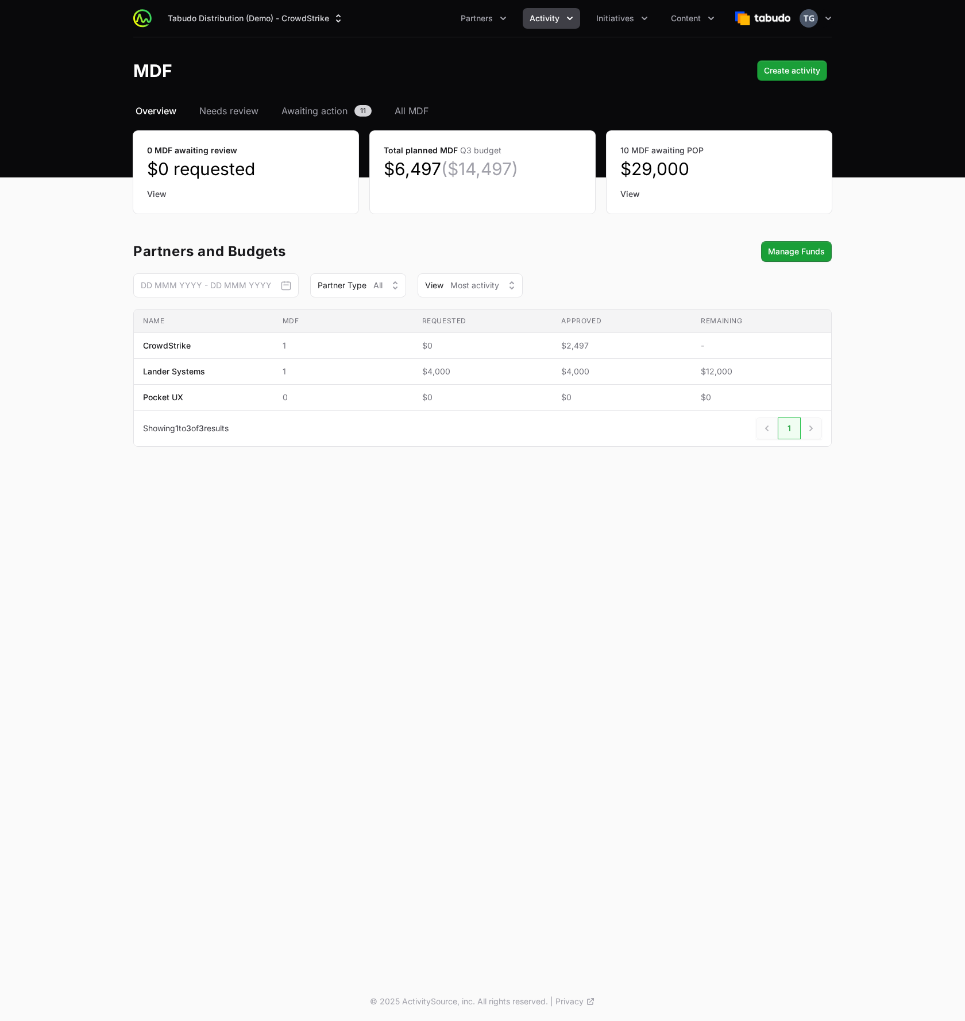
click at [285, 283] on icon "Date range picker" at bounding box center [285, 285] width 11 height 11
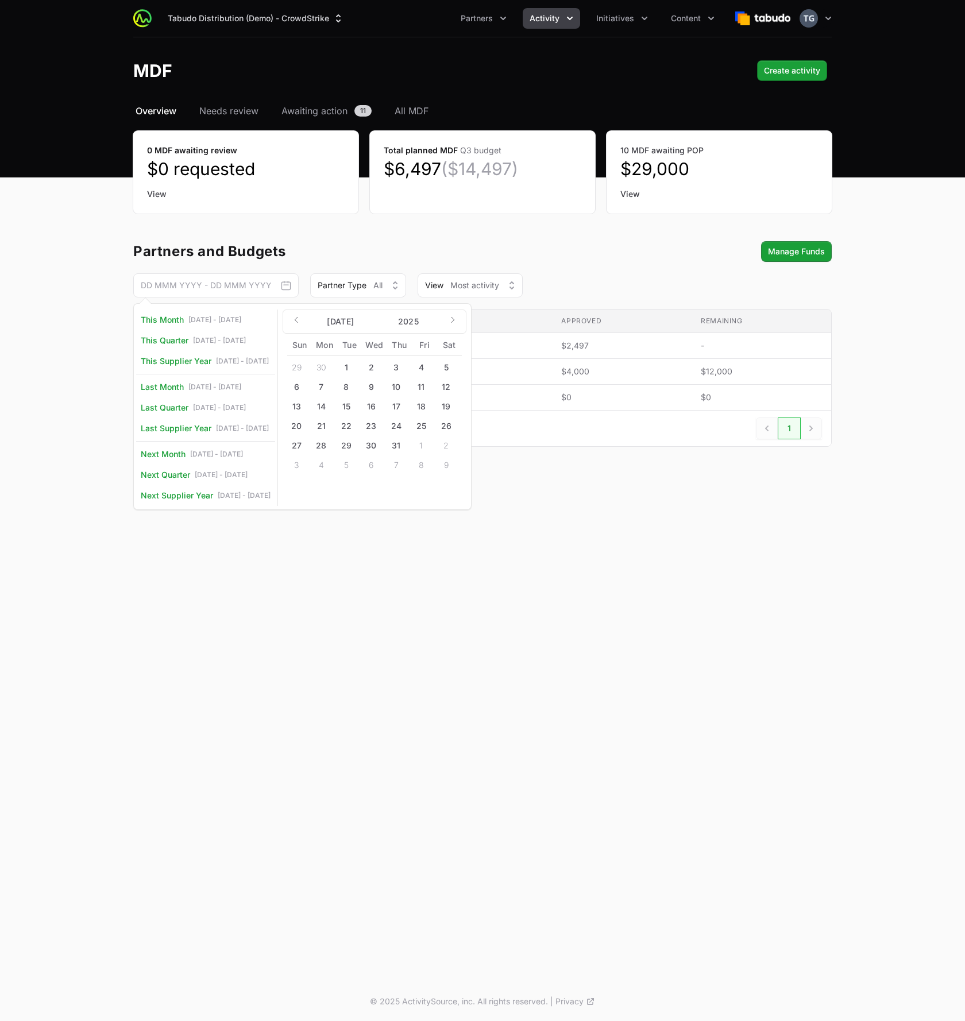
click at [358, 238] on div "Select a tab Overview Needs review Awaiting action All MDF Overview Needs revie…" at bounding box center [482, 289] width 735 height 371
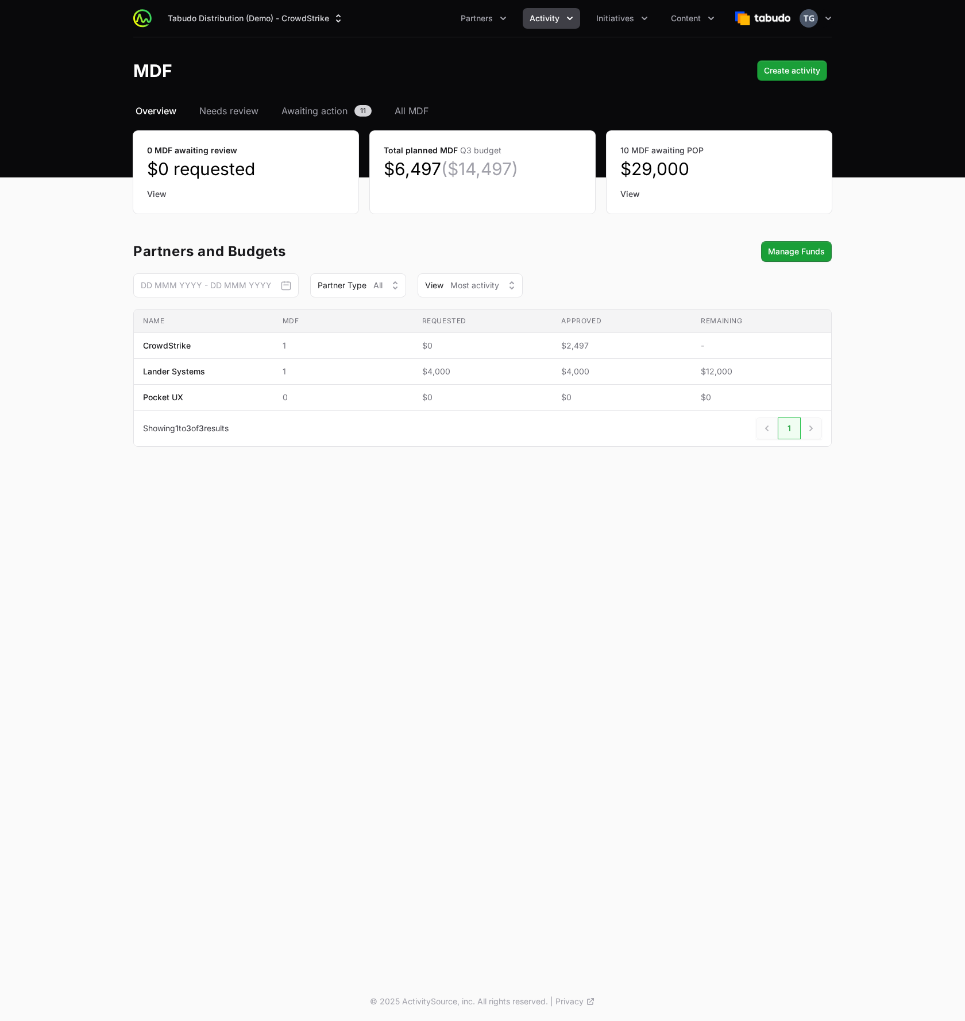
click at [283, 288] on icon "Date range picker" at bounding box center [285, 285] width 11 height 11
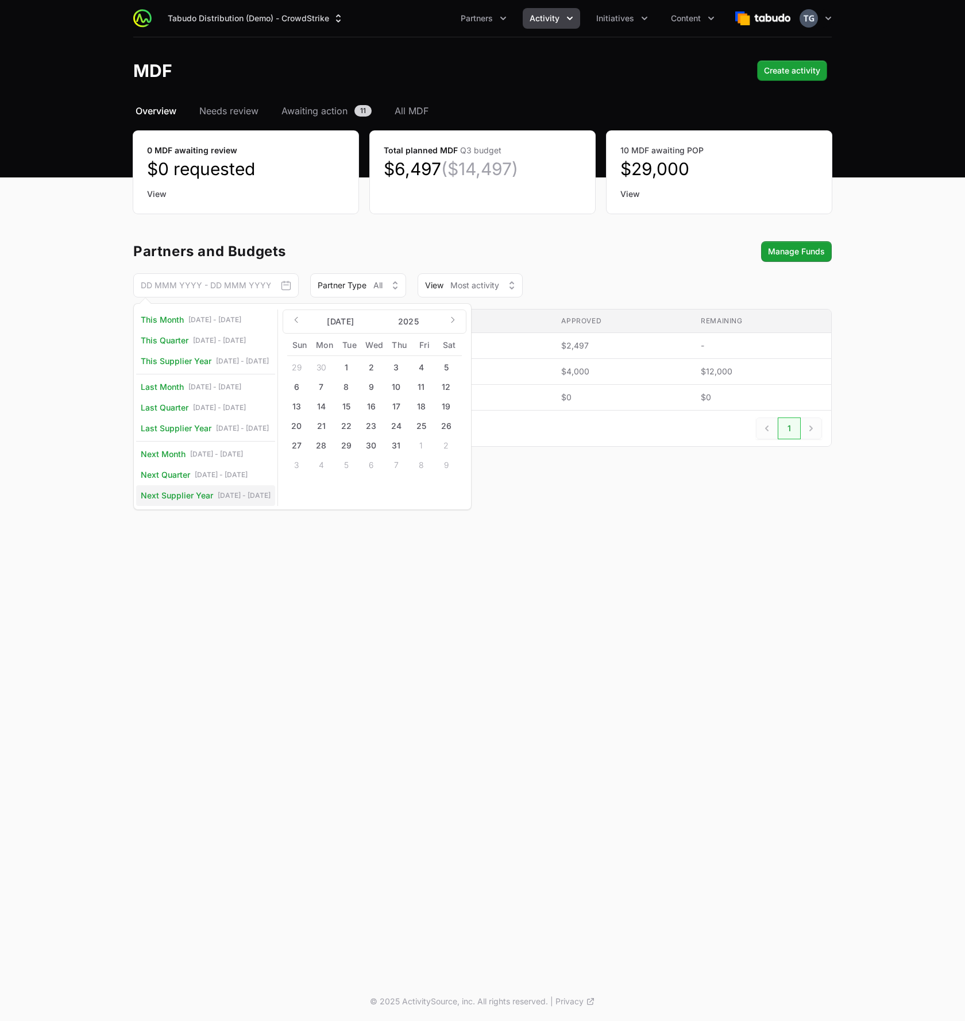
click at [216, 494] on span "Next Supplier Year Jul 1, '26 - Jun 30, '27" at bounding box center [206, 495] width 130 height 11
type input "01 Jul 2026 - 30 Jun 2027"
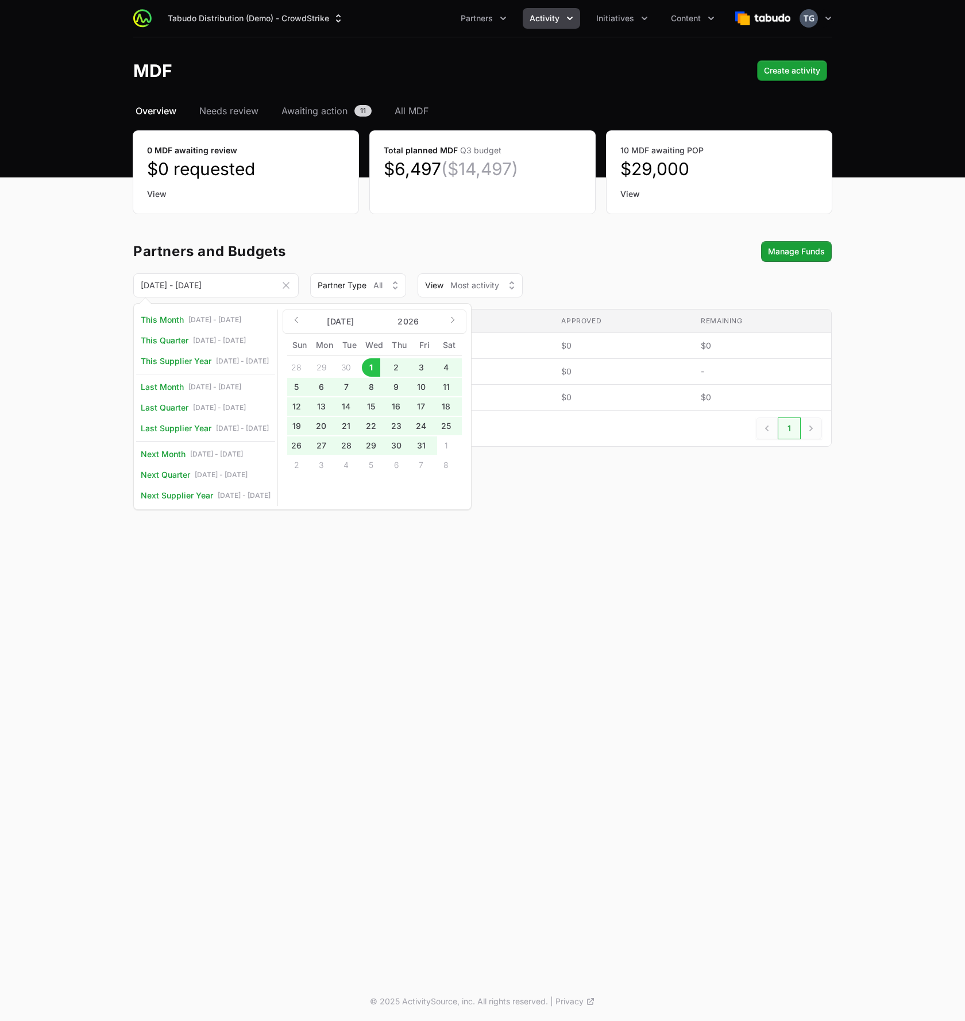
click at [285, 578] on div "Tabudo Distribution (Demo) - CrowdStrike Partners Activity Initiatives Content …" at bounding box center [482, 491] width 965 height 982
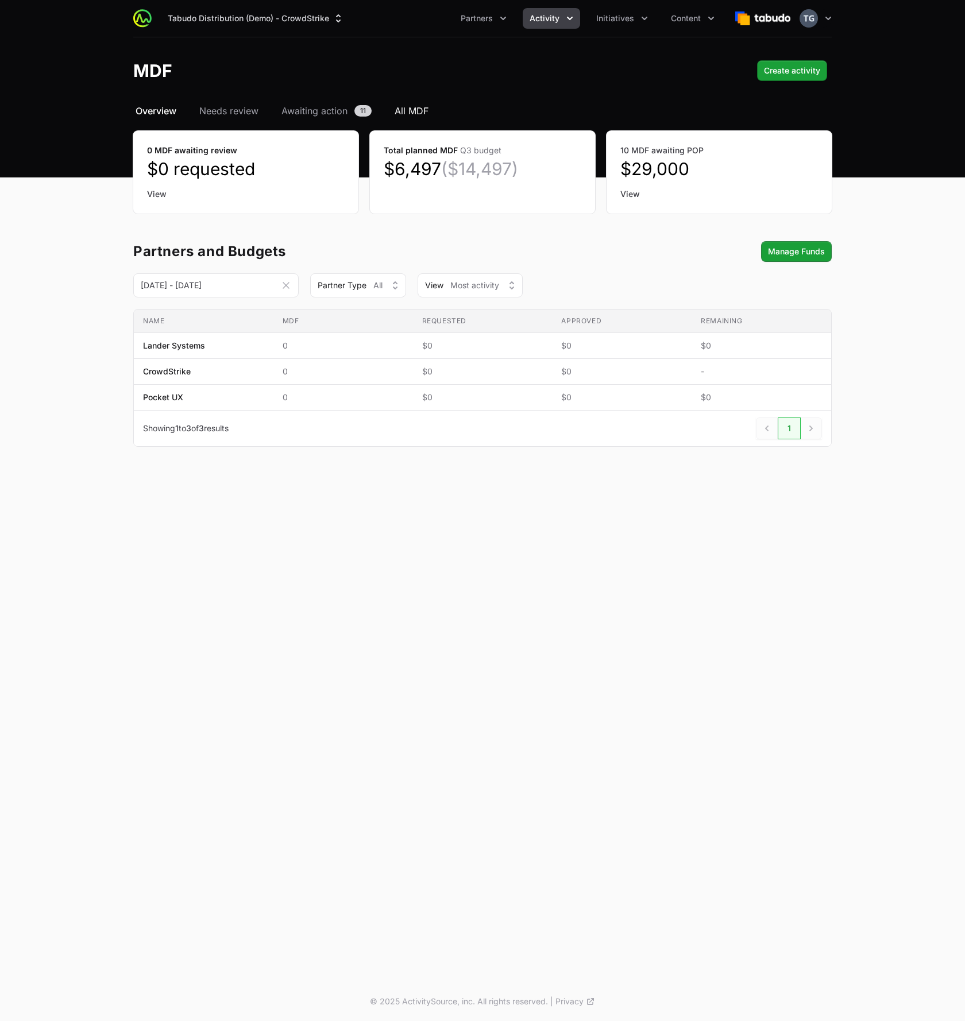
click at [403, 112] on span "All MDF" at bounding box center [412, 111] width 34 height 14
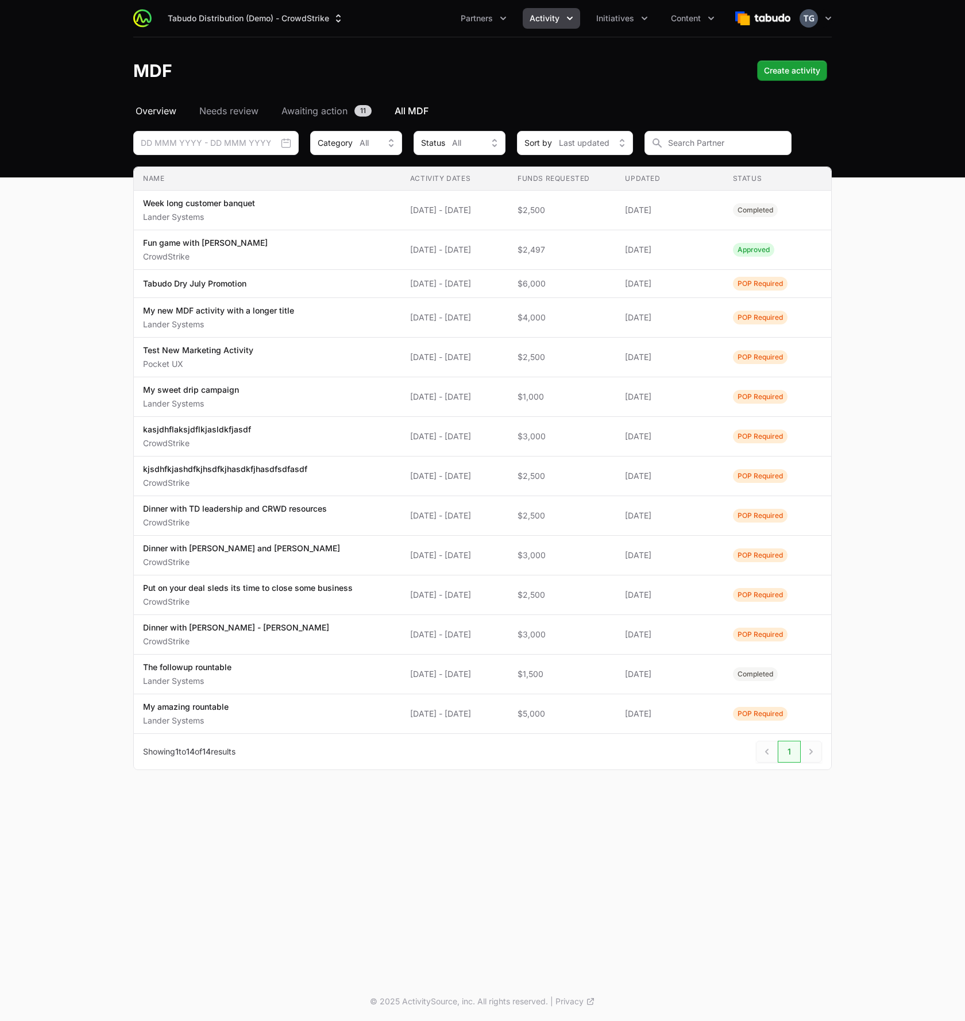
click at [166, 112] on span "Overview" at bounding box center [156, 111] width 41 height 14
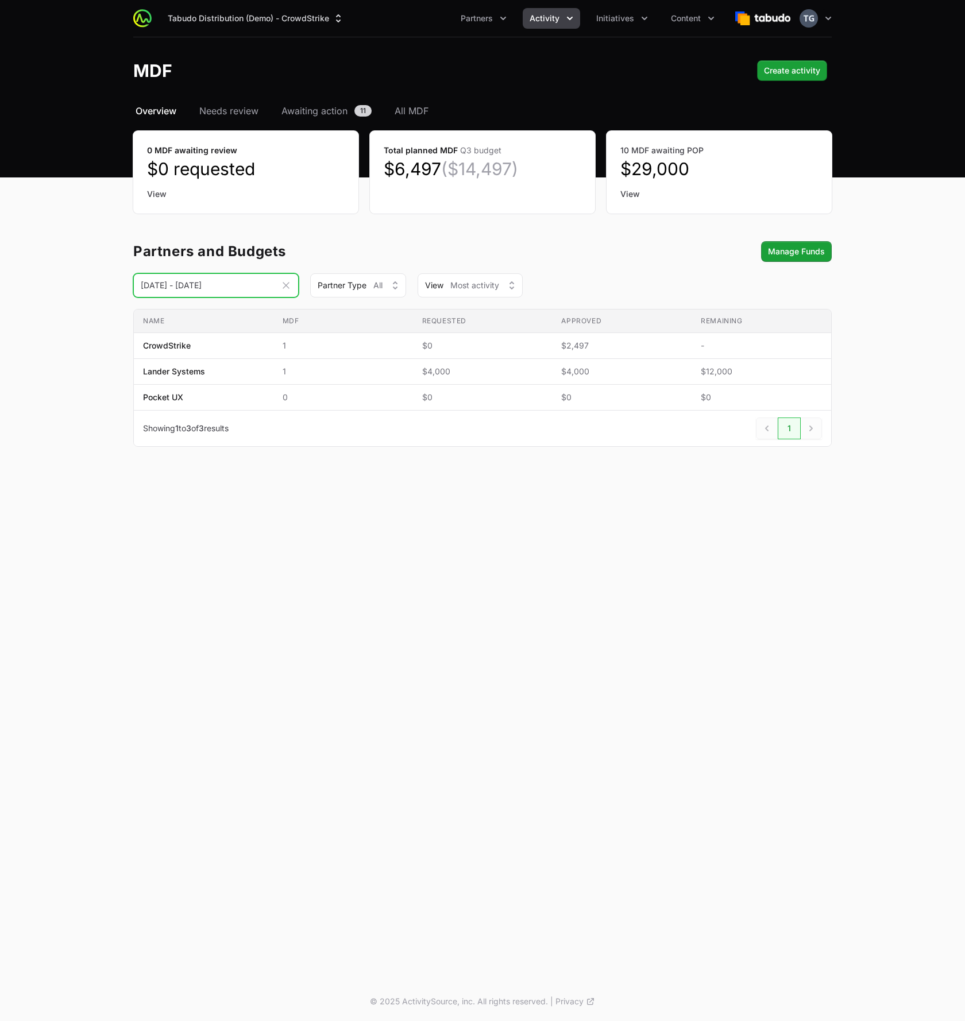
click at [261, 291] on input "[DATE] - [DATE]" at bounding box center [215, 285] width 165 height 24
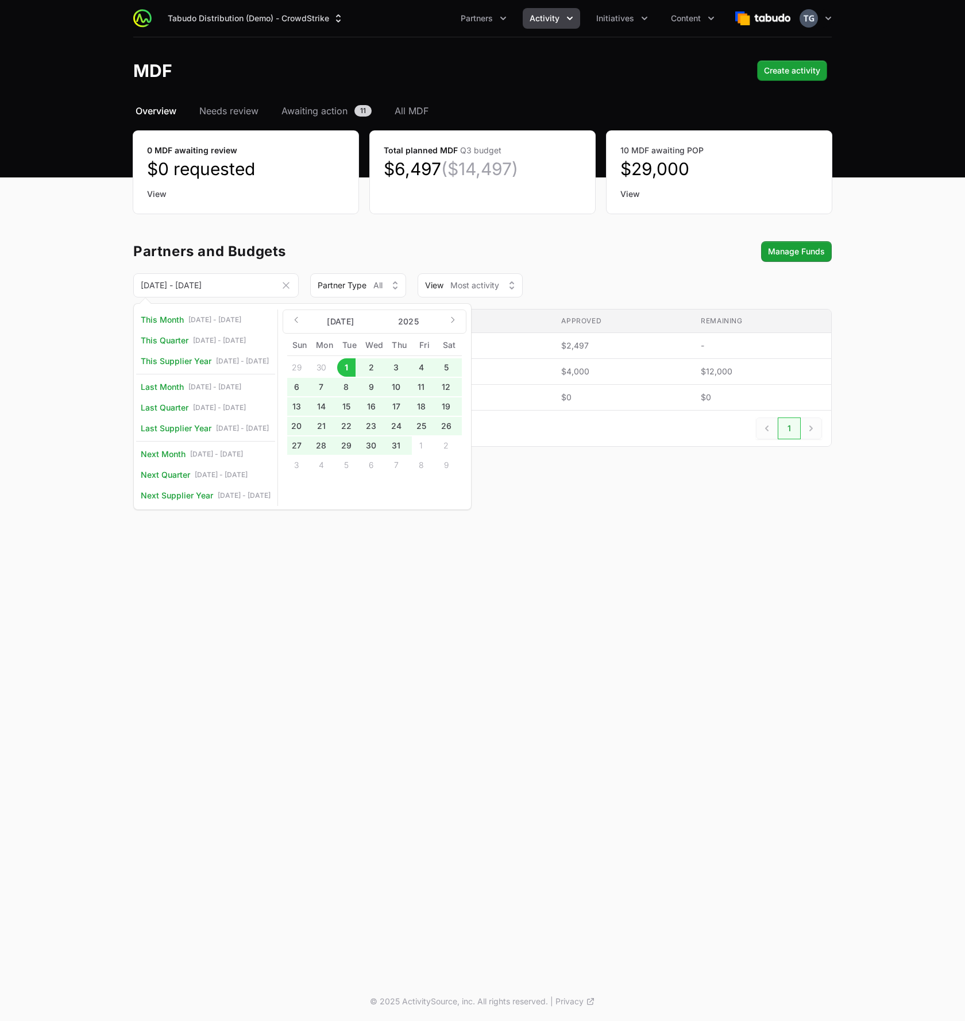
click at [88, 372] on main "Select a tab Overview Needs review Awaiting action All MDF Overview Needs revie…" at bounding box center [482, 289] width 965 height 371
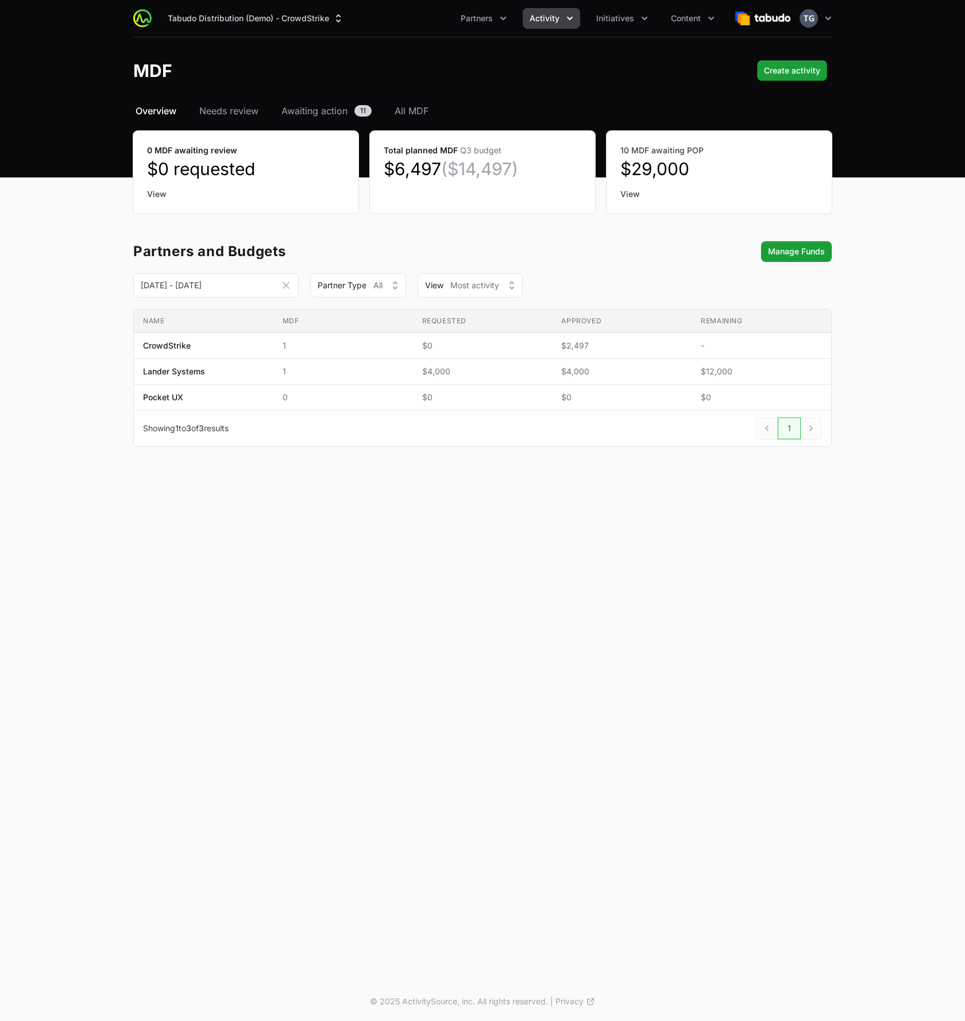
click at [291, 284] on icon "Date range picker" at bounding box center [285, 285] width 11 height 11
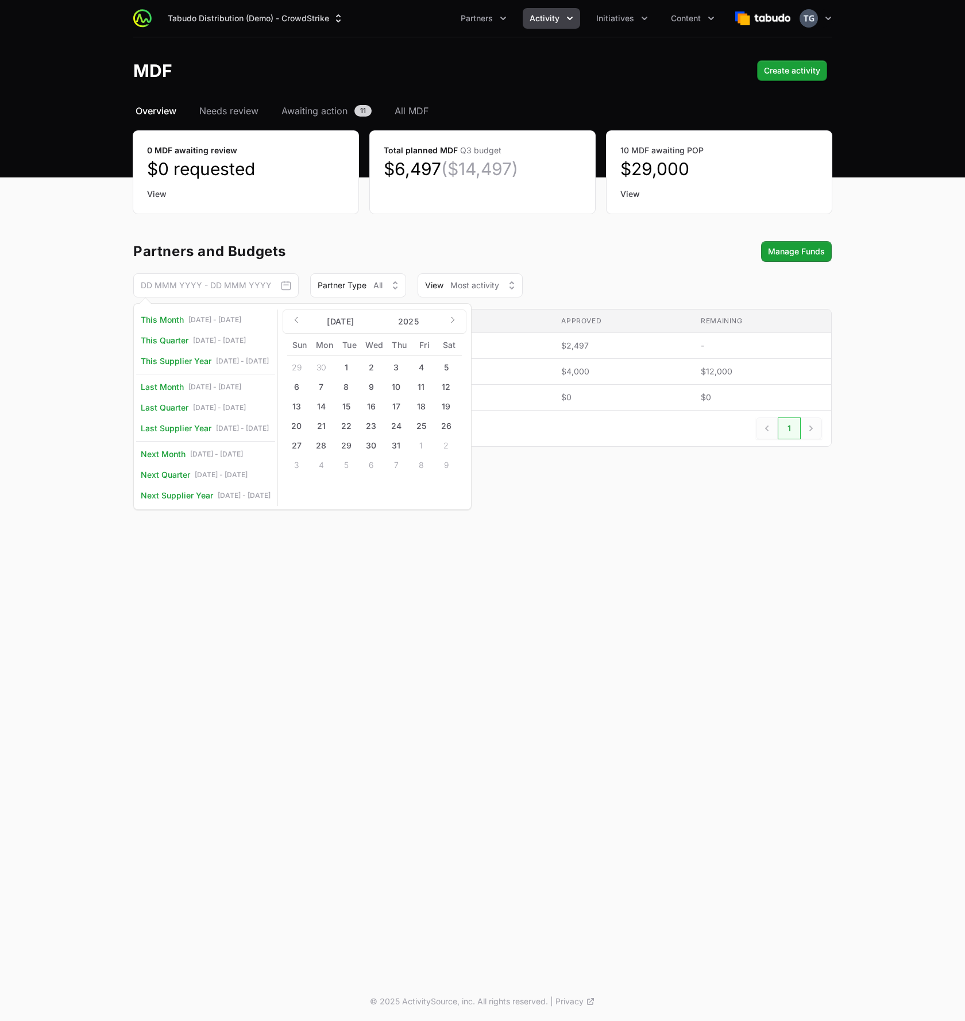
click at [78, 378] on main "Select a tab Overview Needs review Awaiting action All MDF Overview Needs revie…" at bounding box center [482, 289] width 965 height 371
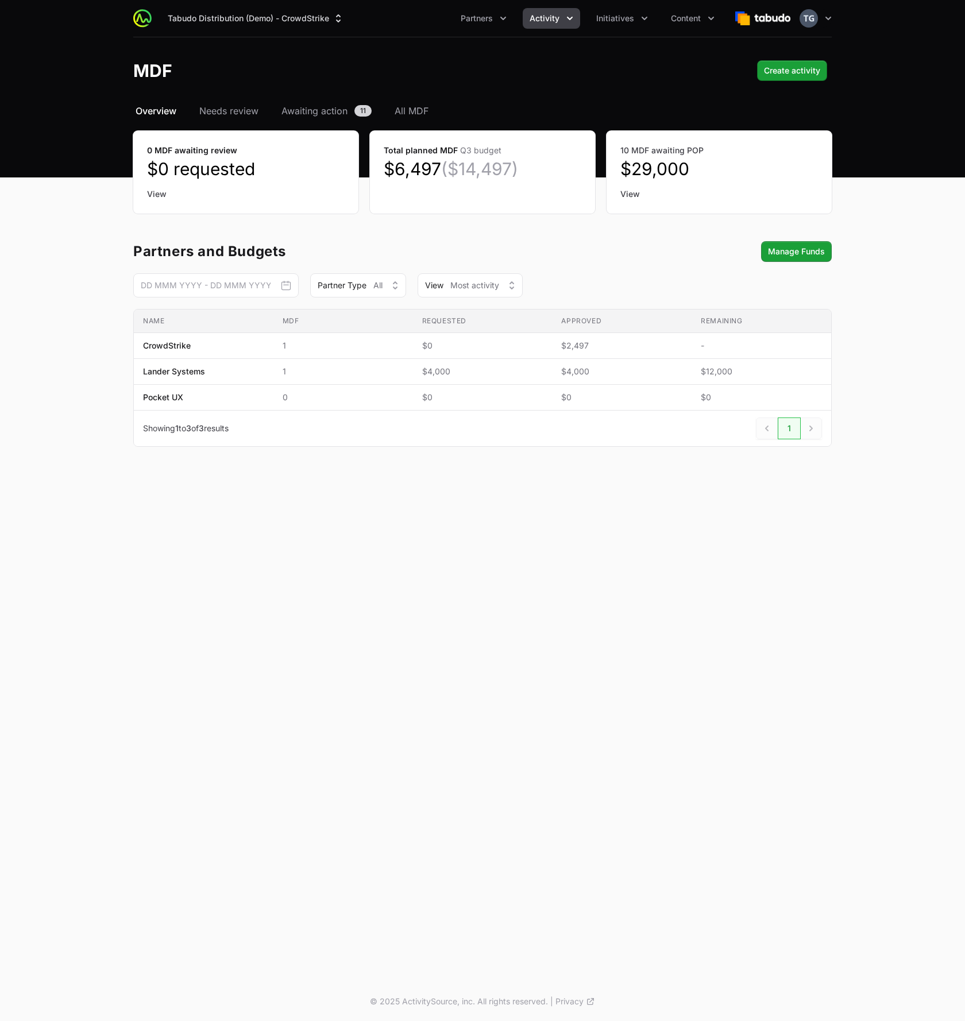
click at [440, 41] on header "MDF Create activity" at bounding box center [482, 70] width 965 height 67
click at [820, 11] on button "Open user menu" at bounding box center [816, 18] width 32 height 18
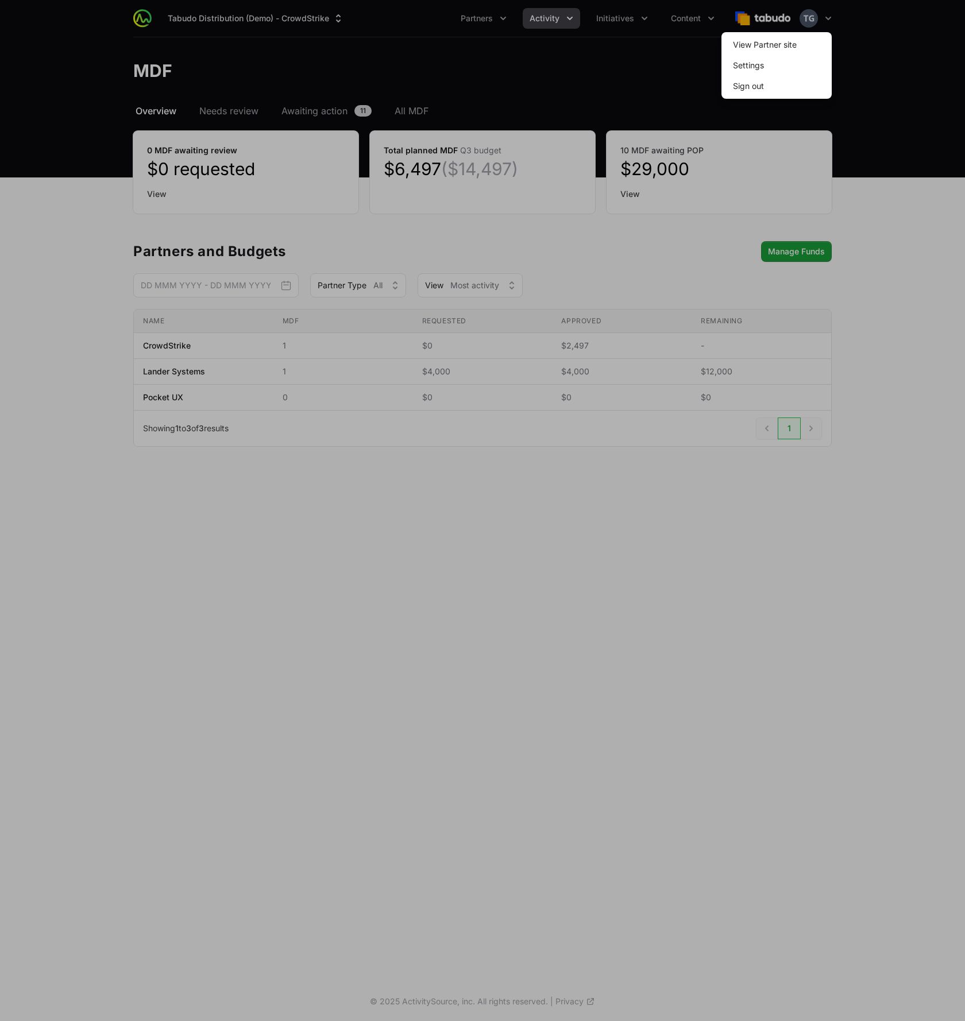
click at [794, 83] on span "Sign out" at bounding box center [777, 86] width 110 height 21
click at [796, 86] on span "Sign out" at bounding box center [777, 86] width 110 height 21
click at [729, 89] on button "Sign out" at bounding box center [748, 86] width 49 height 21
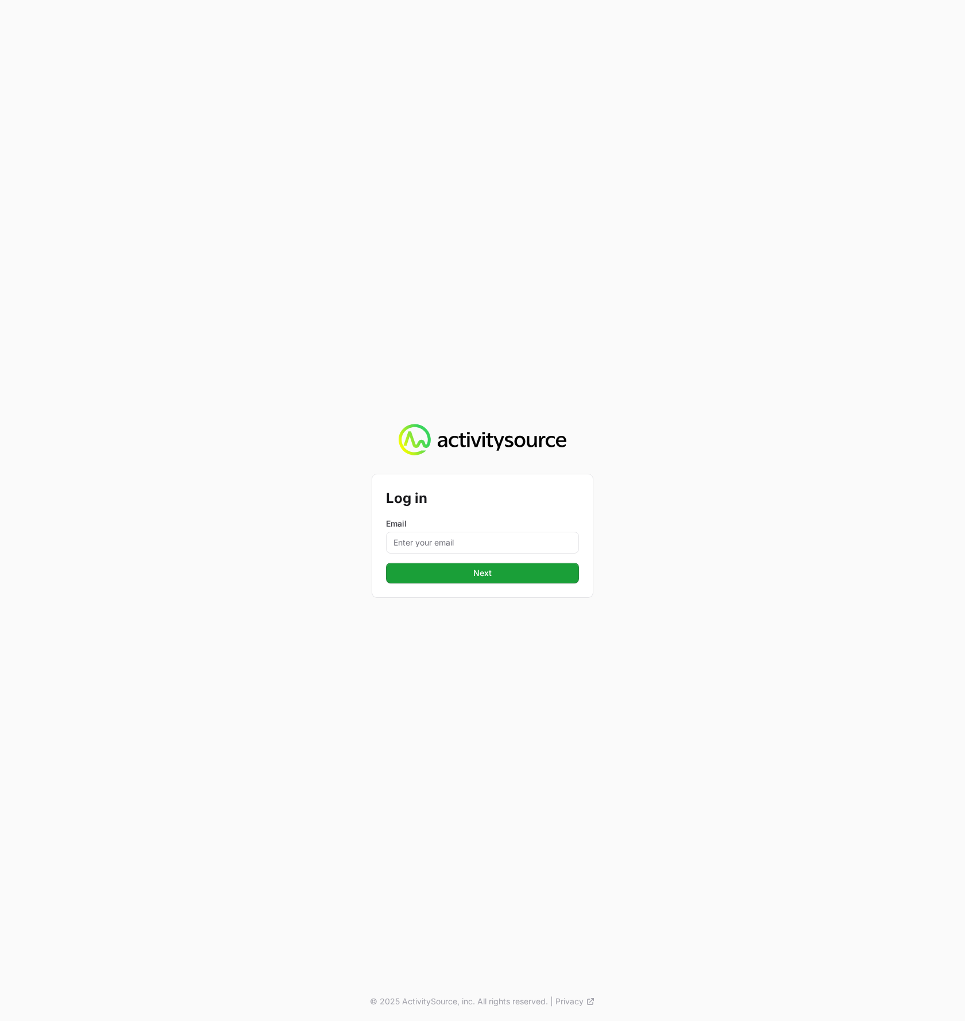
click at [487, 531] on div "Email" at bounding box center [482, 536] width 193 height 36
click at [488, 545] on input "Email" at bounding box center [482, 543] width 193 height 22
type input "timothy+arrow@landersystems.com"
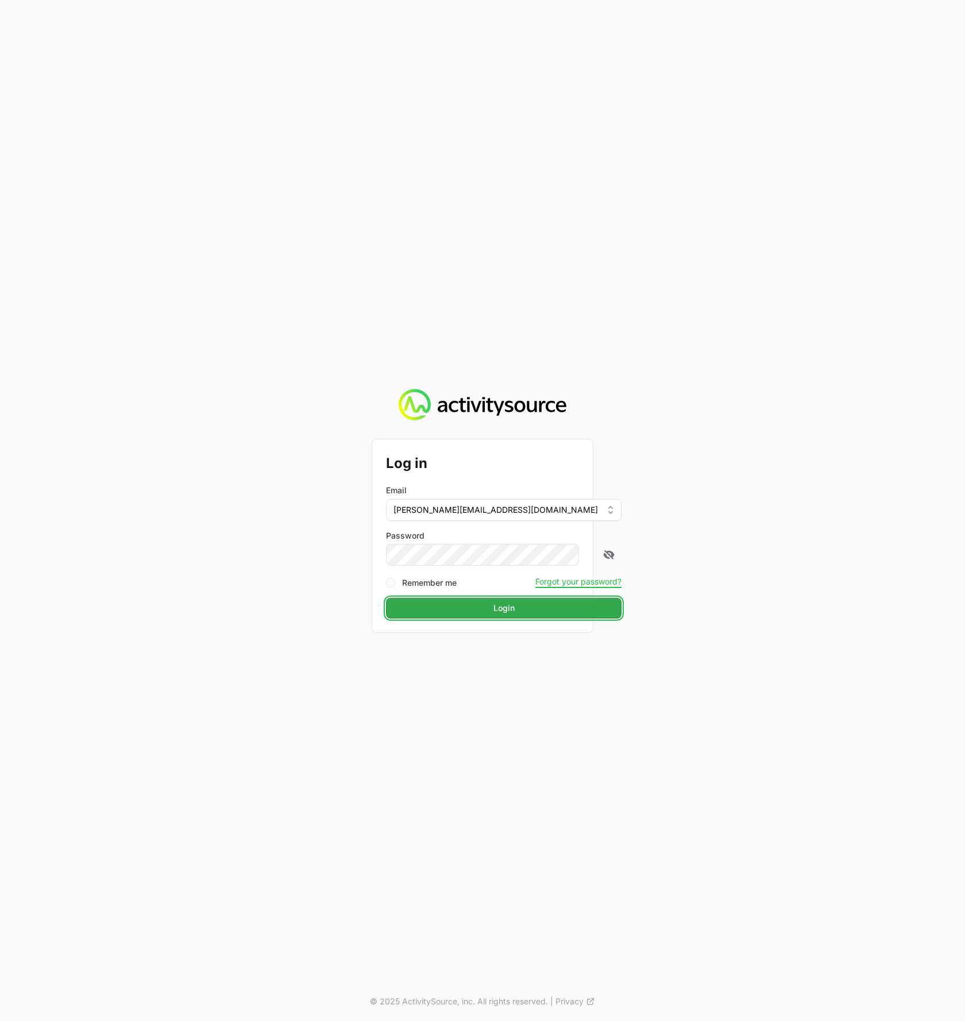
click at [469, 616] on button "Login" at bounding box center [504, 608] width 236 height 21
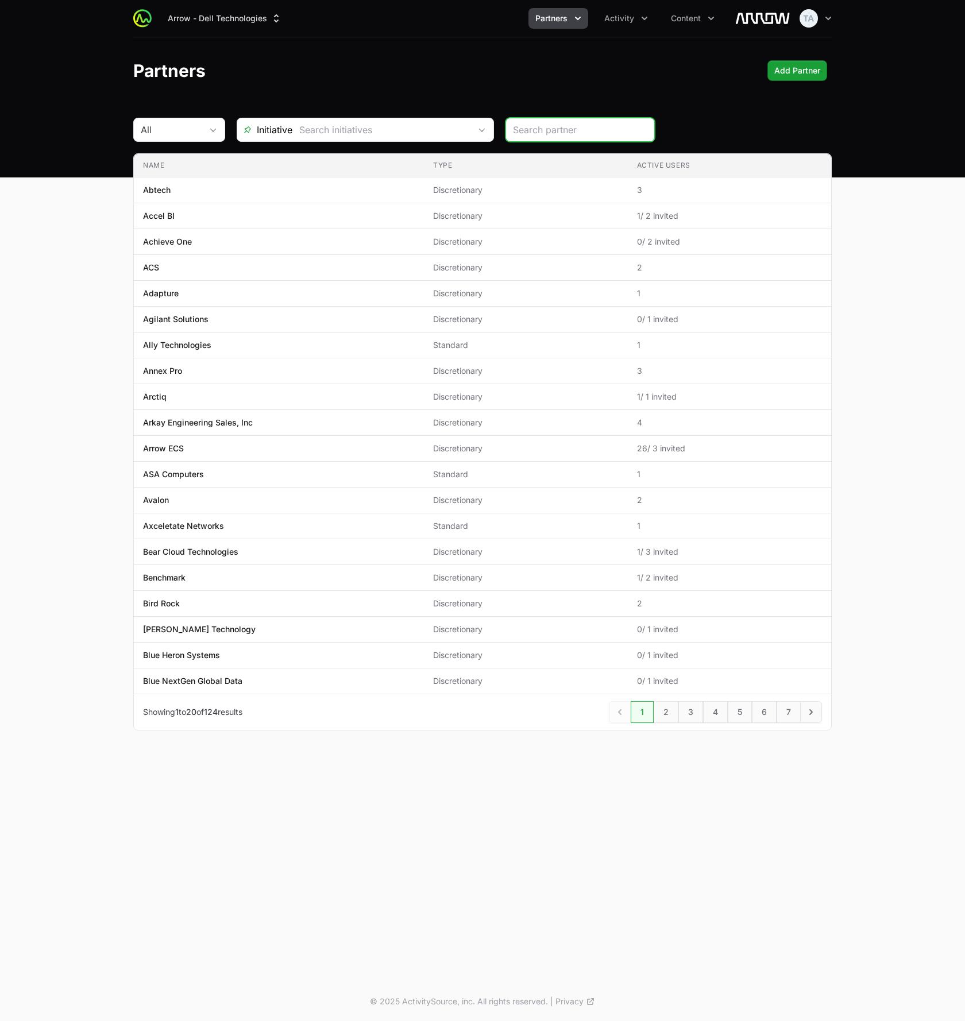
click at [568, 17] on button "Partners" at bounding box center [559, 18] width 60 height 21
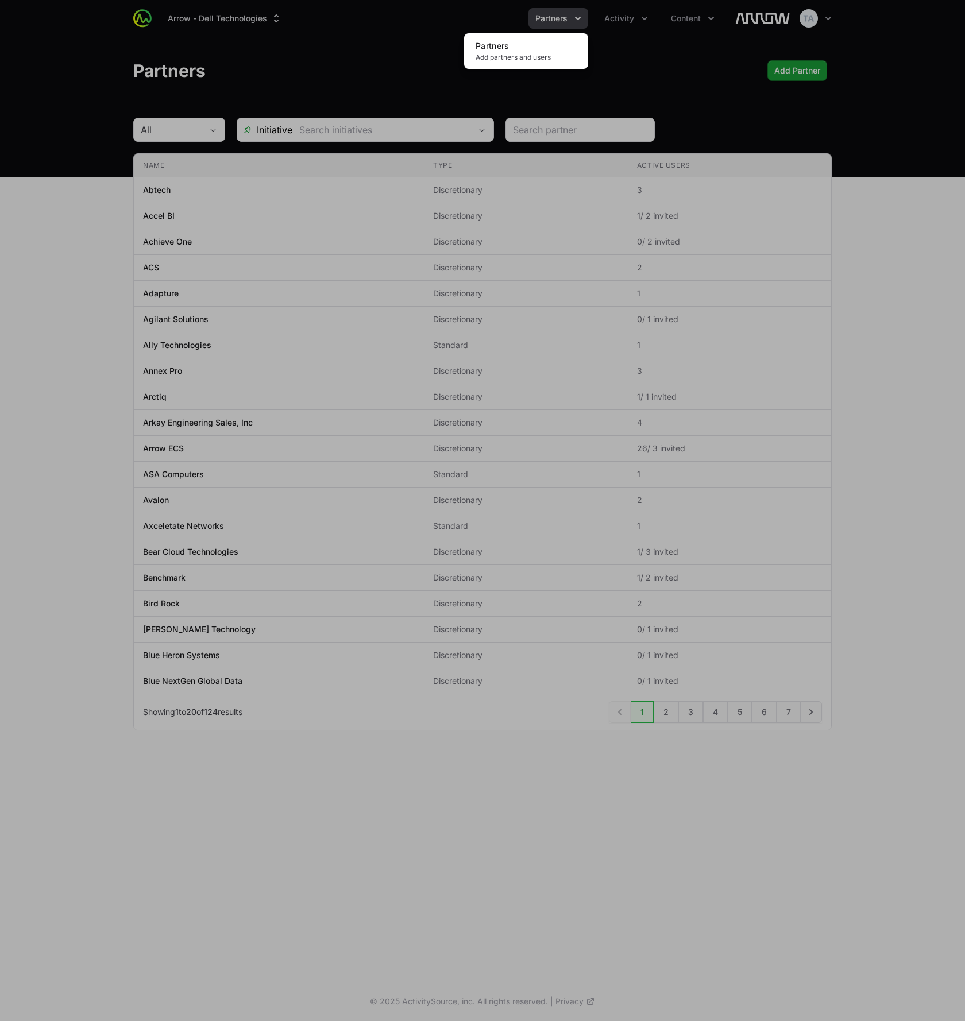
click at [614, 14] on div "Partners menu" at bounding box center [482, 510] width 965 height 1021
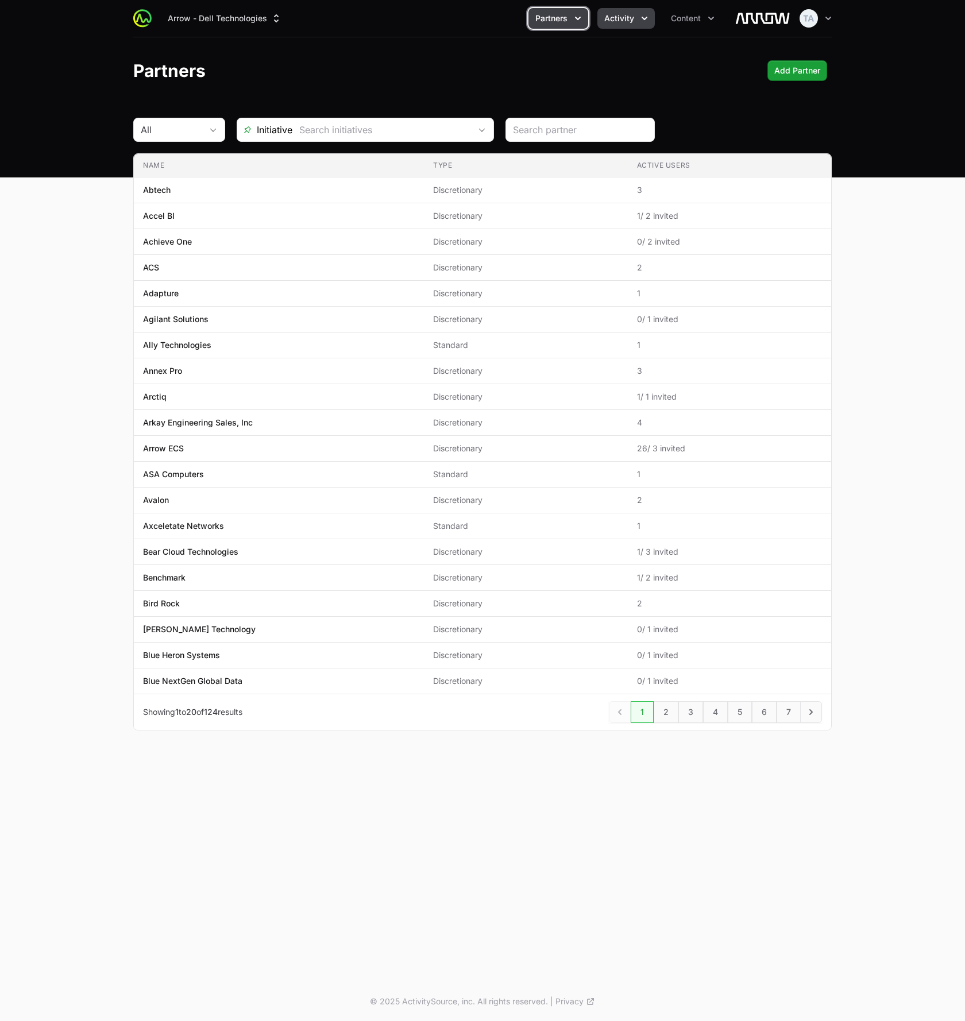
click at [626, 18] on span "Activity" at bounding box center [619, 18] width 30 height 11
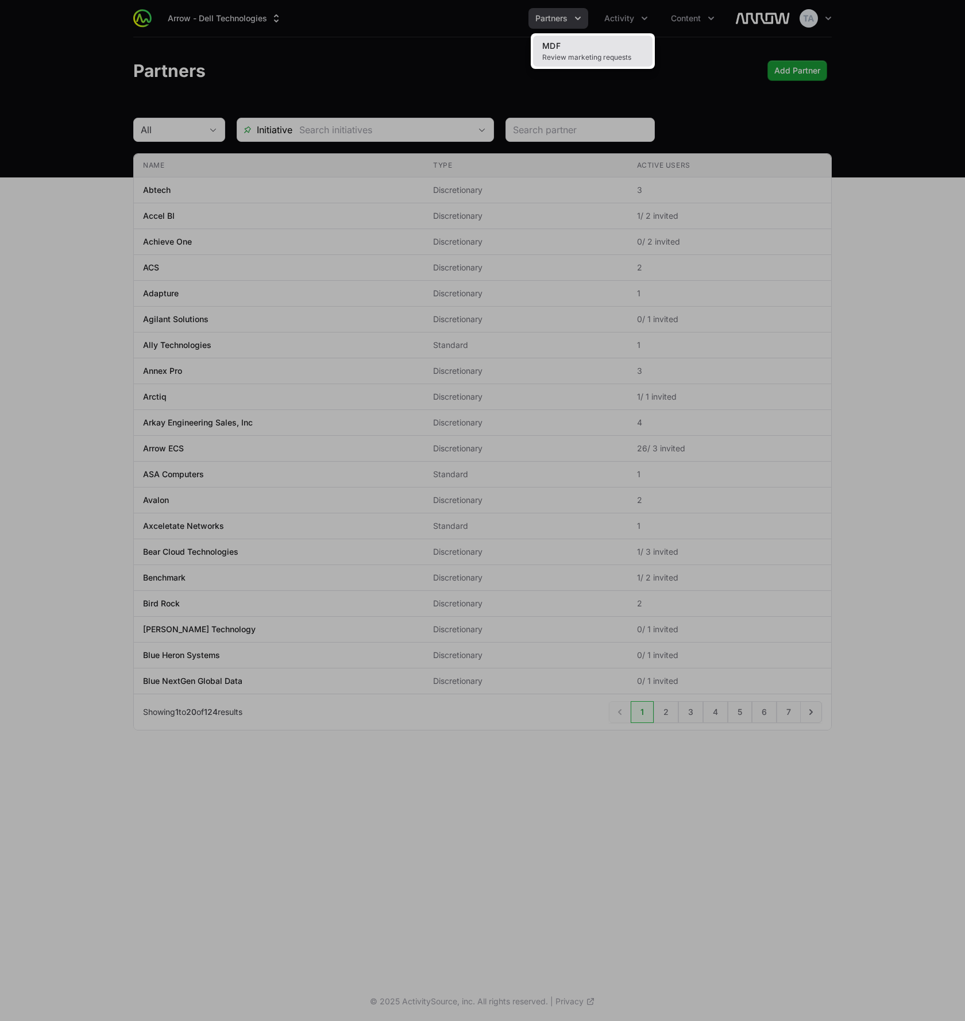
click at [607, 54] on span "Review marketing requests" at bounding box center [592, 57] width 101 height 9
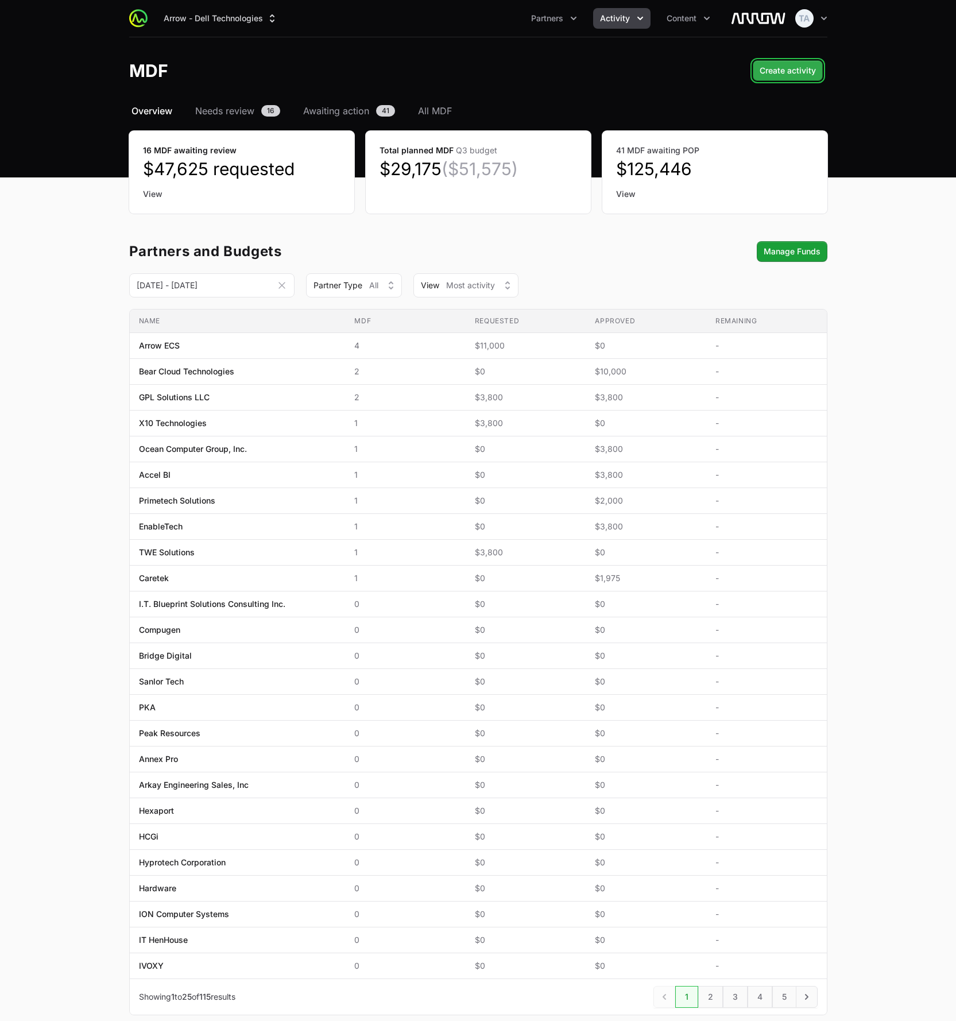
click at [769, 76] on span "Create activity" at bounding box center [788, 71] width 56 height 14
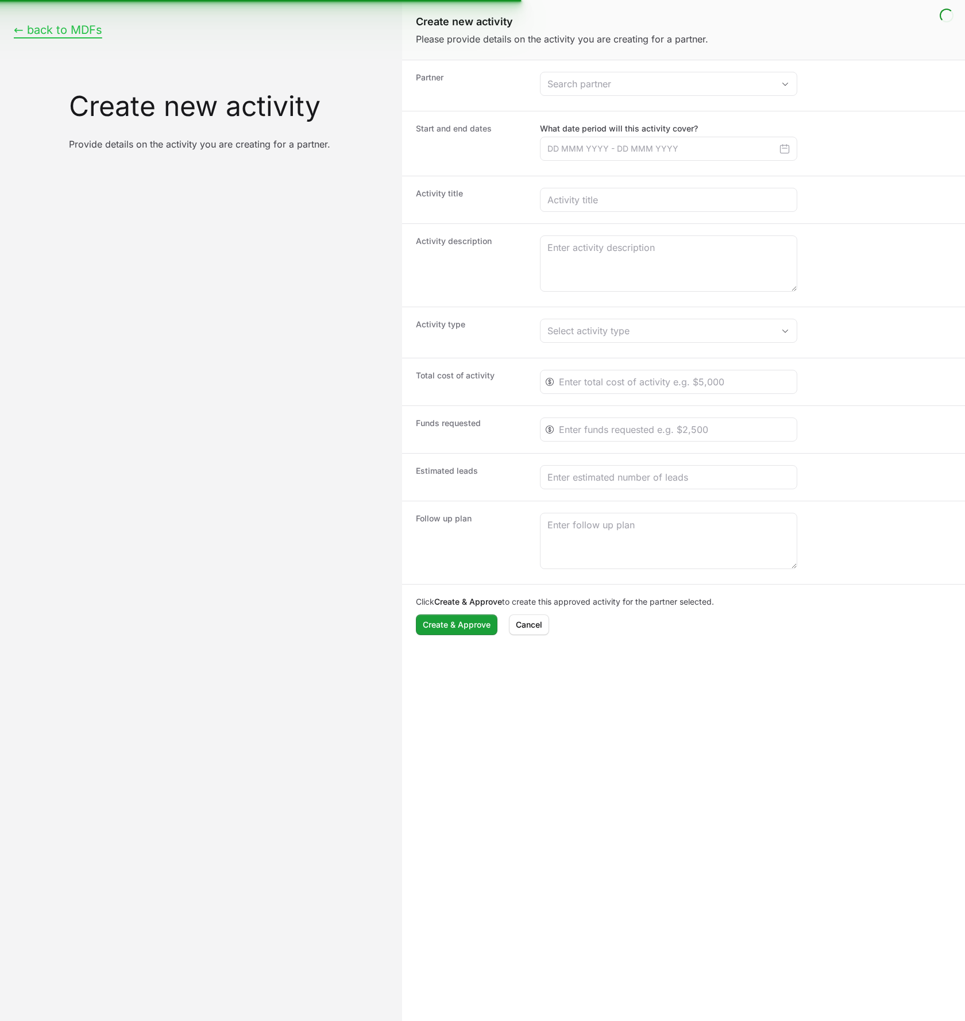
click at [77, 34] on button "← back to MDFs" at bounding box center [58, 30] width 88 height 14
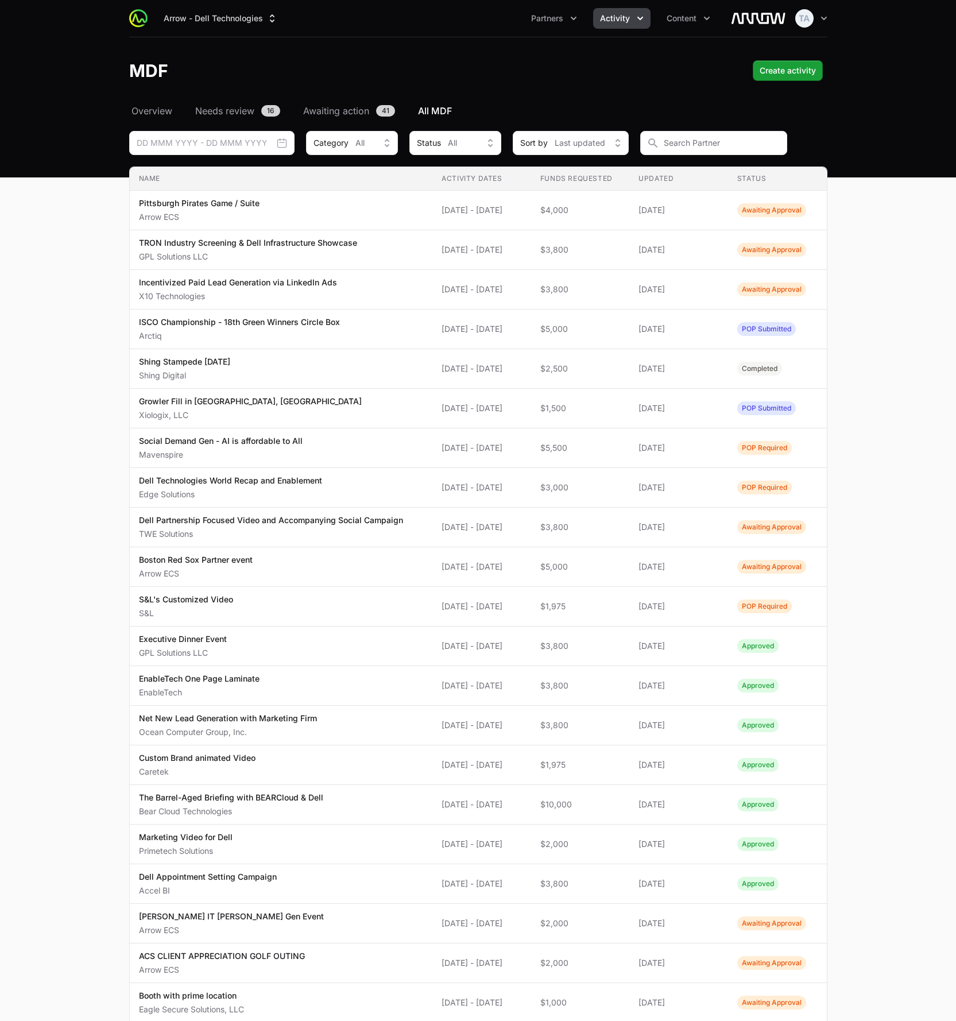
click at [611, 32] on div "Arrow - Dell Technologies Partners Activity Content Open user menu Open main me…" at bounding box center [478, 18] width 699 height 37
click at [615, 24] on button "Activity" at bounding box center [621, 18] width 57 height 21
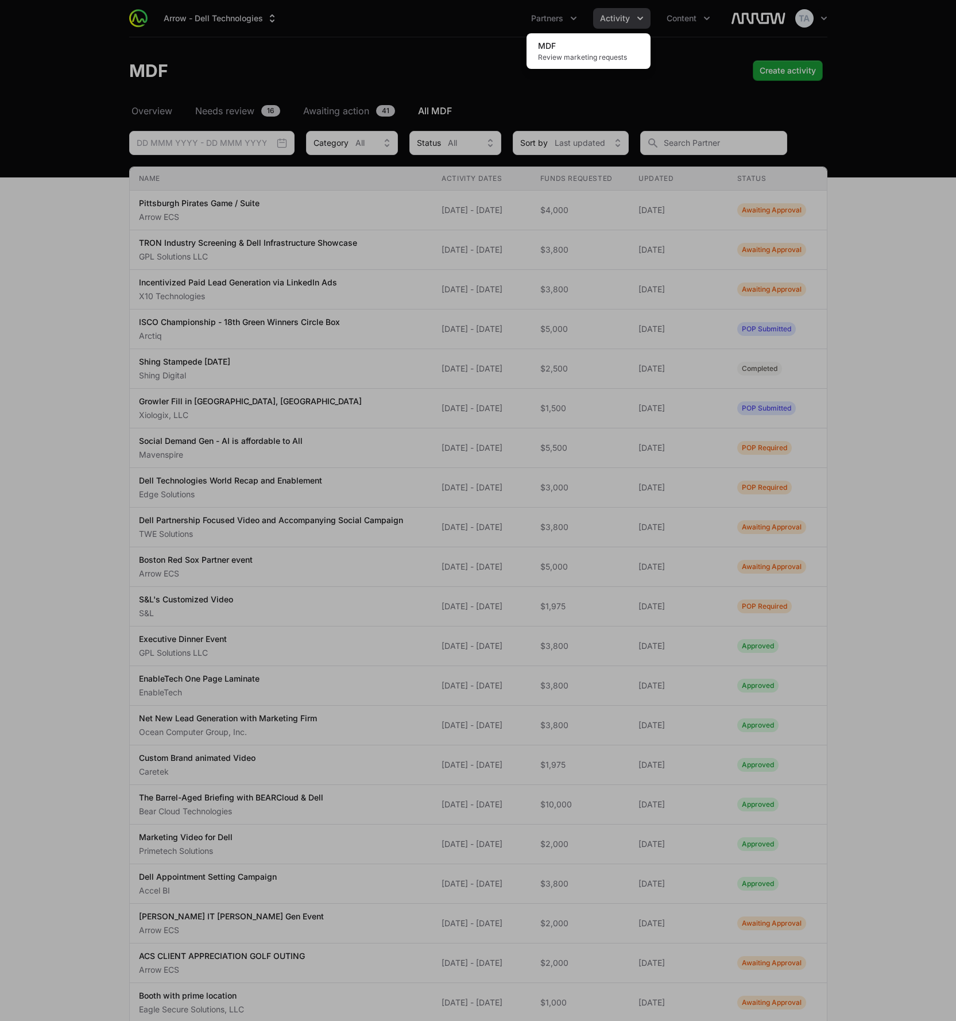
click at [615, 24] on div "Activity menu" at bounding box center [478, 510] width 956 height 1021
